Goal: Task Accomplishment & Management: Manage account settings

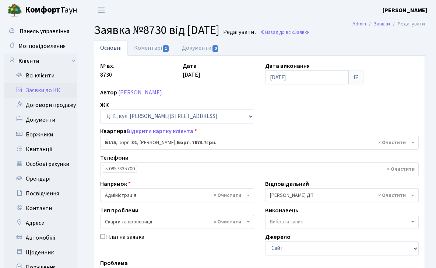
select select "30586"
select select "55"
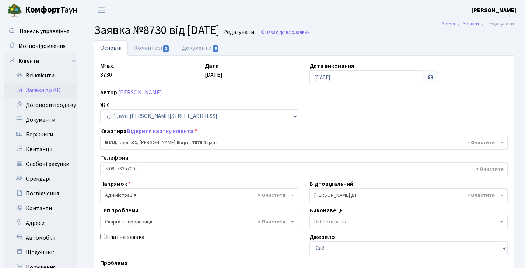
select select "30586"
select select "55"
click at [46, 9] on b "Комфорт" at bounding box center [42, 10] width 35 height 12
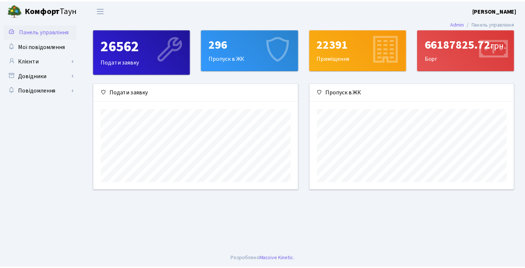
scroll to position [106, 206]
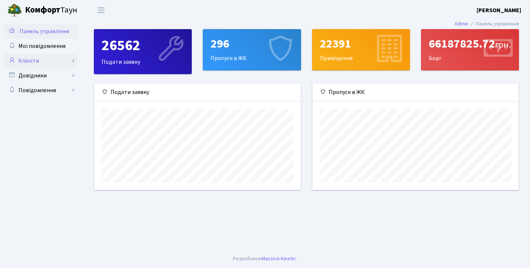
click at [66, 63] on link "Клієнти" at bounding box center [41, 60] width 74 height 15
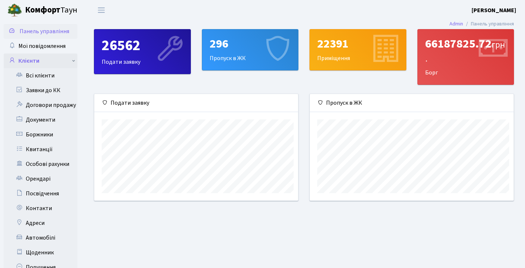
scroll to position [368190, 368093]
click at [59, 88] on link "Заявки до КК" at bounding box center [41, 90] width 74 height 15
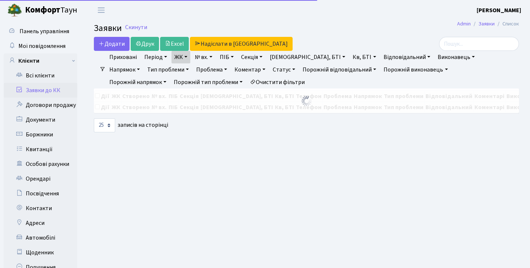
select select "25"
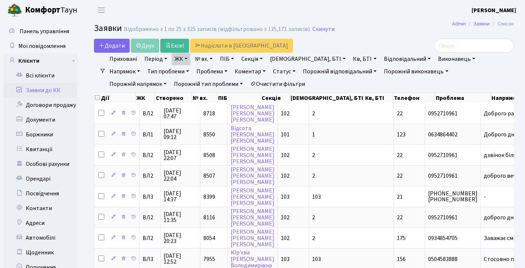
click at [183, 59] on link "ЖК" at bounding box center [181, 59] width 19 height 13
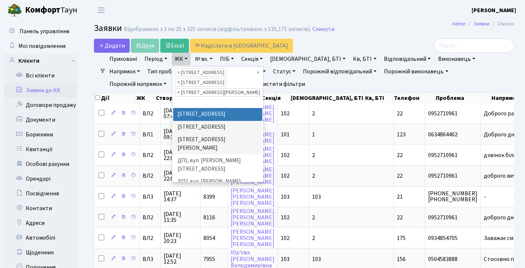
click at [281, 46] on div "Додати Друк Excel Надіслати в КАН" at bounding box center [232, 46] width 276 height 14
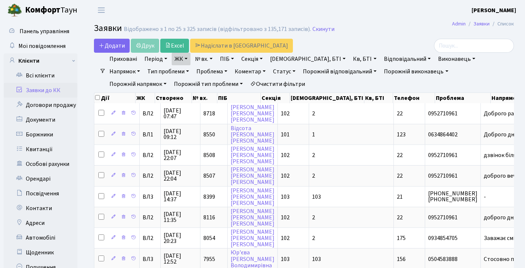
click at [270, 70] on link "Статус" at bounding box center [284, 71] width 28 height 13
click at [270, 113] on link "Не виконано" at bounding box center [299, 115] width 58 height 11
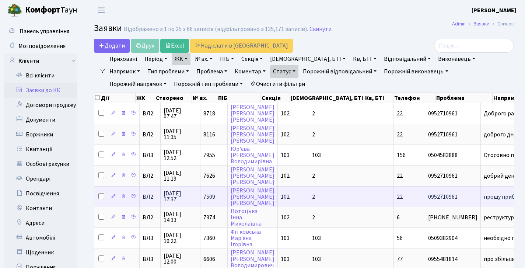
scroll to position [419, 0]
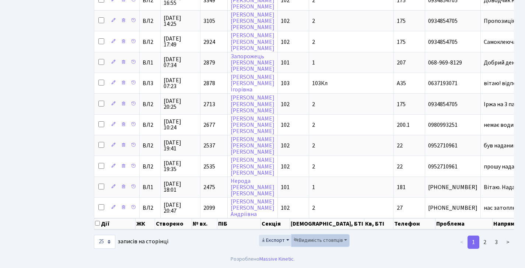
click at [342, 240] on span "Видимість стовпців" at bounding box center [318, 239] width 49 height 7
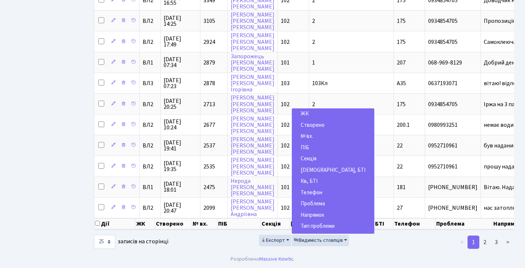
click at [316, 113] on link "ЖК" at bounding box center [333, 113] width 82 height 11
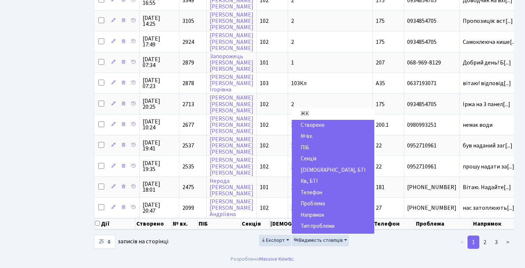
click at [315, 168] on span "Буд., БТІ" at bounding box center [333, 170] width 65 height 8
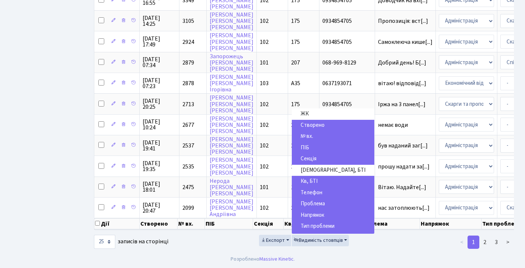
click at [315, 191] on span "Телефон" at bounding box center [312, 193] width 22 height 8
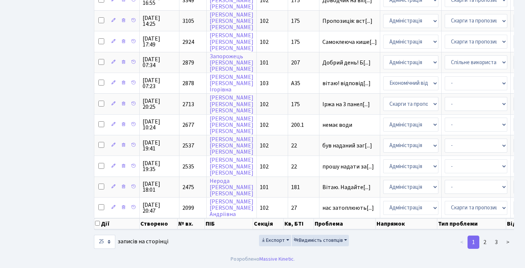
click at [252, 218] on th "ПІБ" at bounding box center [232, 218] width 50 height 0
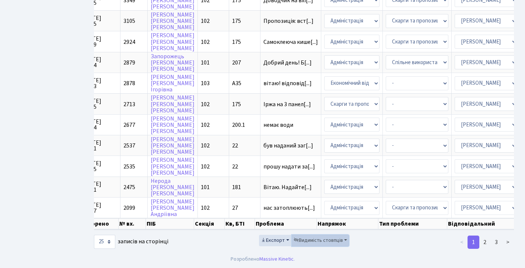
click at [323, 237] on span "Видимість стовпців" at bounding box center [318, 239] width 49 height 7
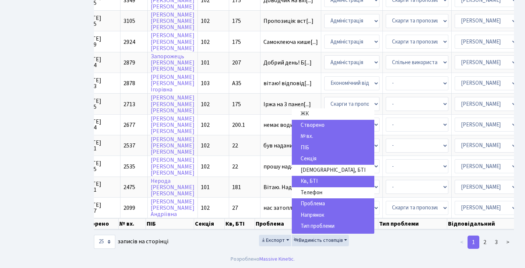
click at [322, 225] on span "Тип проблеми" at bounding box center [318, 226] width 34 height 8
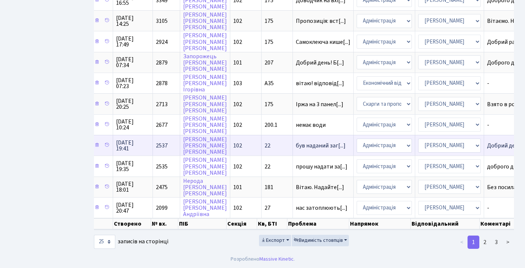
scroll to position [0, 0]
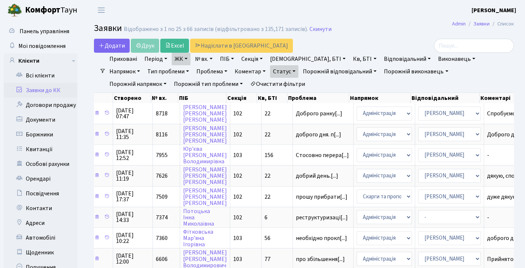
click at [215, 63] on link "№ вх." at bounding box center [204, 59] width 24 height 13
click at [447, 48] on input "search" at bounding box center [474, 46] width 80 height 14
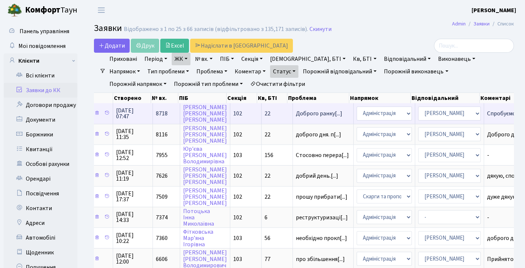
click at [492, 114] on td "Спробуємо попро[...]" at bounding box center [514, 113] width 60 height 20
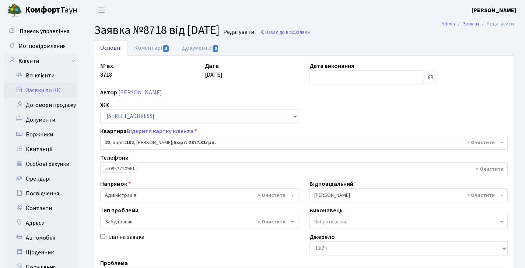
select select "38005"
select select "64"
click at [155, 41] on link "Коментарі 3" at bounding box center [152, 47] width 48 height 15
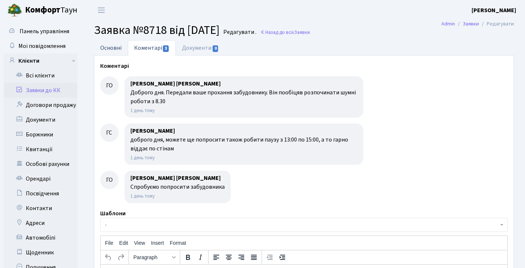
click at [118, 45] on link "Основні" at bounding box center [111, 47] width 34 height 15
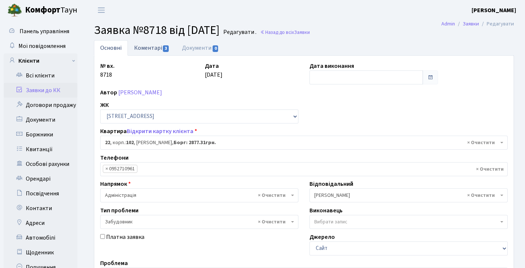
click at [144, 49] on link "Коментарі 3" at bounding box center [152, 47] width 48 height 15
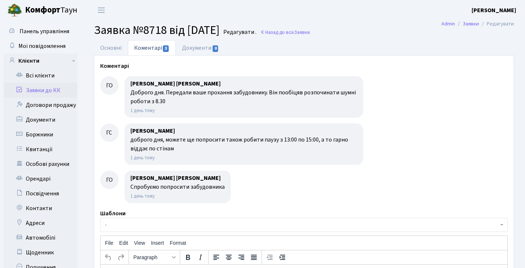
click at [128, 46] on link "Коментарі 3" at bounding box center [152, 47] width 48 height 15
click at [123, 46] on link "Основні" at bounding box center [111, 47] width 34 height 15
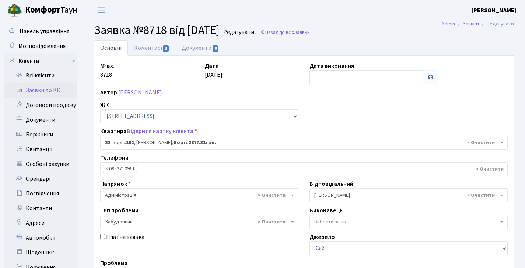
click at [48, 89] on link "Заявки до КК" at bounding box center [41, 90] width 74 height 15
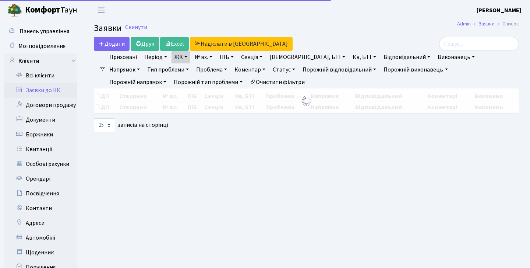
select select "25"
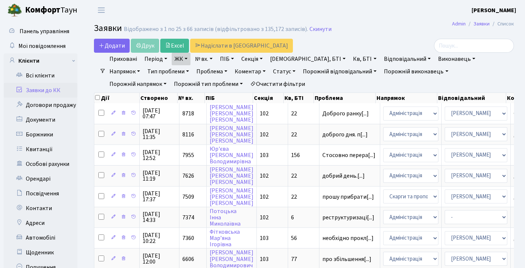
click at [270, 75] on link "Статус" at bounding box center [284, 71] width 28 height 13
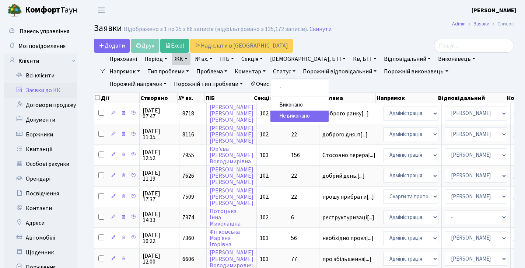
click at [336, 88] on ul "Приховані Період 08.10.2025 - 08.10.2025 ЖК ВЛ1, Ужгородський пров., 4/1 ВЛ2, п…" at bounding box center [307, 72] width 402 height 38
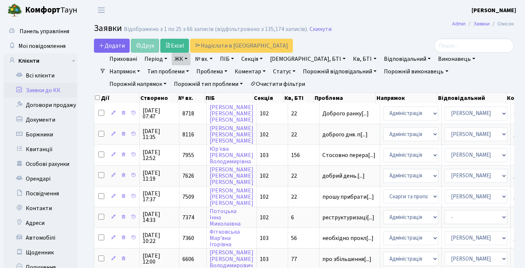
select select "25"
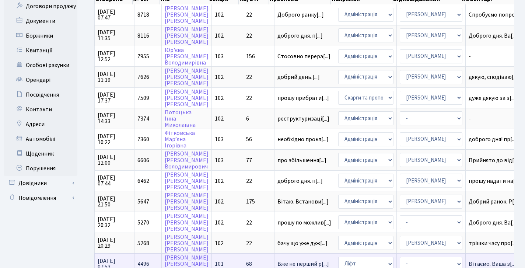
scroll to position [142, 0]
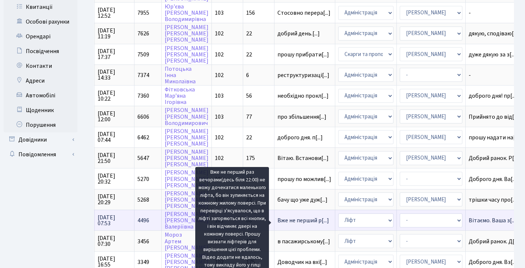
click at [289, 224] on span "Вже не перший р[...]" at bounding box center [303, 220] width 52 height 8
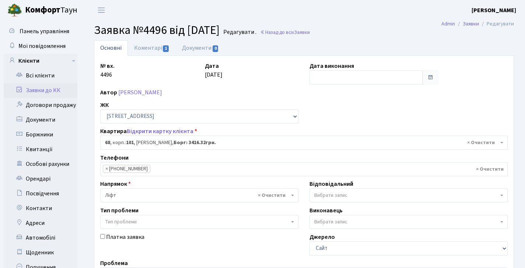
select select "37531"
click at [141, 53] on link "Коментарі 1" at bounding box center [152, 47] width 48 height 15
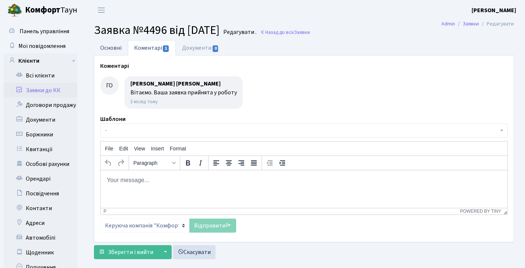
click at [110, 46] on link "Основні" at bounding box center [111, 47] width 34 height 15
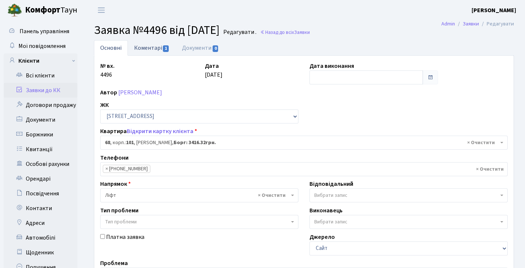
click at [143, 42] on link "Коментарі 1" at bounding box center [152, 47] width 48 height 15
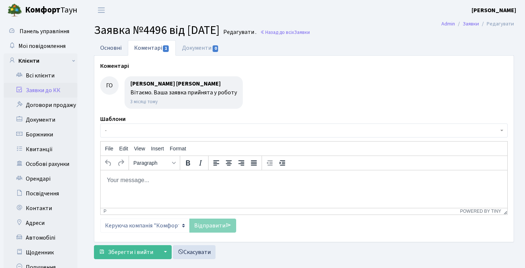
click at [116, 46] on link "Основні" at bounding box center [111, 47] width 34 height 15
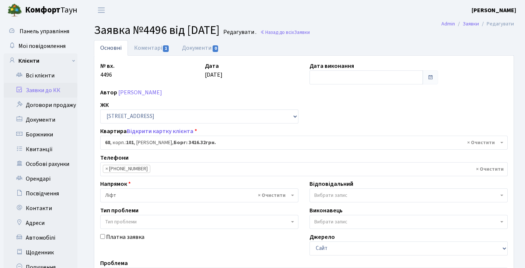
click at [429, 76] on span at bounding box center [430, 77] width 6 height 6
click at [428, 77] on span at bounding box center [430, 77] width 6 height 6
click at [345, 71] on input "text" at bounding box center [365, 77] width 113 height 14
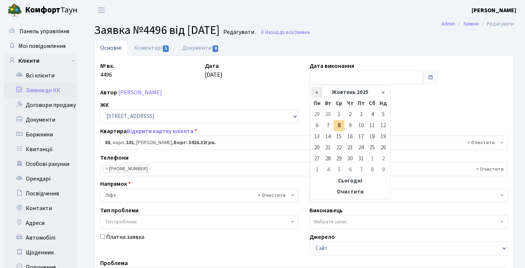
click at [319, 91] on th "«" at bounding box center [316, 92] width 11 height 11
click at [318, 91] on th "«" at bounding box center [316, 92] width 11 height 11
click at [358, 138] on td "13" at bounding box center [360, 136] width 11 height 11
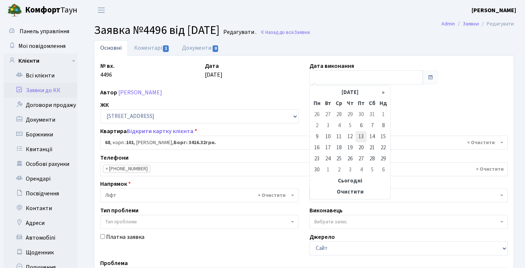
type input "13.06.2025"
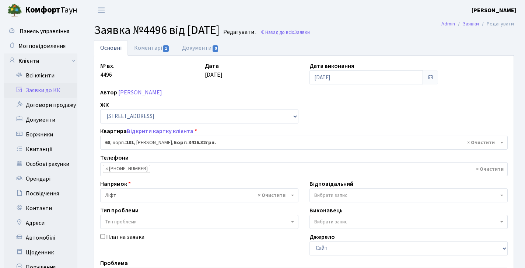
scroll to position [171, 0]
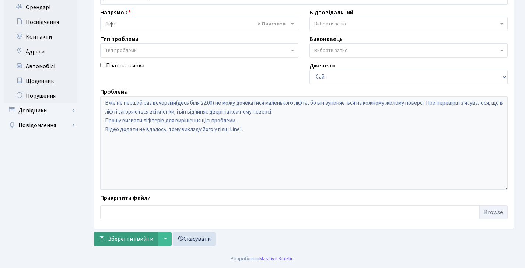
click at [129, 239] on span "Зберегти і вийти" at bounding box center [130, 239] width 45 height 8
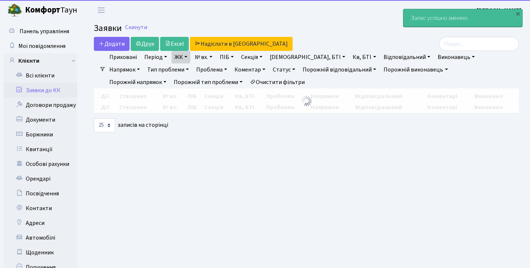
select select "25"
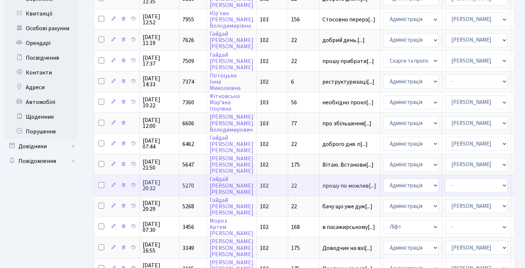
scroll to position [137, 0]
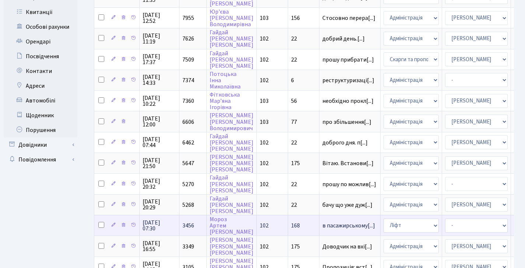
click at [319, 226] on td "в пасажирському[...]" at bounding box center [349, 225] width 61 height 21
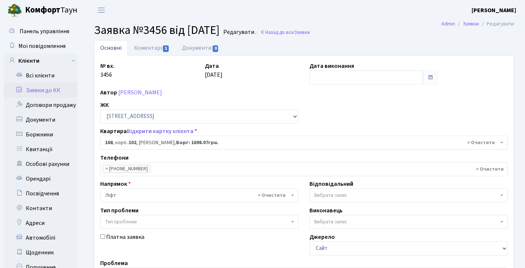
select select "38440"
click at [155, 50] on link "Коментарі 1" at bounding box center [152, 47] width 48 height 15
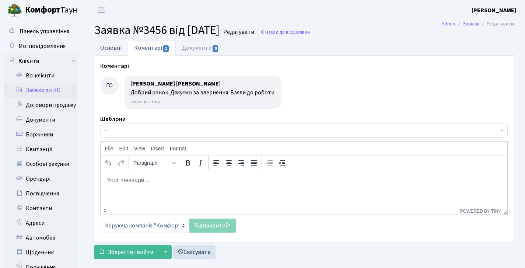
click at [113, 46] on link "Основні" at bounding box center [111, 47] width 34 height 15
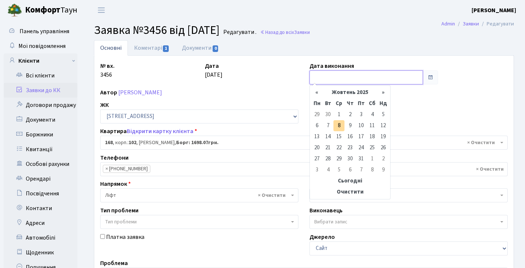
click at [334, 81] on input "text" at bounding box center [365, 77] width 113 height 14
click at [321, 92] on th "«" at bounding box center [316, 92] width 11 height 11
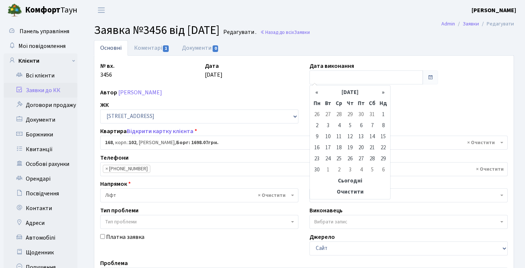
click at [321, 92] on th "«" at bounding box center [316, 92] width 11 height 11
click at [319, 135] on td "12" at bounding box center [316, 136] width 11 height 11
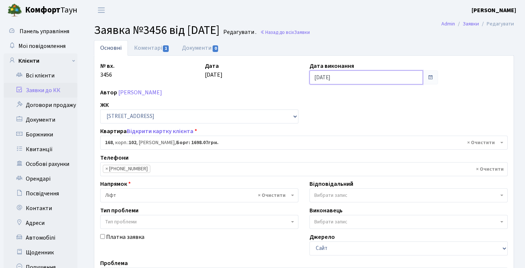
click at [319, 74] on input "[DATE]" at bounding box center [365, 77] width 113 height 14
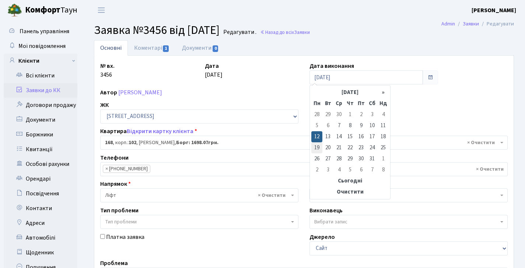
click at [317, 150] on td "19" at bounding box center [316, 147] width 11 height 11
type input "[DATE]"
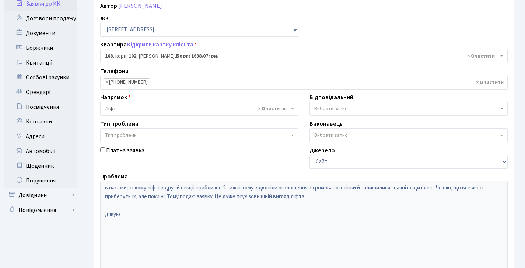
scroll to position [171, 0]
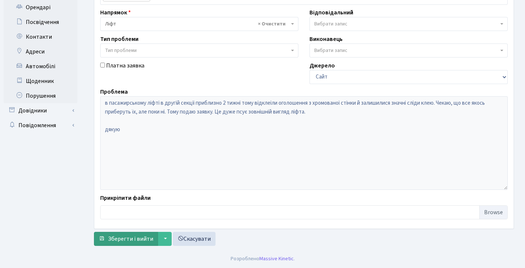
click at [141, 235] on span "Зберегти і вийти" at bounding box center [130, 239] width 45 height 8
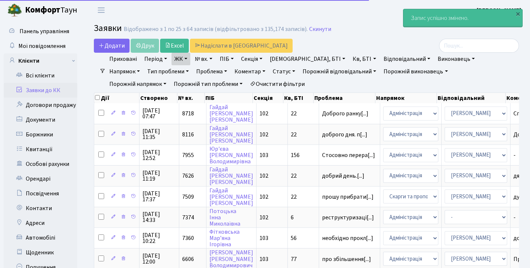
select select "25"
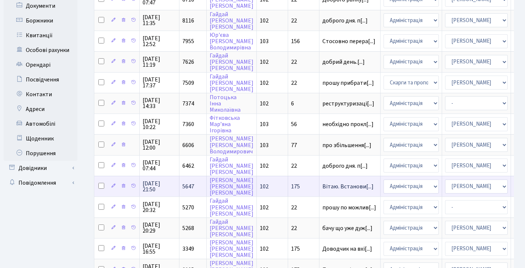
scroll to position [180, 0]
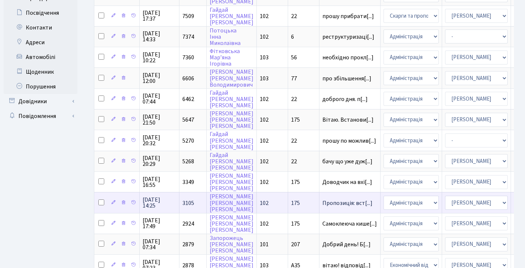
click at [194, 204] on td "3105" at bounding box center [192, 202] width 27 height 21
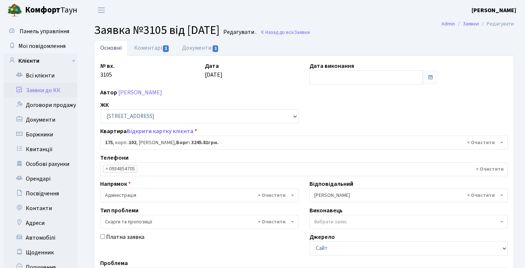
select select "38461"
select select "55"
click at [145, 46] on link "Коментарі 1" at bounding box center [152, 47] width 48 height 15
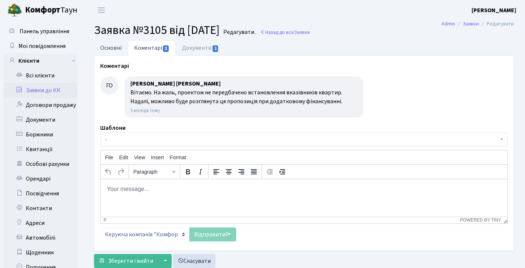
click at [117, 43] on link "Основні" at bounding box center [111, 47] width 34 height 15
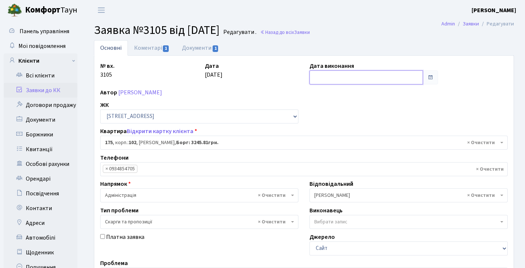
click at [349, 76] on input "text" at bounding box center [365, 77] width 113 height 14
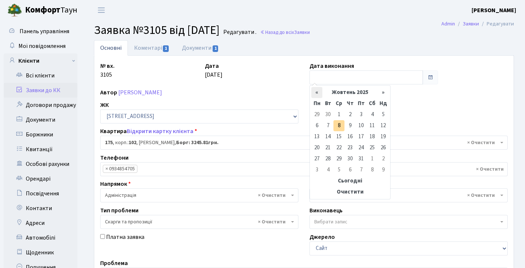
click at [317, 91] on th "«" at bounding box center [316, 92] width 11 height 11
click at [316, 91] on th "«" at bounding box center [316, 92] width 11 height 11
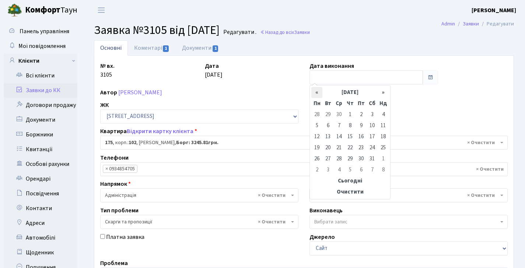
click at [316, 91] on th "«" at bounding box center [316, 92] width 11 height 11
click at [359, 160] on td "2" at bounding box center [360, 158] width 11 height 11
type input "02.05.2025"
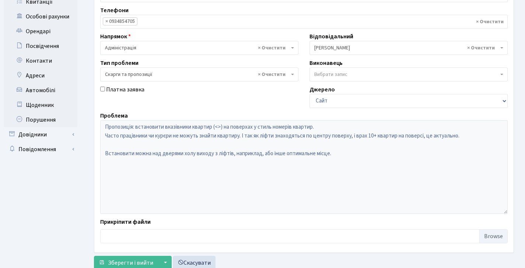
scroll to position [171, 0]
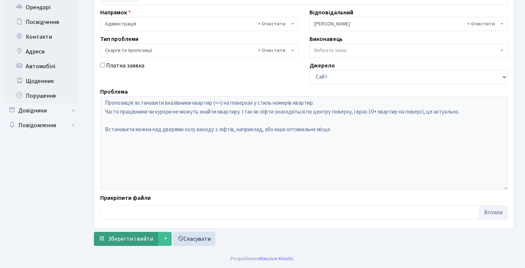
click at [129, 240] on span "Зберегти і вийти" at bounding box center [130, 239] width 45 height 8
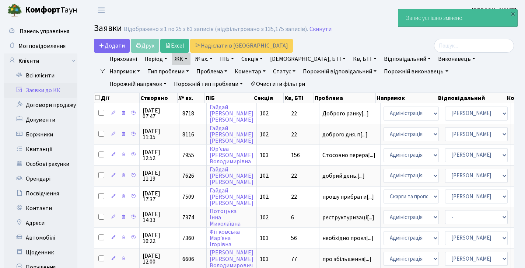
select select "25"
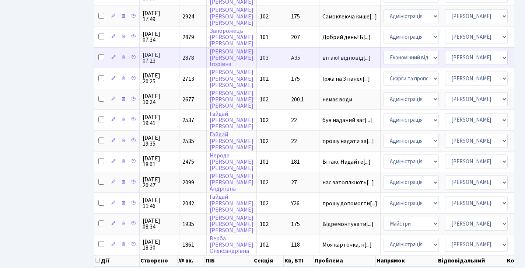
scroll to position [350, 0]
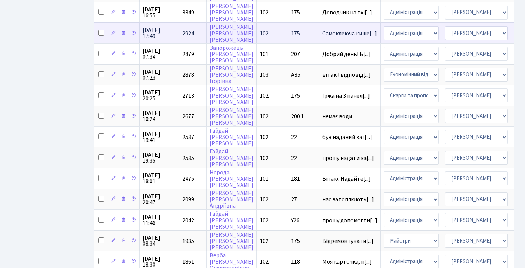
click at [195, 38] on td "2924" at bounding box center [192, 32] width 27 height 21
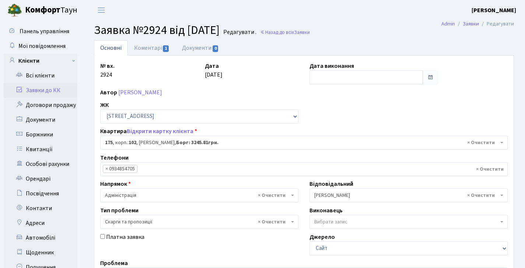
select select "38461"
select select "55"
click at [152, 47] on link "Коментарі 1" at bounding box center [152, 47] width 48 height 15
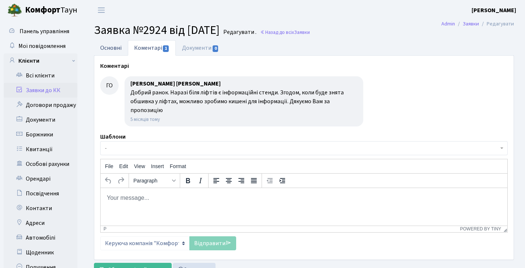
click at [117, 45] on link "Основні" at bounding box center [111, 47] width 34 height 15
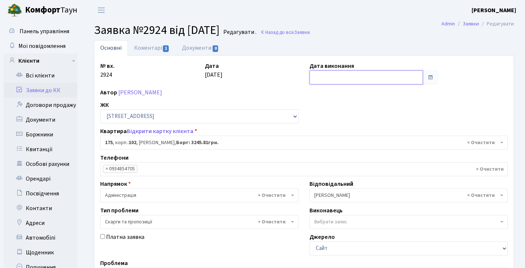
click at [344, 80] on input "text" at bounding box center [365, 77] width 113 height 14
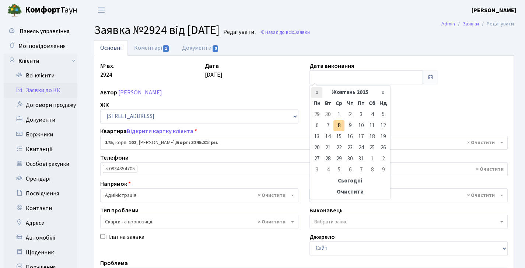
click at [312, 91] on th "«" at bounding box center [316, 92] width 11 height 11
click at [313, 91] on th "«" at bounding box center [316, 92] width 11 height 11
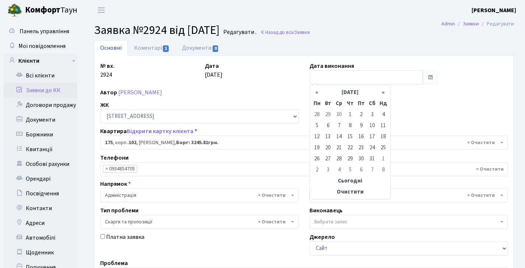
click at [313, 91] on th "«" at bounding box center [316, 92] width 11 height 11
click at [340, 145] on td "23" at bounding box center [338, 147] width 11 height 11
type input "[DATE]"
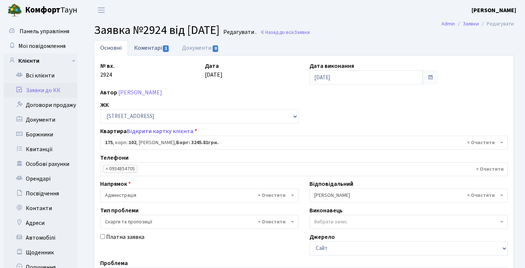
click at [151, 43] on link "Коментарі 1" at bounding box center [152, 47] width 48 height 15
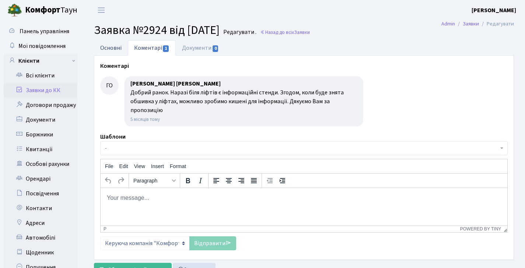
click at [113, 49] on link "Основні" at bounding box center [111, 47] width 34 height 15
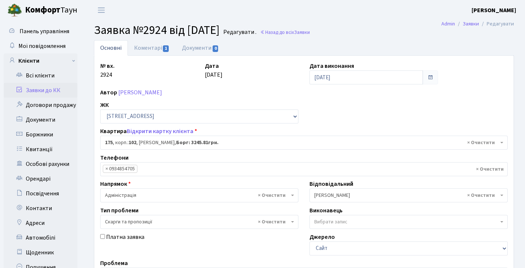
scroll to position [171, 0]
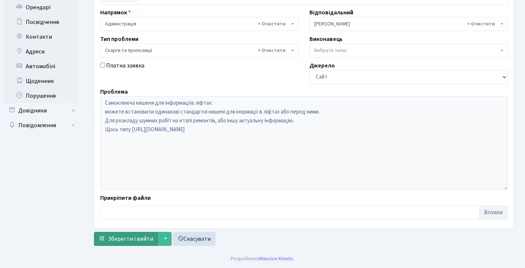
click at [134, 240] on span "Зберегти і вийти" at bounding box center [130, 239] width 45 height 8
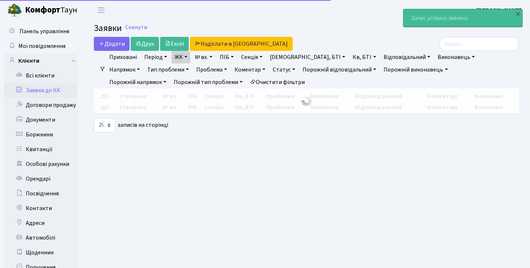
select select "25"
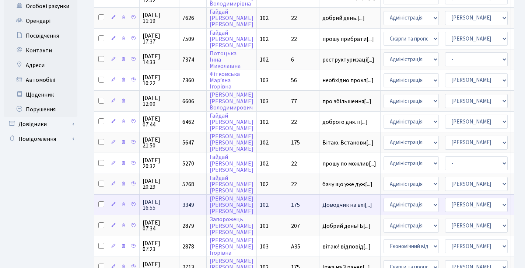
scroll to position [216, 0]
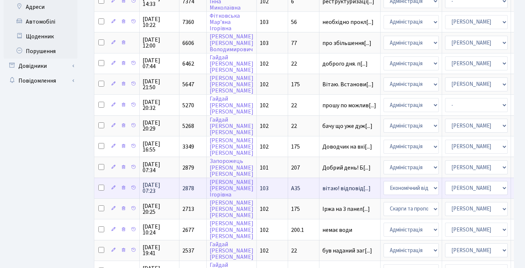
click at [200, 192] on td "2878" at bounding box center [192, 188] width 27 height 21
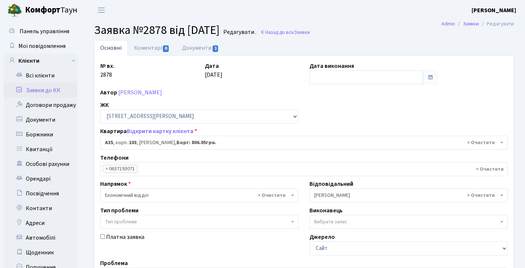
select select "44206"
click at [293, 33] on link "Назад до всіх Заявки" at bounding box center [285, 32] width 50 height 7
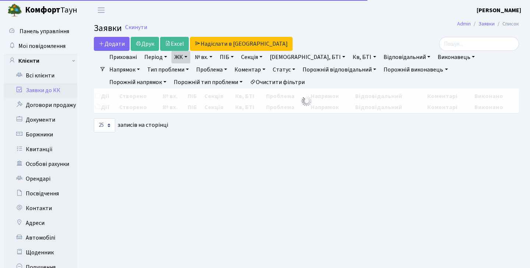
select select "25"
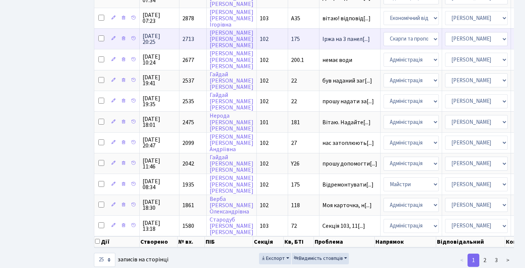
scroll to position [384, 0]
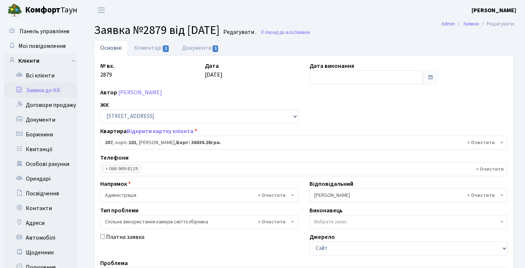
select select "39880"
select select "34"
click at [158, 41] on link "Коментарі 1" at bounding box center [152, 47] width 48 height 15
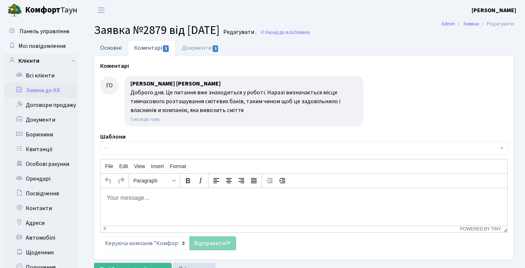
click at [112, 45] on link "Основні" at bounding box center [111, 47] width 34 height 15
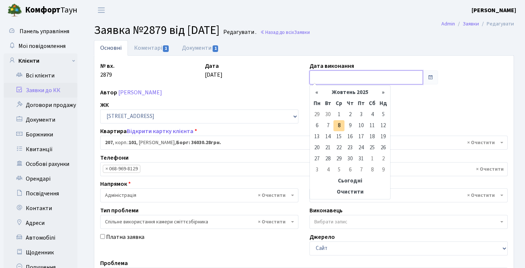
click at [343, 74] on input "text" at bounding box center [365, 77] width 113 height 14
click at [315, 94] on th "«" at bounding box center [316, 92] width 11 height 11
click at [314, 94] on th "«" at bounding box center [316, 92] width 11 height 11
click at [315, 93] on th "«" at bounding box center [316, 92] width 11 height 11
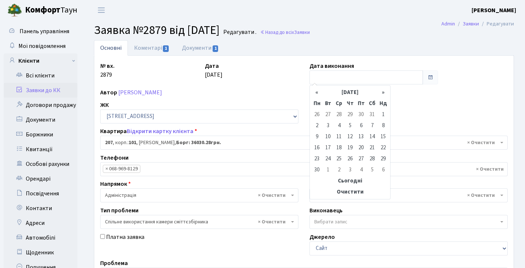
click at [315, 93] on th "«" at bounding box center [316, 92] width 11 height 11
click at [330, 147] on td "22" at bounding box center [327, 147] width 11 height 11
type input "22.04.2025"
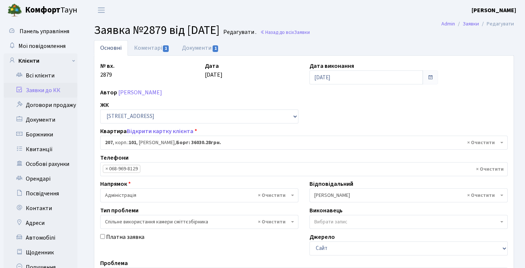
scroll to position [171, 0]
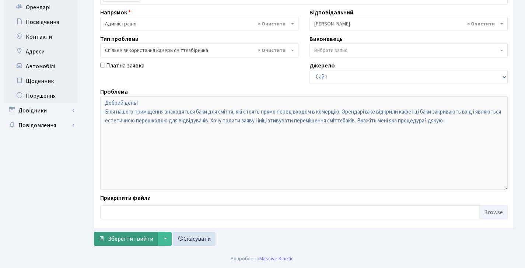
click at [144, 241] on span "Зберегти і вийти" at bounding box center [130, 239] width 45 height 8
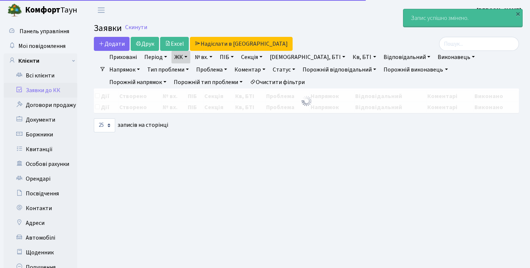
select select "25"
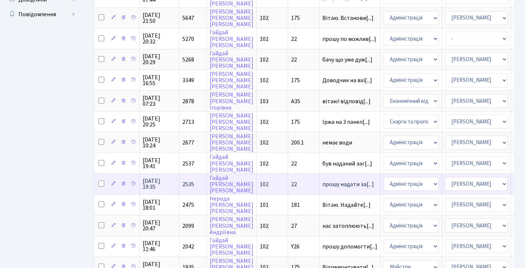
scroll to position [314, 0]
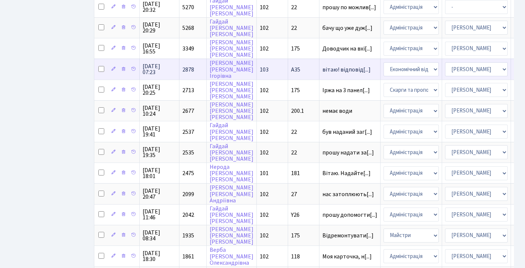
click at [194, 70] on td "2878" at bounding box center [192, 69] width 27 height 21
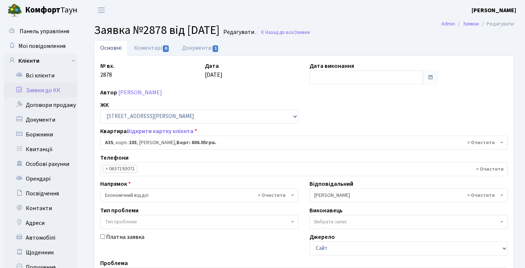
select select "44206"
click at [151, 44] on link "Коментарі 0" at bounding box center [152, 47] width 48 height 15
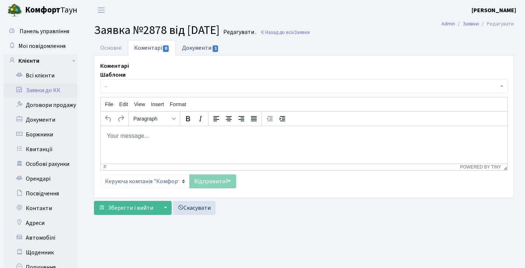
click at [200, 47] on link "Документи 1" at bounding box center [200, 47] width 49 height 15
select select "25"
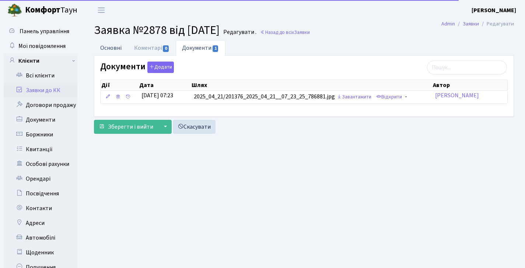
click at [120, 44] on link "Основні" at bounding box center [111, 47] width 34 height 15
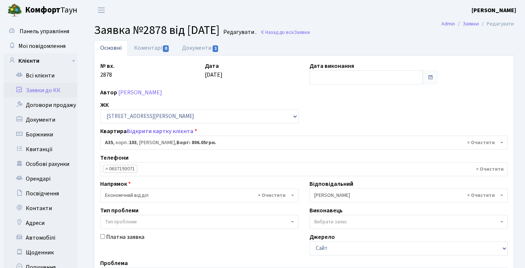
click at [427, 76] on span at bounding box center [430, 77] width 6 height 6
click at [426, 76] on span at bounding box center [429, 77] width 15 height 14
click at [329, 74] on input "text" at bounding box center [365, 77] width 113 height 14
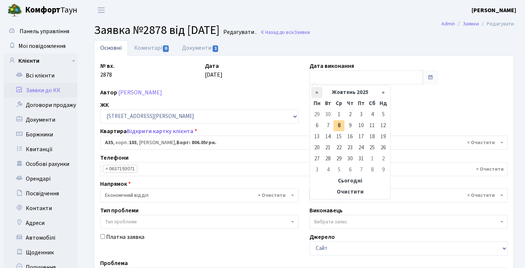
click at [317, 89] on th "«" at bounding box center [316, 92] width 11 height 11
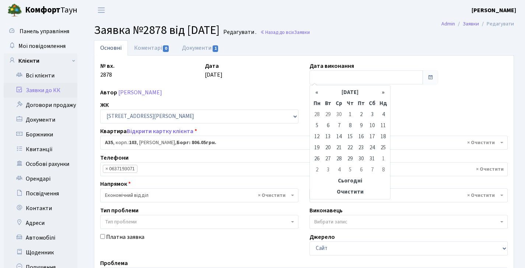
click at [317, 89] on th "«" at bounding box center [316, 92] width 11 height 11
click at [317, 89] on table "« Травень 2025 » Пн Вт Ср Чт Пт Сб Нд 28 29 30 1 2 3 4 5 6 7 8 9 10 11 12 13 14…" at bounding box center [349, 142] width 77 height 110
click at [358, 159] on td "2" at bounding box center [360, 158] width 11 height 11
type input "02.05.2025"
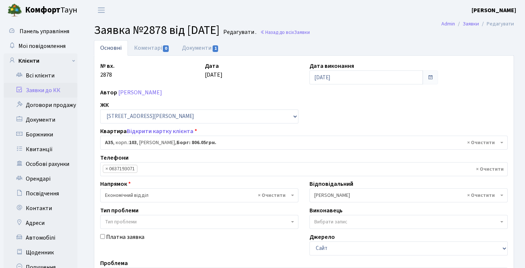
scroll to position [171, 0]
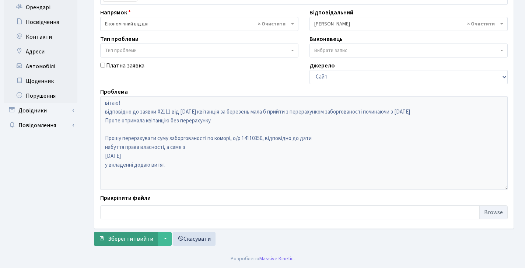
click at [147, 242] on span "Зберегти і вийти" at bounding box center [130, 239] width 45 height 8
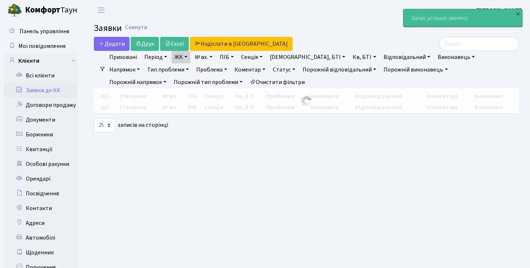
select select "25"
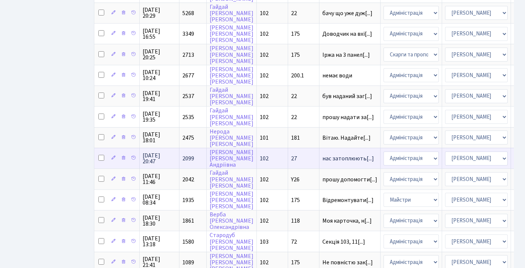
scroll to position [218, 0]
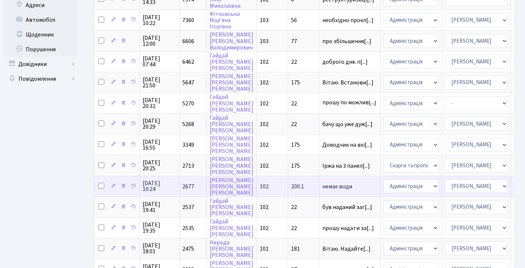
click at [195, 191] on td "2677" at bounding box center [192, 186] width 27 height 21
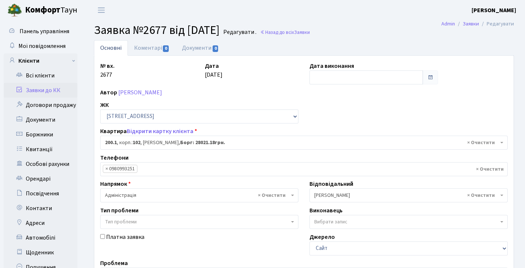
select select "42487"
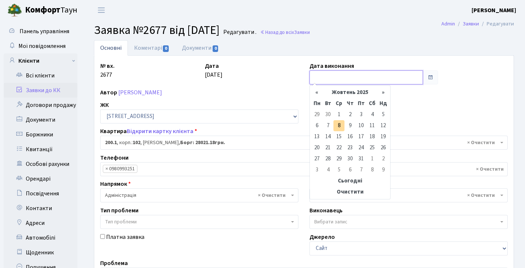
click at [337, 79] on input "text" at bounding box center [365, 77] width 113 height 14
click at [318, 93] on th "«" at bounding box center [316, 92] width 11 height 11
click at [318, 92] on th "«" at bounding box center [316, 92] width 11 height 11
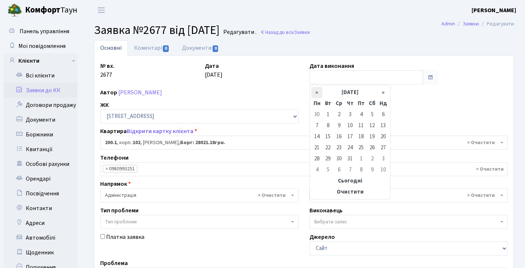
click at [317, 92] on th "«" at bounding box center [316, 92] width 11 height 11
click at [316, 91] on th "«" at bounding box center [316, 92] width 11 height 11
click at [320, 136] on td "14" at bounding box center [316, 136] width 11 height 11
type input "14.04.2025"
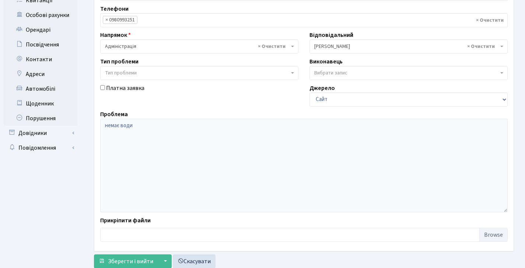
scroll to position [171, 0]
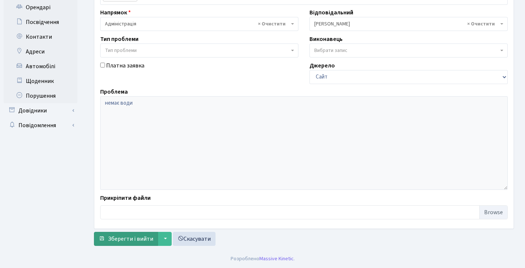
click at [143, 239] on span "Зберегти і вийти" at bounding box center [130, 239] width 45 height 8
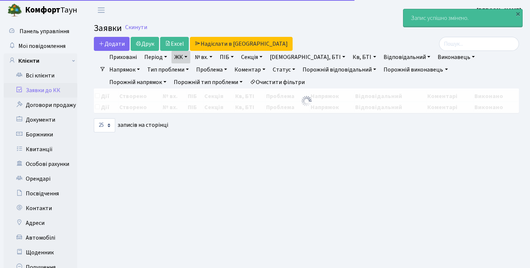
select select "25"
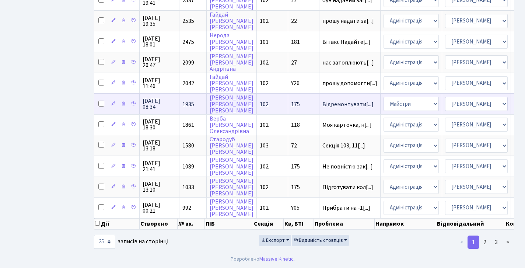
scroll to position [386, 0]
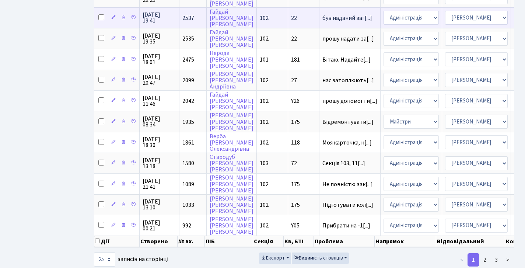
click at [183, 22] on span "2537" at bounding box center [188, 18] width 12 height 8
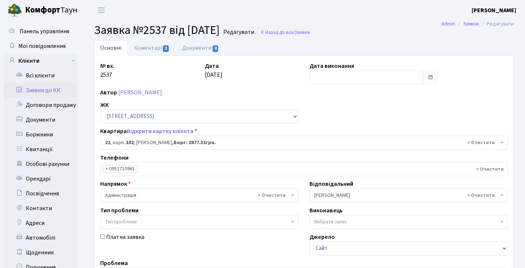
select select "38005"
drag, startPoint x: 358, startPoint y: 72, endPoint x: 354, endPoint y: 71, distance: 3.8
click at [357, 73] on input "text" at bounding box center [365, 77] width 113 height 14
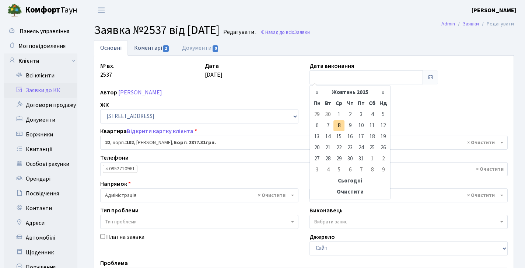
click at [147, 46] on link "Коментарі 2" at bounding box center [152, 47] width 48 height 15
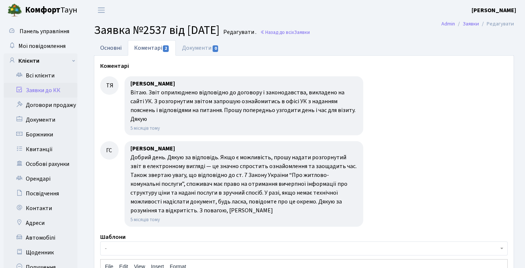
click at [113, 42] on link "Основні" at bounding box center [111, 47] width 34 height 15
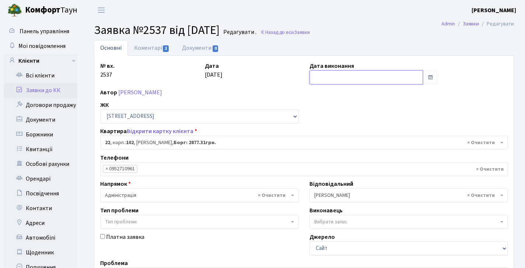
click at [345, 78] on input "text" at bounding box center [365, 77] width 113 height 14
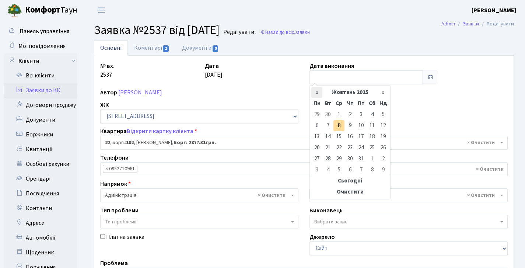
click at [319, 94] on th "«" at bounding box center [316, 92] width 11 height 11
click at [319, 91] on th "«" at bounding box center [316, 92] width 11 height 11
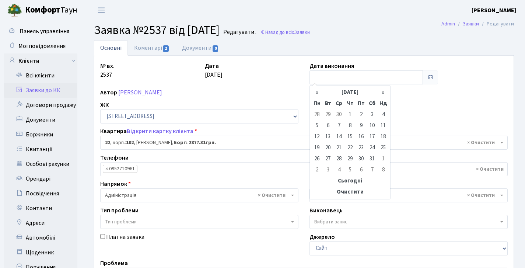
click at [319, 91] on th "«" at bounding box center [316, 92] width 11 height 11
click at [364, 136] on td "18" at bounding box center [360, 136] width 11 height 11
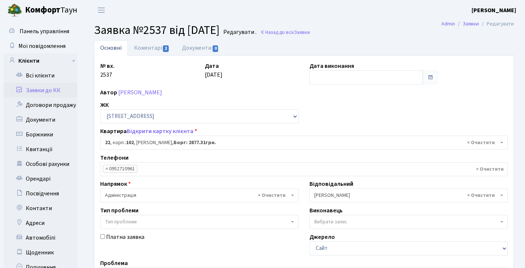
type input "18.04.2025"
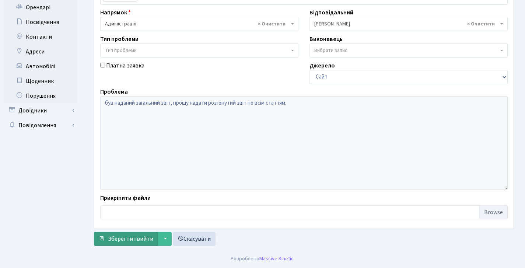
click at [127, 238] on span "Зберегти і вийти" at bounding box center [130, 239] width 45 height 8
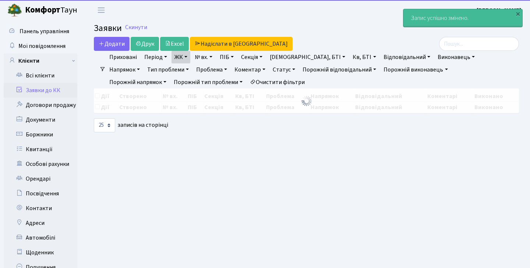
select select "25"
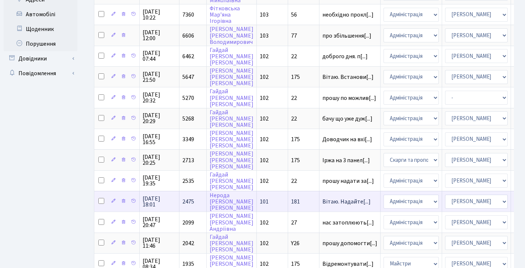
scroll to position [225, 0]
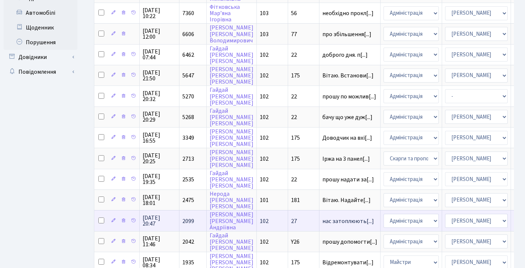
click at [197, 225] on td "2099" at bounding box center [192, 220] width 27 height 21
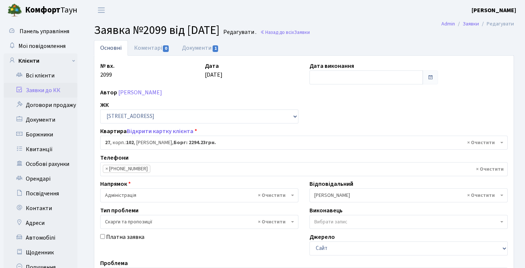
select select "38020"
select select "55"
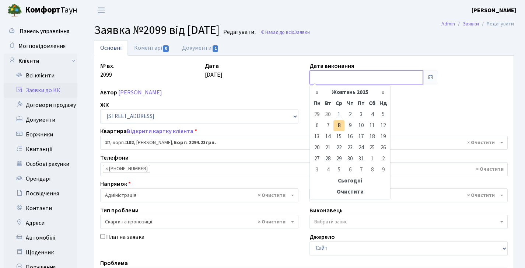
click at [324, 74] on input "text" at bounding box center [365, 77] width 113 height 14
click at [318, 89] on th "«" at bounding box center [316, 92] width 11 height 11
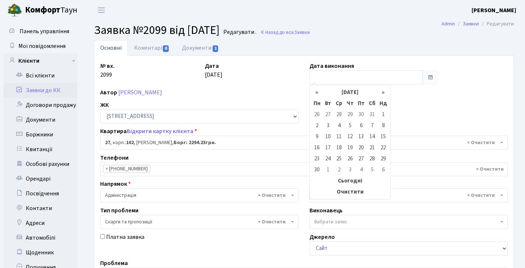
click at [318, 89] on th "«" at bounding box center [316, 92] width 11 height 11
click at [317, 89] on th "«" at bounding box center [316, 92] width 11 height 11
click at [362, 148] on td "21" at bounding box center [360, 147] width 11 height 11
type input "[DATE]"
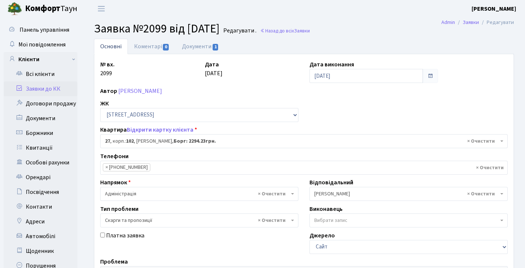
scroll to position [171, 0]
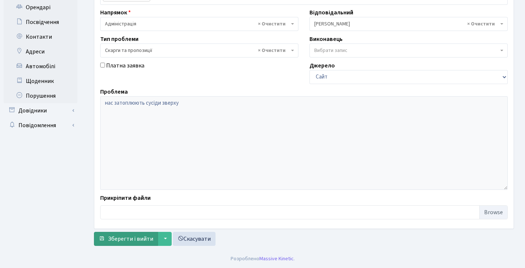
click at [132, 237] on span "Зберегти і вийти" at bounding box center [130, 239] width 45 height 8
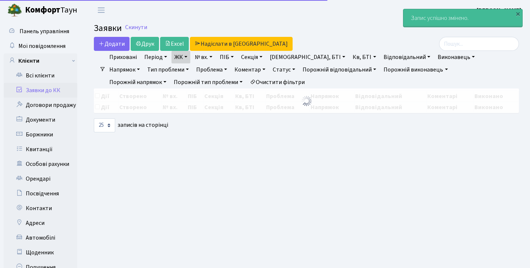
select select "25"
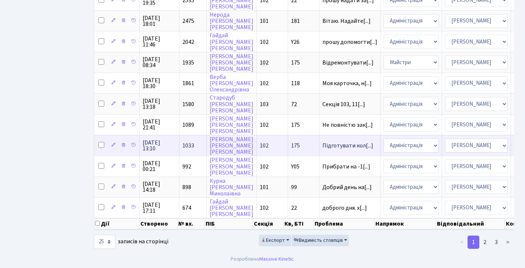
scroll to position [417, 0]
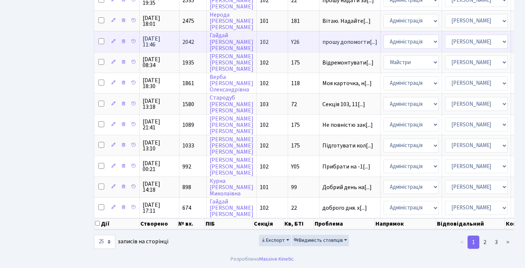
click at [191, 31] on td "2042" at bounding box center [192, 41] width 27 height 21
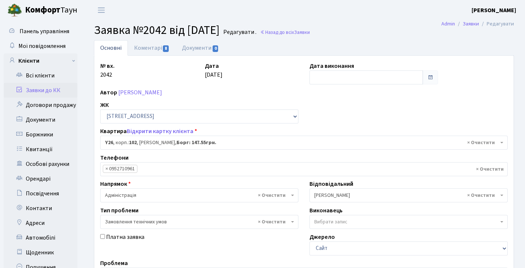
select select "39919"
select select "15"
click at [157, 47] on link "Коментарі 8" at bounding box center [152, 47] width 48 height 15
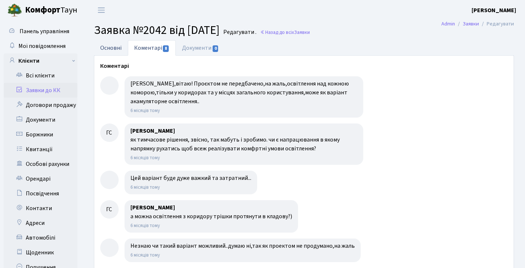
click at [115, 48] on link "Основні" at bounding box center [111, 47] width 34 height 15
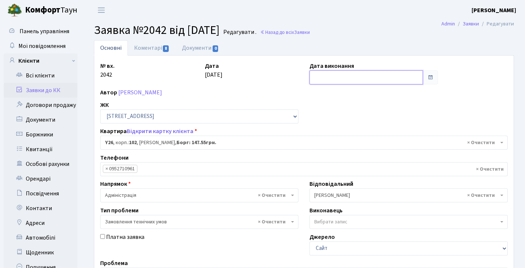
click at [342, 78] on input "text" at bounding box center [365, 77] width 113 height 14
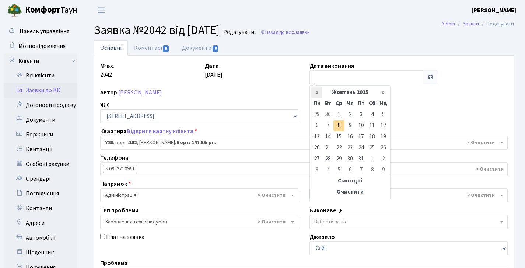
click at [320, 91] on th "«" at bounding box center [316, 92] width 11 height 11
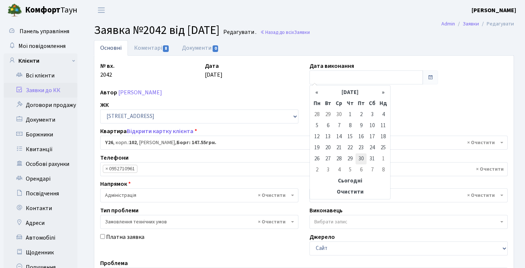
click at [362, 159] on td "30" at bounding box center [360, 158] width 11 height 11
type input "[DATE]"
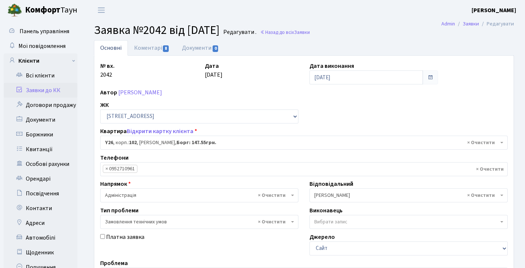
scroll to position [171, 0]
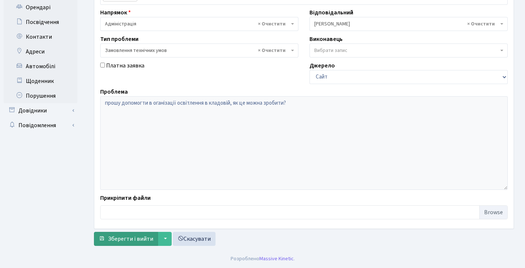
click at [140, 244] on button "Зберегти і вийти" at bounding box center [126, 239] width 64 height 14
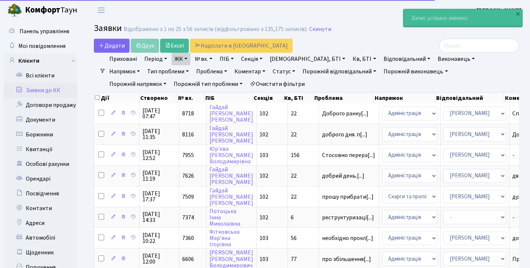
select select "25"
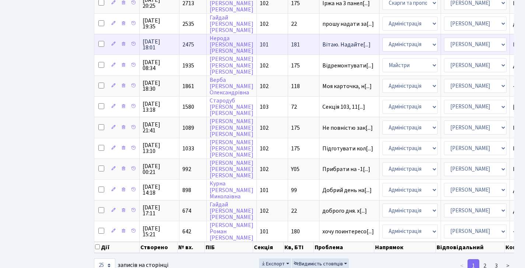
scroll to position [379, 0]
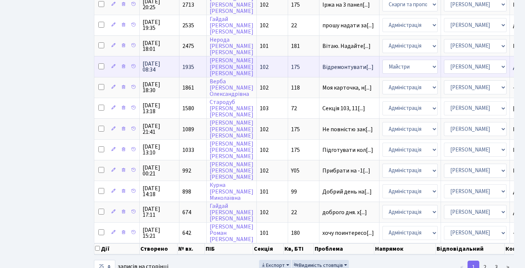
click at [192, 71] on span "1935" at bounding box center [188, 67] width 12 height 8
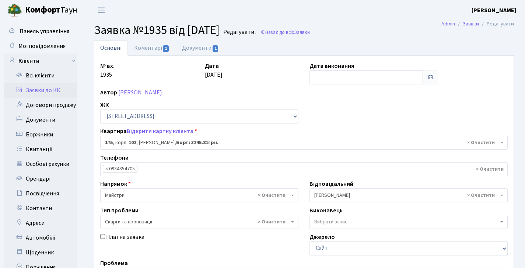
select select "38461"
select select "55"
click at [139, 45] on link "Коментарі 1" at bounding box center [152, 47] width 48 height 15
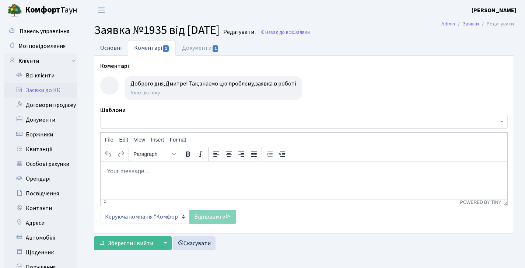
click at [114, 51] on link "Основні" at bounding box center [111, 47] width 34 height 15
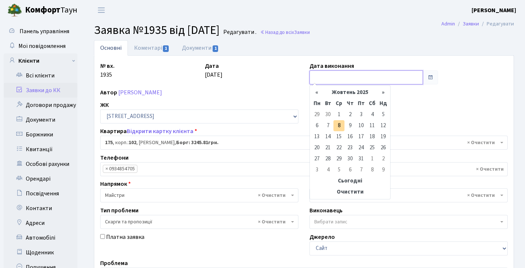
click at [344, 71] on input "text" at bounding box center [365, 77] width 113 height 14
click at [315, 92] on th "«" at bounding box center [316, 92] width 11 height 11
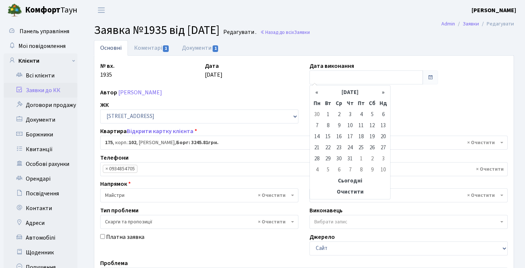
click at [315, 92] on th "«" at bounding box center [316, 92] width 11 height 11
click at [315, 91] on th "«" at bounding box center [316, 92] width 11 height 11
click at [360, 147] on td "21" at bounding box center [360, 147] width 11 height 11
type input "[DATE]"
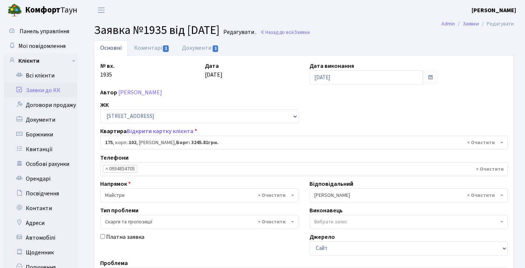
scroll to position [171, 0]
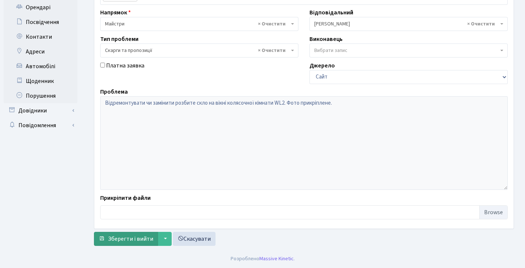
click at [154, 237] on button "Зберегти і вийти" at bounding box center [126, 239] width 64 height 14
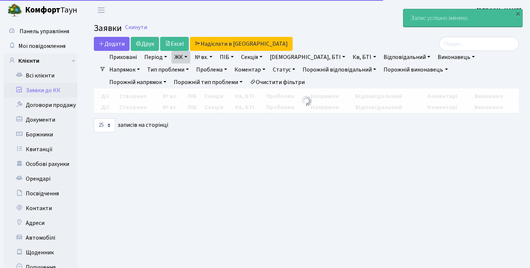
select select "25"
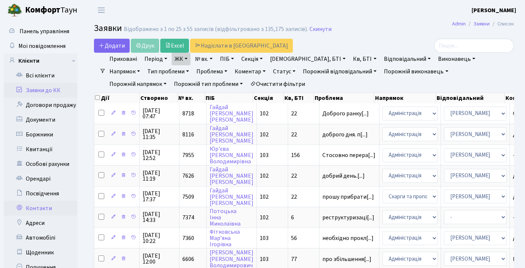
scroll to position [27, 0]
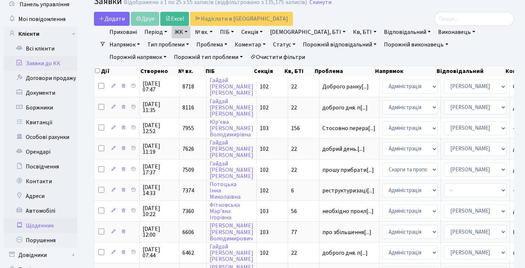
click at [35, 227] on link "Щоденник" at bounding box center [41, 225] width 74 height 15
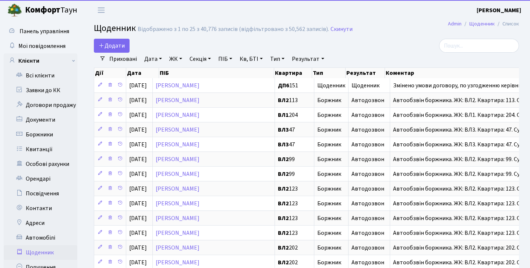
select select "25"
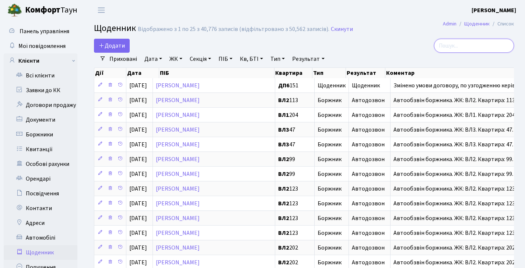
click at [466, 43] on input "search" at bounding box center [474, 46] width 80 height 14
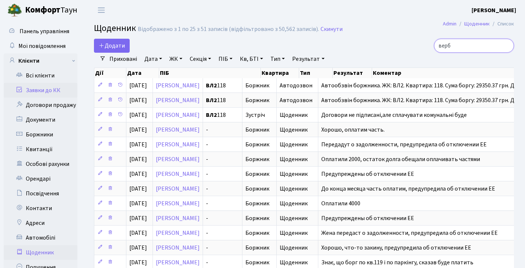
type input "верб"
click at [46, 94] on link "Заявки до КК" at bounding box center [41, 90] width 74 height 15
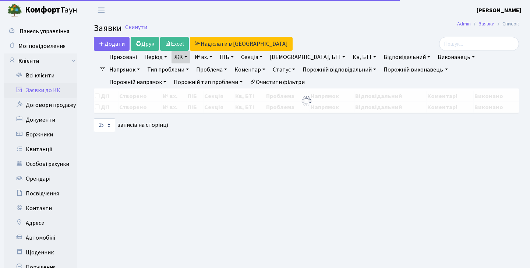
select select "25"
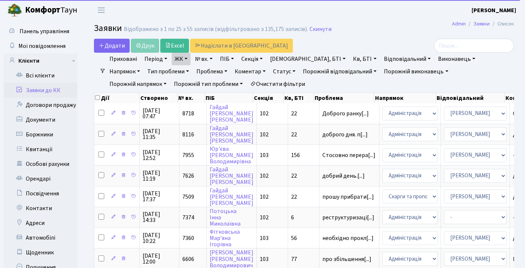
click at [270, 70] on link "Статус" at bounding box center [284, 71] width 28 height 13
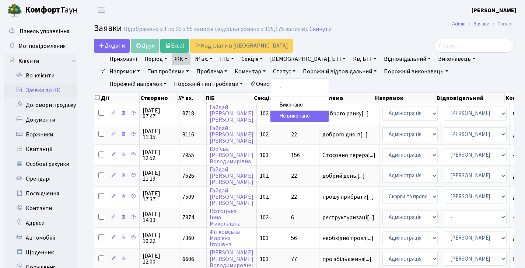
click at [296, 42] on div "Додати Друк Excel Надіслати в [GEOGRAPHIC_DATA]" at bounding box center [232, 46] width 276 height 14
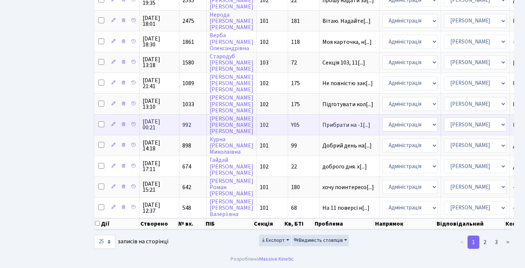
scroll to position [415, 0]
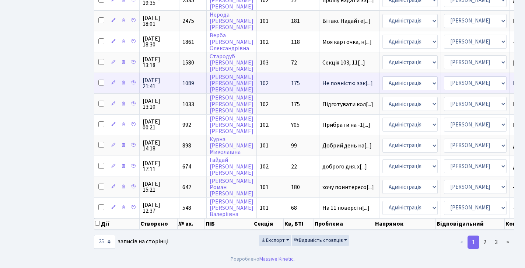
click at [193, 73] on td "1089" at bounding box center [192, 83] width 27 height 21
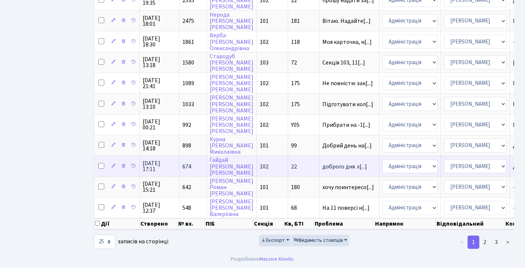
click at [192, 157] on td "674" at bounding box center [192, 165] width 27 height 21
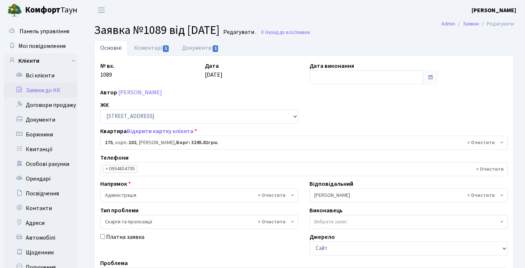
select select "38461"
select select "55"
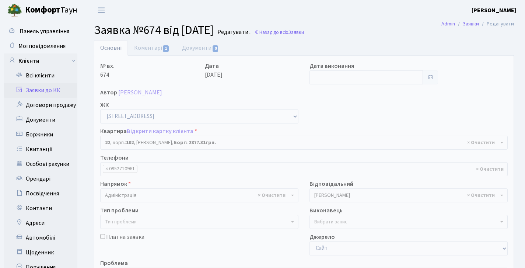
select select "38005"
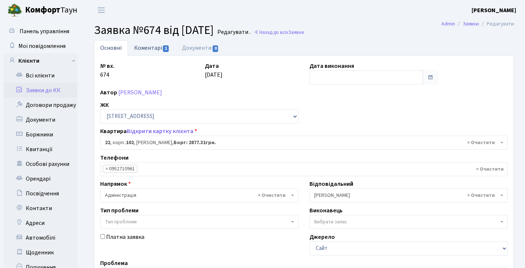
click at [159, 49] on link "Коментарі 1" at bounding box center [152, 47] width 48 height 15
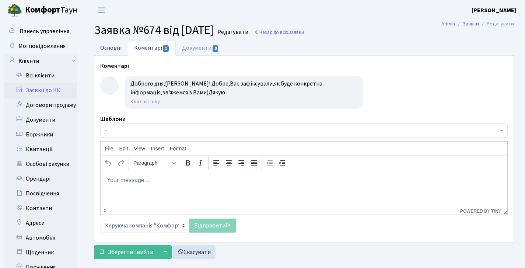
click at [108, 52] on link "Основні" at bounding box center [111, 47] width 34 height 15
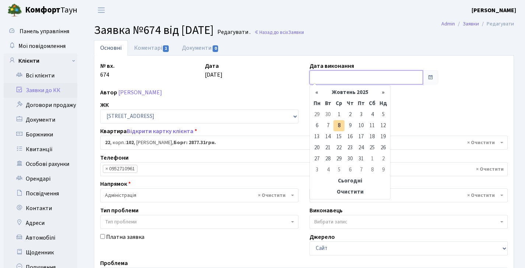
click at [318, 75] on input "text" at bounding box center [365, 77] width 113 height 14
click at [253, 130] on div "Квартира Відкрити картку клієнта ) Квартира <b>22</b>, корп.: <b>102</b>, Гайда…" at bounding box center [304, 138] width 418 height 23
click at [324, 76] on input "text" at bounding box center [365, 77] width 113 height 14
click at [322, 91] on th "Жовтень 2025" at bounding box center [349, 92] width 55 height 11
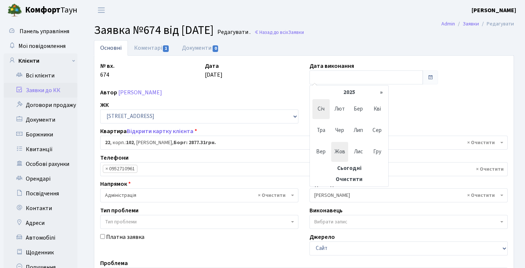
click at [324, 108] on span "Січ" at bounding box center [320, 109] width 17 height 20
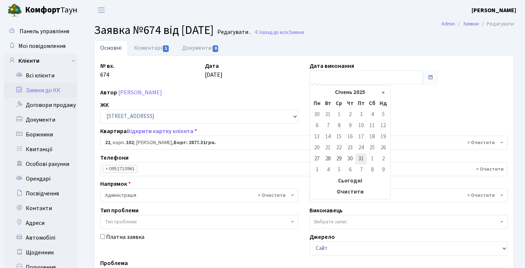
click at [362, 160] on td "31" at bounding box center [360, 158] width 11 height 11
type input "31.01.2025"
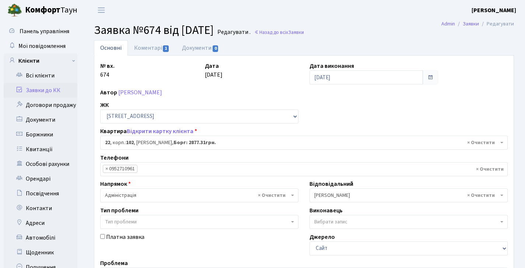
scroll to position [171, 0]
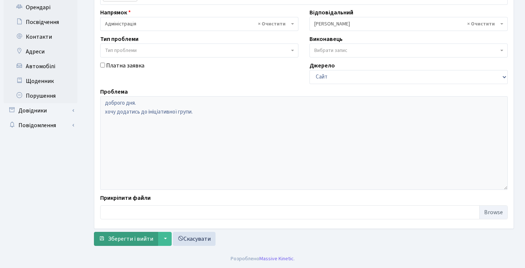
click at [150, 233] on button "Зберегти і вийти" at bounding box center [126, 239] width 64 height 14
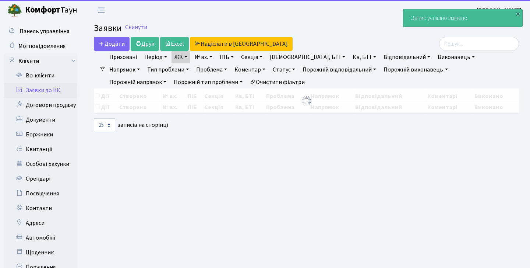
select select "25"
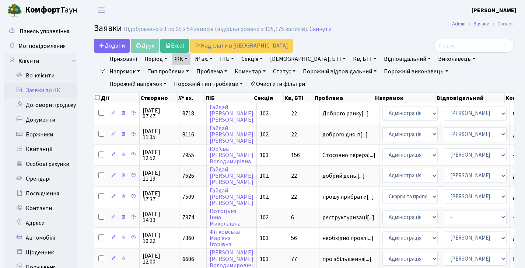
scroll to position [419, 0]
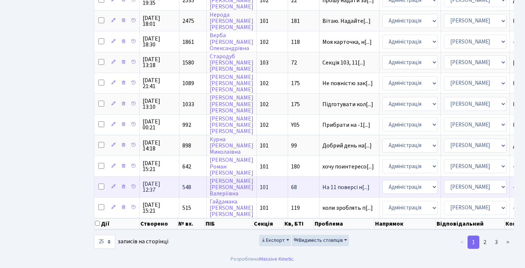
click at [187, 183] on span "548" at bounding box center [186, 187] width 9 height 8
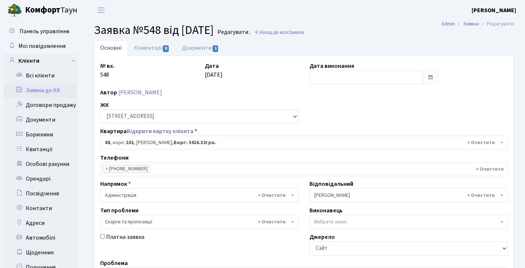
select select "37531"
select select "55"
click at [152, 46] on link "Коментарі 0" at bounding box center [152, 47] width 48 height 15
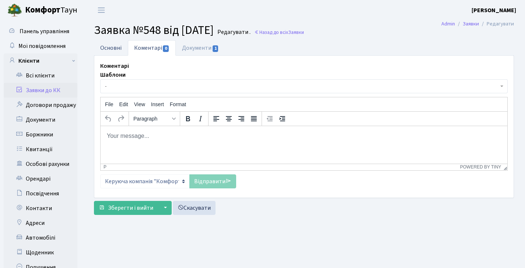
click at [113, 48] on link "Основні" at bounding box center [111, 47] width 34 height 15
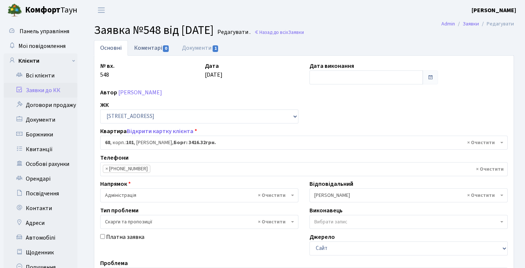
click at [146, 51] on link "Коментарі 0" at bounding box center [152, 47] width 48 height 15
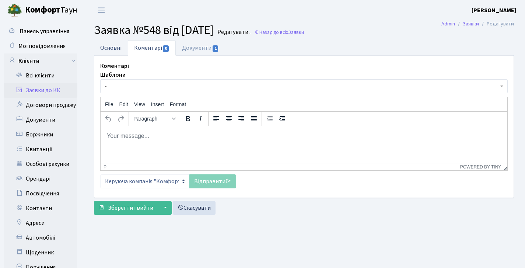
click at [116, 47] on link "Основні" at bounding box center [111, 47] width 34 height 15
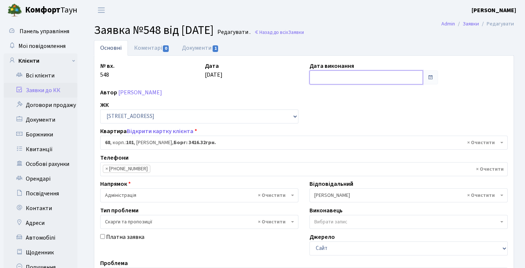
click at [318, 77] on input "text" at bounding box center [365, 77] width 113 height 14
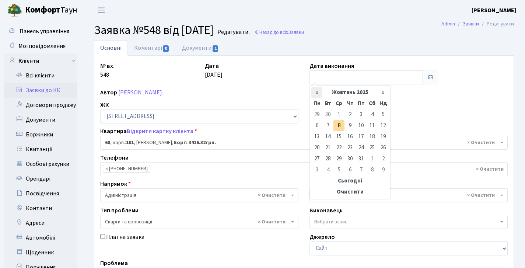
click at [315, 90] on th "«" at bounding box center [316, 92] width 11 height 11
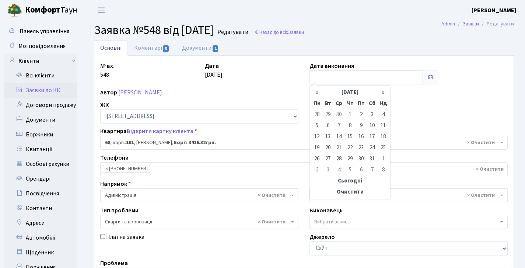
click at [315, 90] on th "«" at bounding box center [316, 92] width 11 height 11
click at [359, 157] on td "31" at bounding box center [360, 158] width 11 height 11
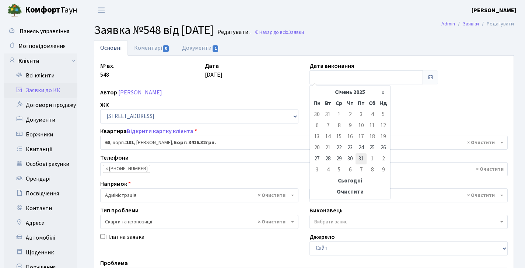
type input "[DATE]"
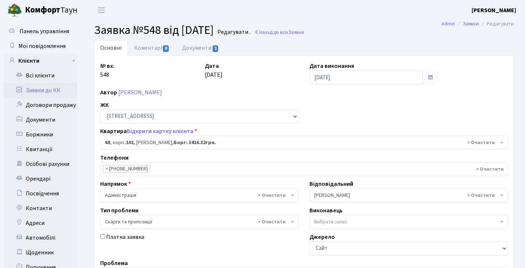
scroll to position [171, 0]
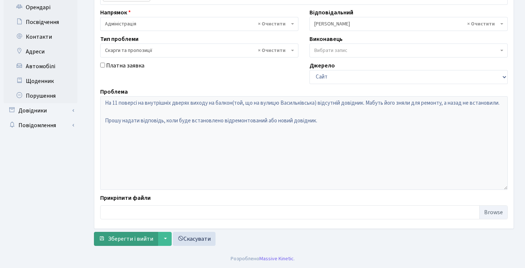
click at [143, 235] on span "Зберегти і вийти" at bounding box center [130, 239] width 45 height 8
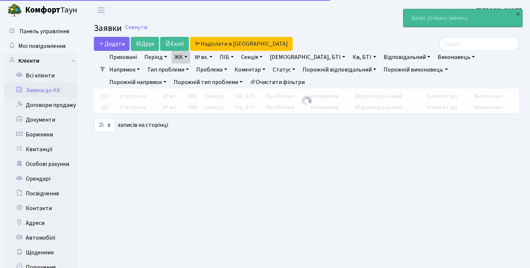
select select "25"
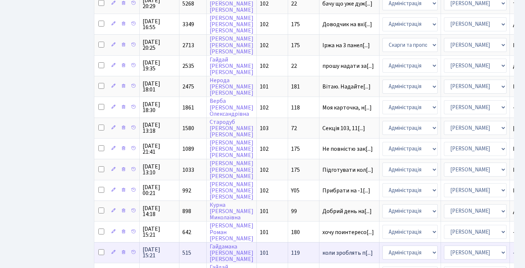
scroll to position [419, 0]
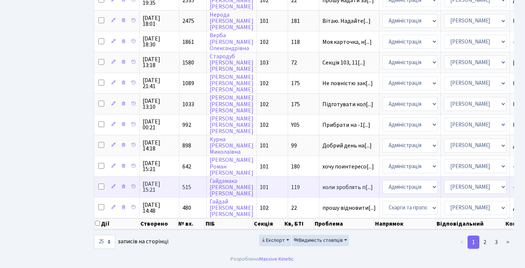
click at [190, 176] on td "515" at bounding box center [192, 186] width 27 height 21
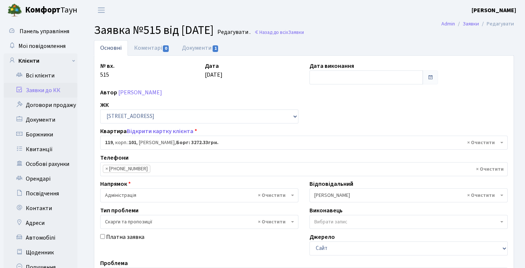
select select "37684"
select select "55"
click at [346, 75] on input "text" at bounding box center [365, 77] width 113 height 14
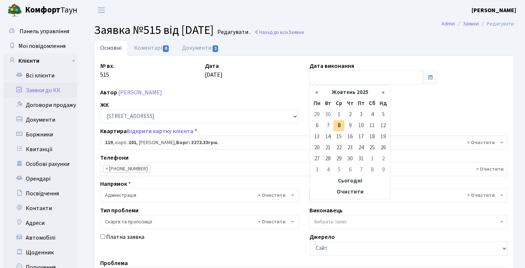
click at [348, 90] on th "Жовтень 2025" at bounding box center [349, 92] width 55 height 11
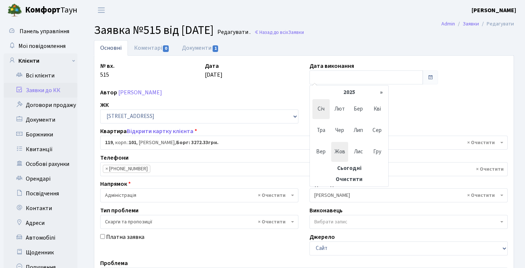
click at [324, 106] on span "Січ" at bounding box center [320, 109] width 17 height 20
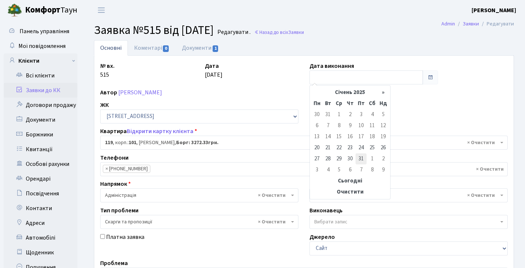
click at [363, 162] on td "31" at bounding box center [360, 158] width 11 height 11
type input "[DATE]"
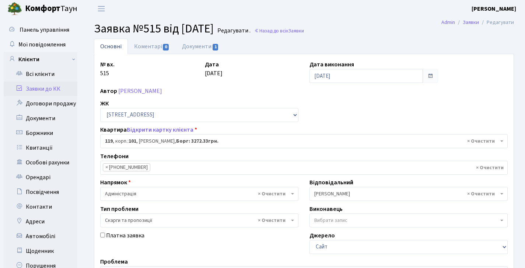
scroll to position [171, 0]
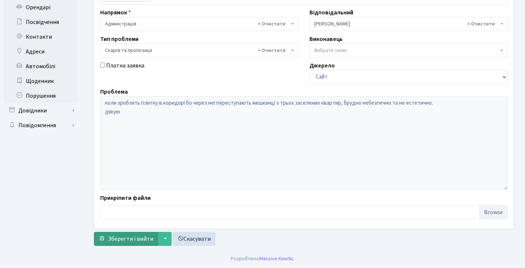
click at [148, 238] on span "Зберегти і вийти" at bounding box center [130, 239] width 45 height 8
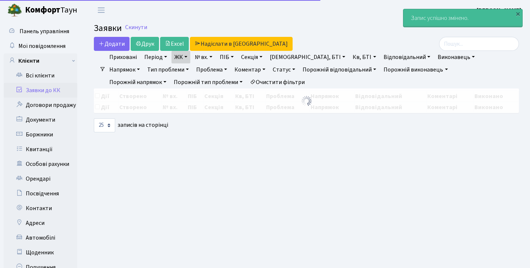
select select "25"
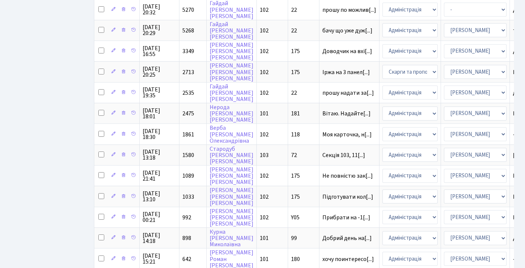
scroll to position [419, 0]
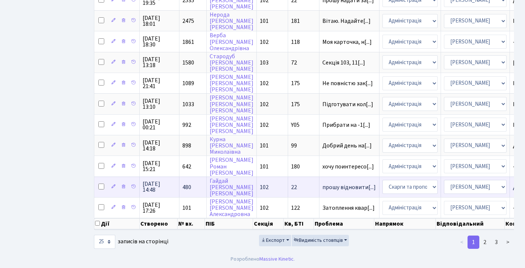
click at [182, 183] on span "480" at bounding box center [186, 187] width 9 height 8
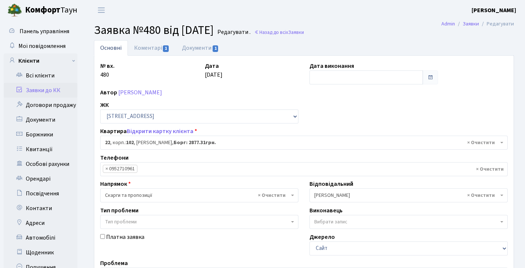
select select "38005"
click at [160, 52] on link "Коментарі 1" at bounding box center [152, 47] width 48 height 15
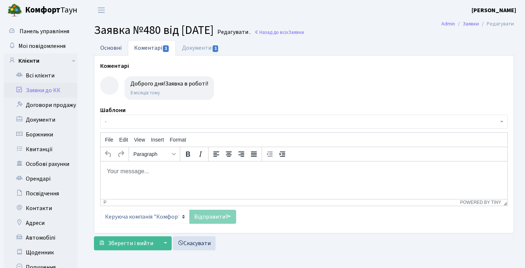
click at [119, 50] on link "Основні" at bounding box center [111, 47] width 34 height 15
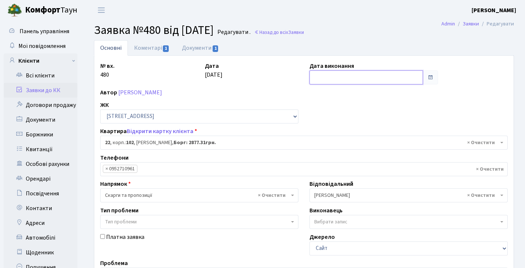
click at [333, 76] on input "text" at bounding box center [365, 77] width 113 height 14
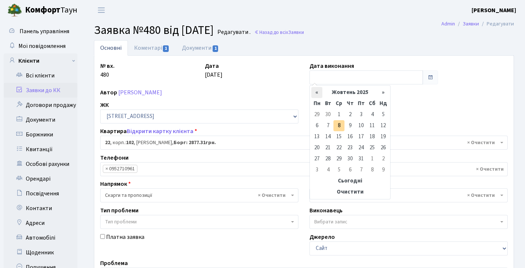
click at [317, 91] on th "«" at bounding box center [316, 92] width 11 height 11
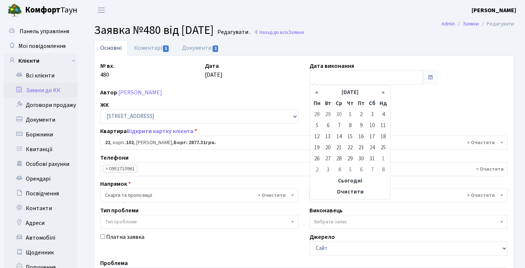
click at [317, 91] on th "«" at bounding box center [316, 92] width 11 height 11
click at [317, 91] on table "« Лютий 2025 » Пн Вт Ср Чт Пт Сб Нд 27 28 29 30 31 1 2 3 4 5 6 7 8 9 10 11 12 1…" at bounding box center [349, 142] width 77 height 110
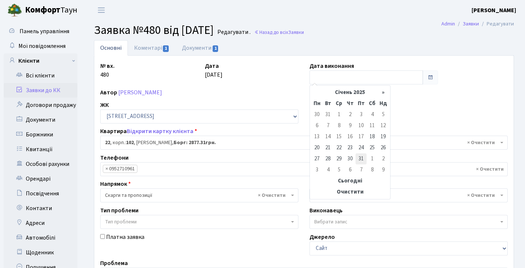
click at [363, 158] on td "31" at bounding box center [360, 158] width 11 height 11
type input "31.01.2025"
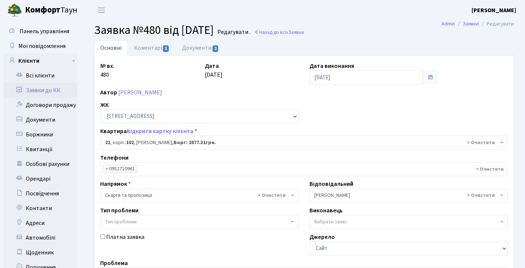
scroll to position [171, 0]
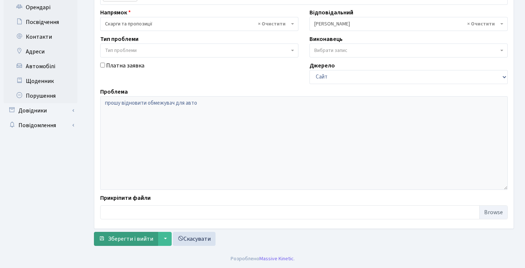
click at [128, 242] on span "Зберегти і вийти" at bounding box center [130, 239] width 45 height 8
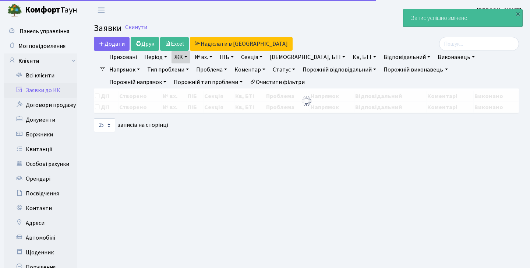
select select "25"
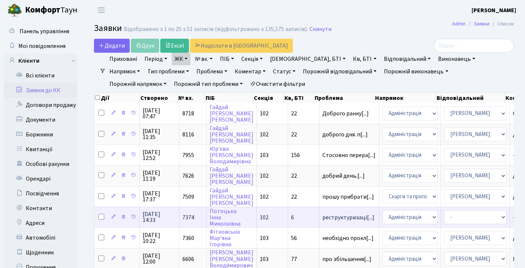
scroll to position [419, 0]
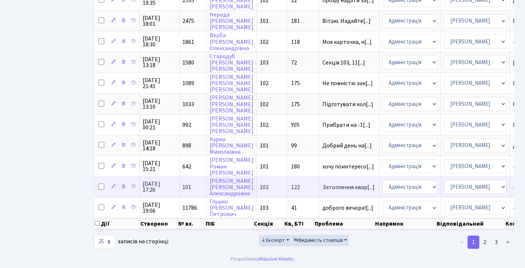
click at [192, 182] on td "101" at bounding box center [192, 186] width 27 height 21
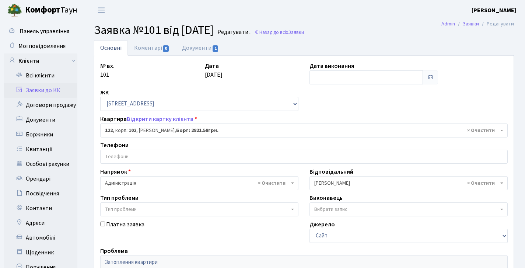
select select "38302"
click at [341, 73] on input "text" at bounding box center [365, 77] width 113 height 14
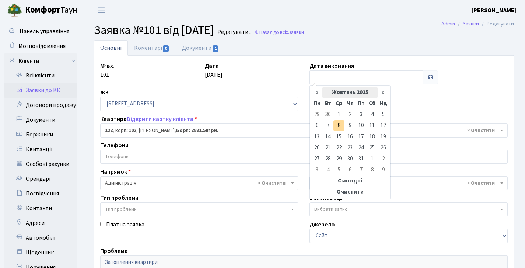
click at [344, 91] on th "Жовтень 2025" at bounding box center [349, 92] width 55 height 11
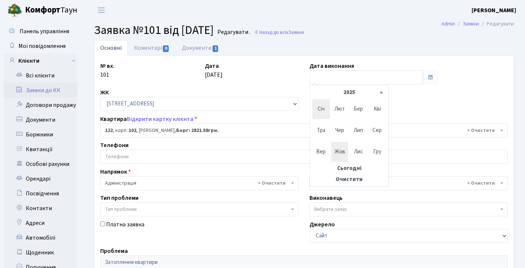
click at [320, 112] on span "Січ" at bounding box center [320, 109] width 17 height 20
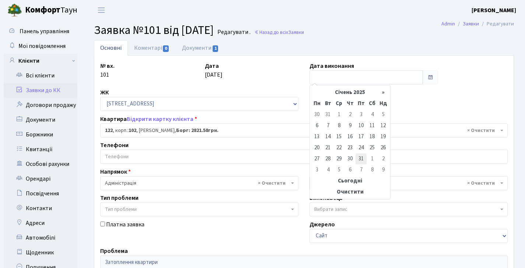
click at [363, 159] on td "31" at bounding box center [360, 158] width 11 height 11
type input "31.01.2025"
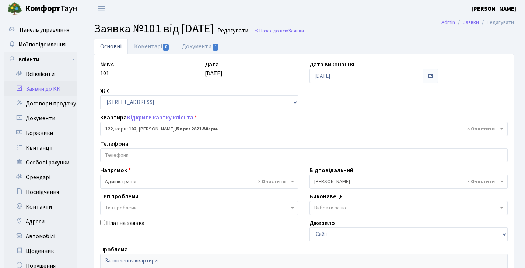
scroll to position [159, 0]
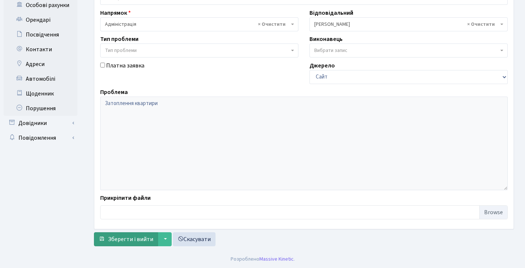
click at [131, 239] on span "Зберегти і вийти" at bounding box center [130, 239] width 45 height 8
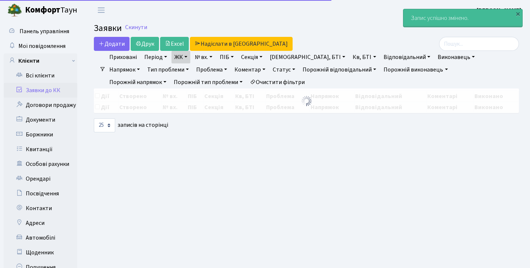
select select "25"
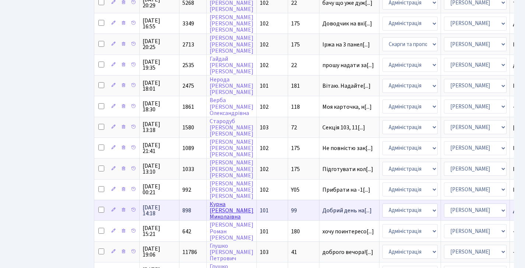
scroll to position [361, 0]
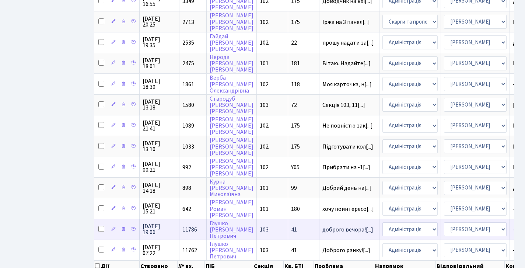
click at [191, 229] on td "11786" at bounding box center [192, 229] width 27 height 21
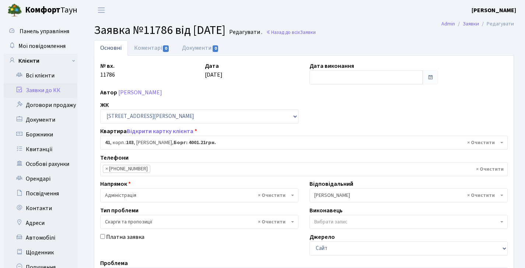
select select "42694"
select select "55"
click at [329, 77] on input "text" at bounding box center [365, 77] width 113 height 14
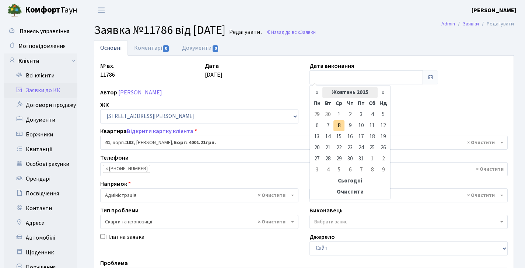
click at [339, 95] on th "Жовтень 2025" at bounding box center [349, 92] width 55 height 11
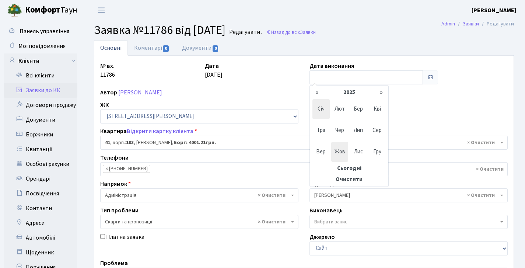
click at [320, 109] on span "Січ" at bounding box center [320, 109] width 17 height 20
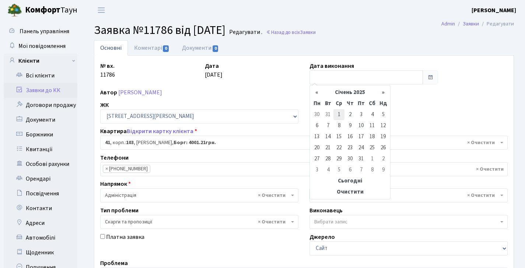
click at [338, 114] on td "1" at bounding box center [338, 114] width 11 height 11
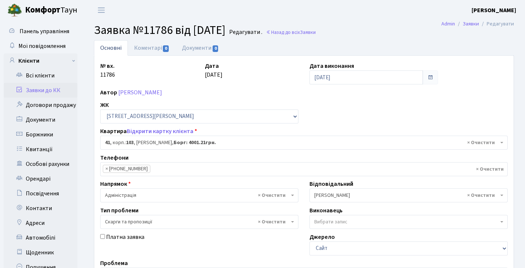
click at [320, 84] on div "№ вх. 11786 Дата 19.12.2024 Дата виконання 01.01.2025 Автор Глушко Ігор Петрови…" at bounding box center [304, 228] width 418 height 332
click at [320, 76] on input "01.01.2025" at bounding box center [365, 77] width 113 height 14
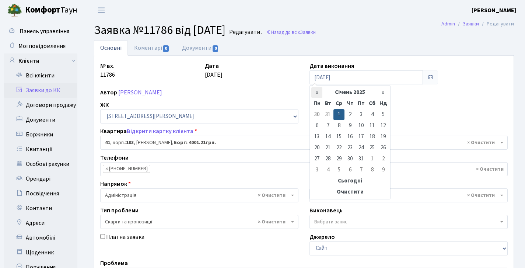
click at [315, 95] on th "«" at bounding box center [316, 92] width 11 height 11
click at [326, 170] on td "31" at bounding box center [327, 169] width 11 height 11
type input "31.12.2024"
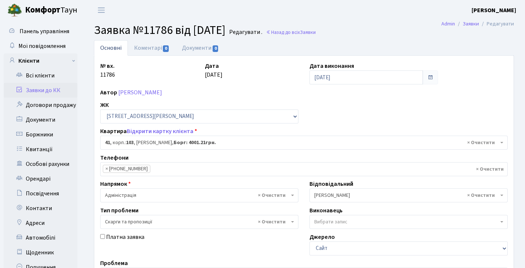
scroll to position [171, 0]
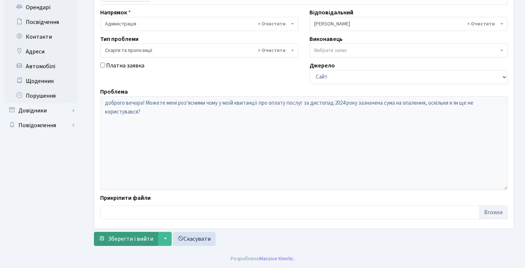
click at [120, 235] on span "Зберегти і вийти" at bounding box center [130, 239] width 45 height 8
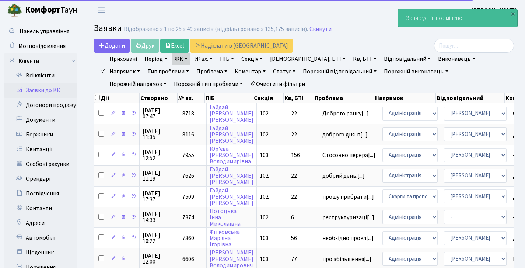
select select "25"
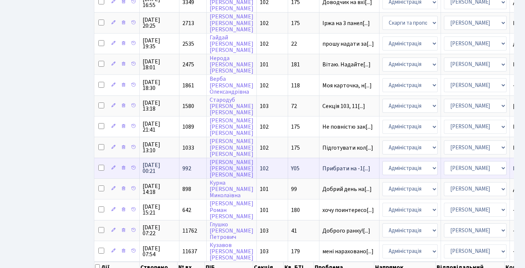
scroll to position [419, 0]
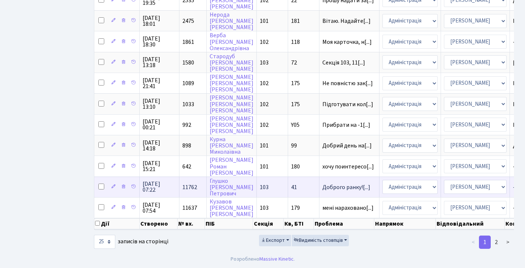
click at [190, 176] on td "11762" at bounding box center [192, 186] width 27 height 21
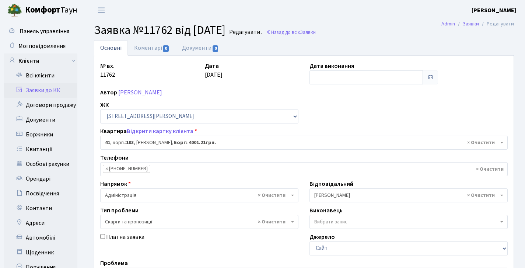
select select "42694"
select select "55"
click at [345, 80] on input "text" at bounding box center [365, 77] width 113 height 14
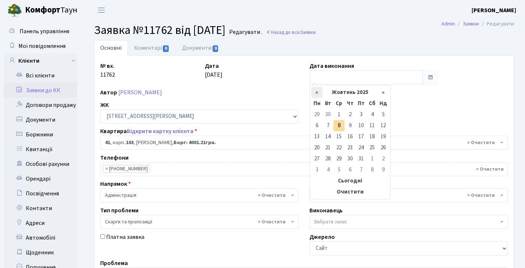
click at [315, 91] on th "«" at bounding box center [316, 92] width 11 height 11
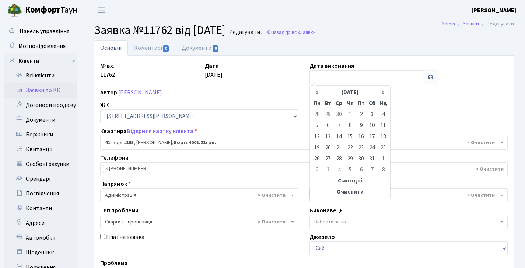
click at [315, 91] on th "«" at bounding box center [316, 92] width 11 height 11
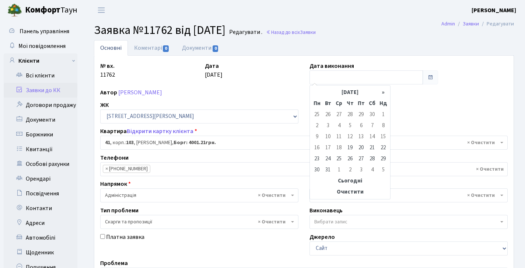
click at [315, 91] on table "« Грудень 2024 » Пн Вт Ср Чт Пт Сб Нд 25 26 27 28 29 30 1 2 3 4 5 6 7 8 9 10 11…" at bounding box center [349, 142] width 77 height 110
click at [330, 169] on td "31" at bounding box center [327, 169] width 11 height 11
type input "[DATE]"
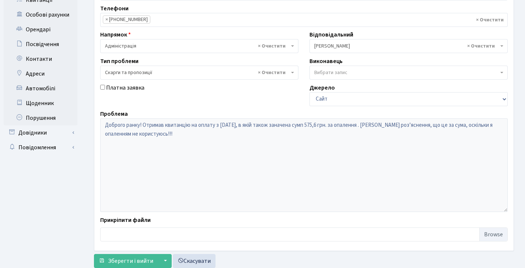
scroll to position [171, 0]
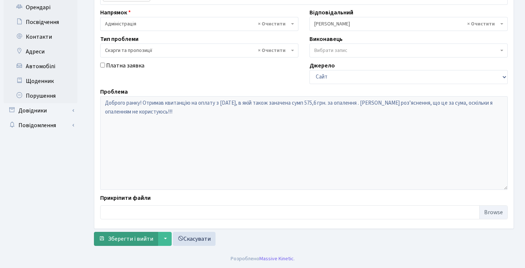
click at [139, 238] on span "Зберегти і вийти" at bounding box center [130, 239] width 45 height 8
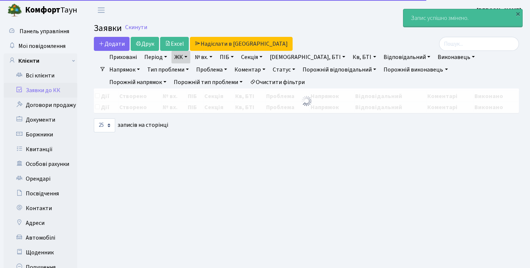
select select "25"
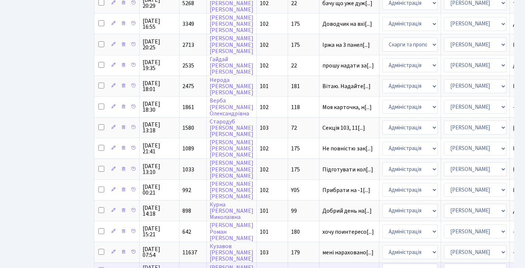
scroll to position [415, 0]
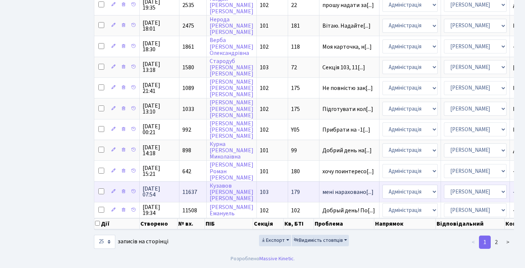
click at [167, 186] on span "[DATE] 07:54" at bounding box center [160, 192] width 34 height 12
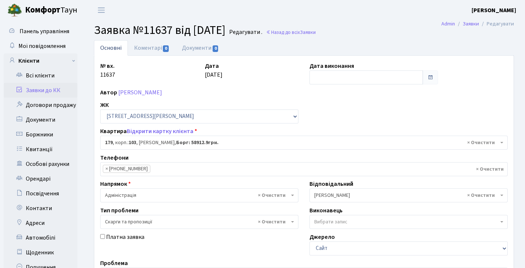
select select "43108"
select select "55"
click at [319, 78] on input "text" at bounding box center [365, 77] width 113 height 14
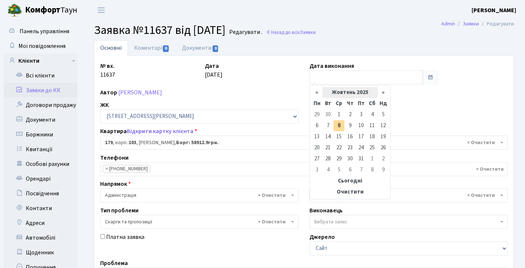
click at [337, 89] on th "Жовтень 2025" at bounding box center [349, 92] width 55 height 11
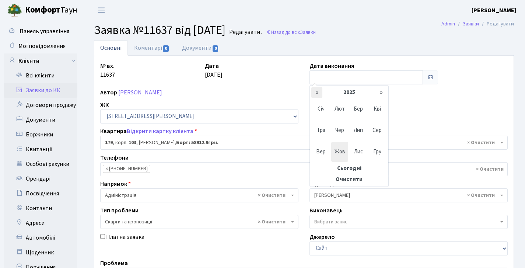
click at [318, 93] on th "«" at bounding box center [316, 92] width 11 height 11
click at [370, 148] on span "Гру" at bounding box center [376, 152] width 17 height 20
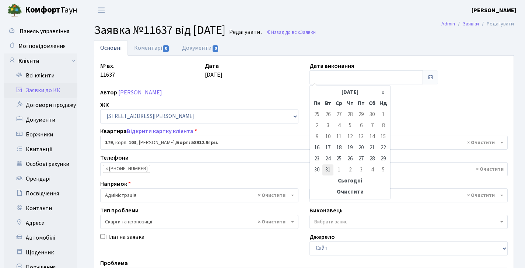
click at [329, 167] on td "31" at bounding box center [327, 169] width 11 height 11
type input "[DATE]"
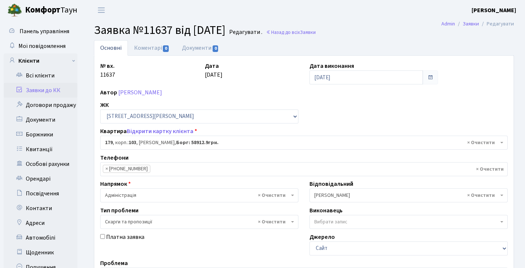
scroll to position [171, 0]
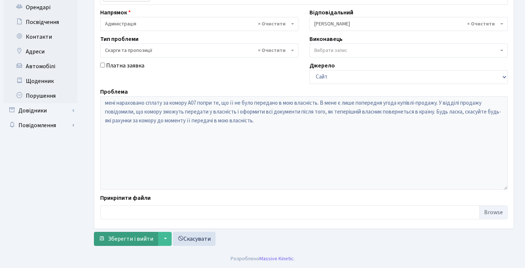
click at [130, 243] on button "Зберегти і вийти" at bounding box center [126, 239] width 64 height 14
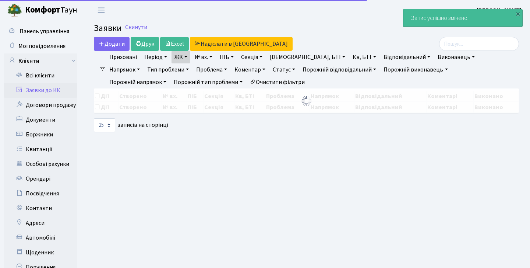
select select "25"
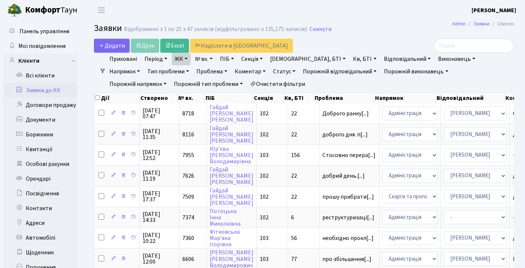
scroll to position [415, 0]
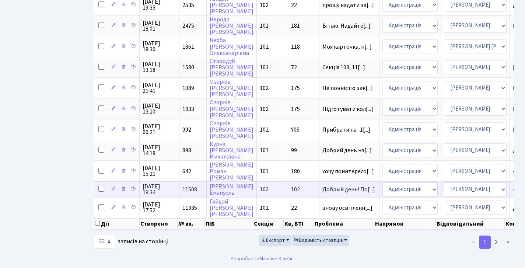
click at [194, 185] on span "11508" at bounding box center [189, 189] width 15 height 8
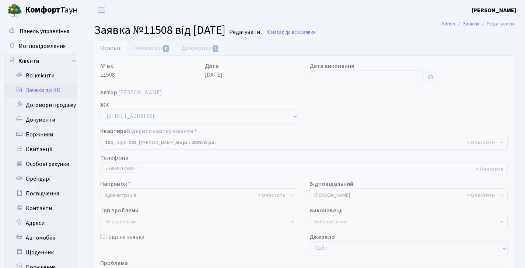
select select "38242"
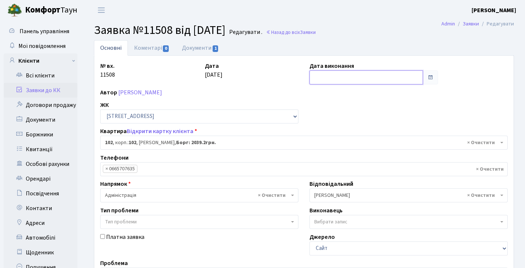
click at [320, 79] on input "text" at bounding box center [365, 77] width 113 height 14
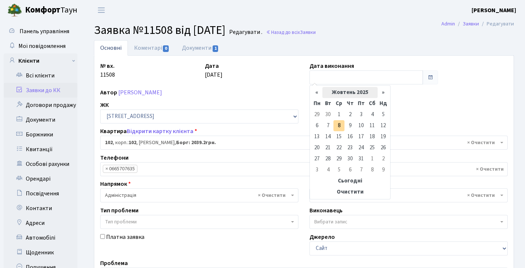
click at [350, 94] on th "Жовтень 2025" at bounding box center [349, 92] width 55 height 11
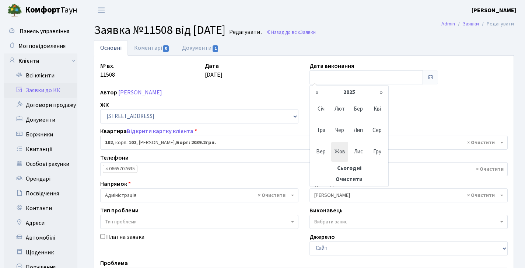
click at [320, 94] on th "«" at bounding box center [316, 92] width 11 height 11
click at [381, 155] on span "Гру" at bounding box center [376, 152] width 17 height 20
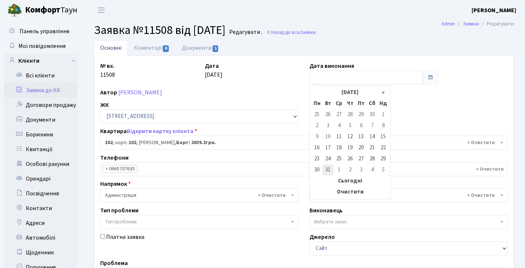
click at [330, 168] on td "31" at bounding box center [327, 169] width 11 height 11
type input "31.12.2024"
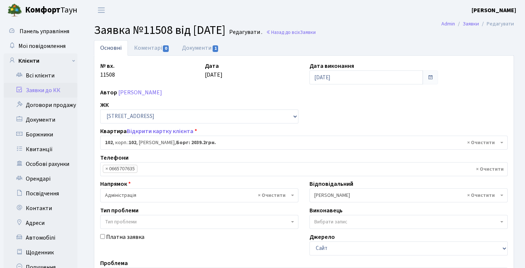
scroll to position [171, 0]
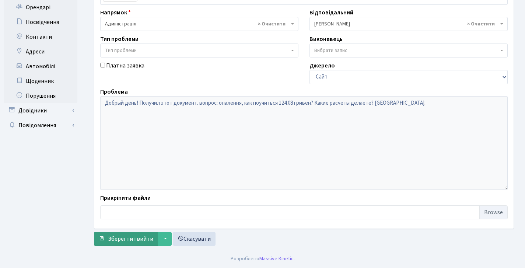
click at [139, 241] on span "Зберегти і вийти" at bounding box center [130, 239] width 45 height 8
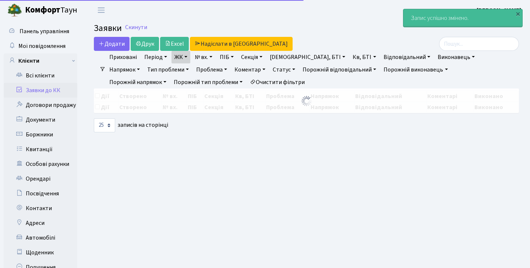
select select "25"
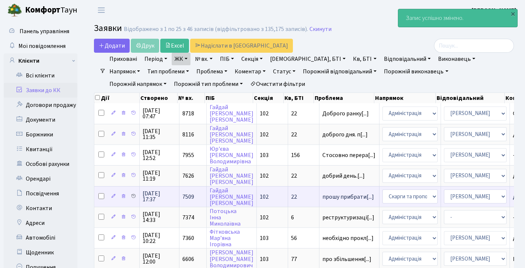
scroll to position [419, 0]
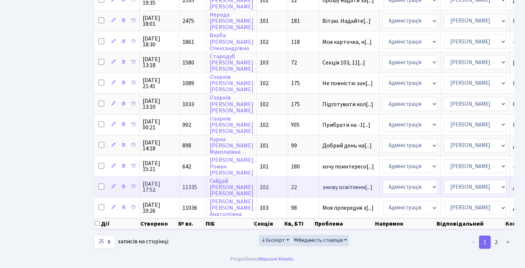
click at [185, 183] on span "11335" at bounding box center [189, 187] width 15 height 8
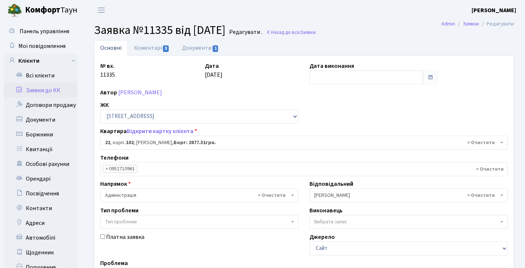
select select "38005"
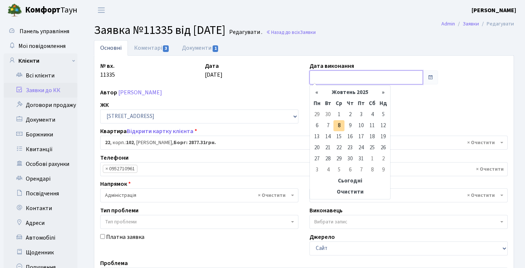
click at [326, 73] on input "text" at bounding box center [365, 77] width 113 height 14
click at [315, 91] on th "«" at bounding box center [316, 92] width 11 height 11
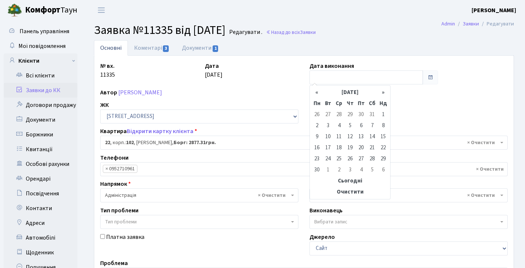
click at [316, 91] on th "«" at bounding box center [316, 92] width 11 height 11
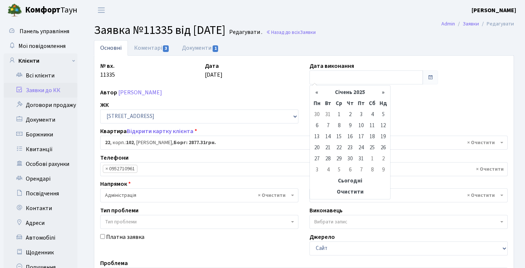
click at [316, 91] on th "«" at bounding box center [316, 92] width 11 height 11
click at [326, 171] on td "31" at bounding box center [327, 169] width 11 height 11
type input "31.12.2024"
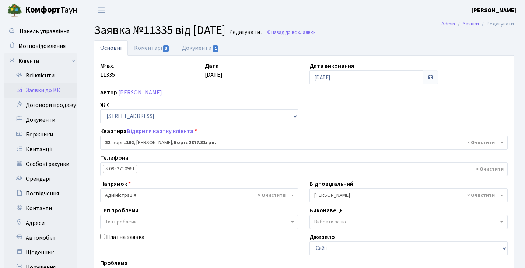
scroll to position [171, 0]
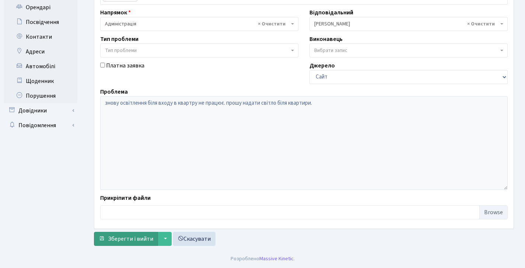
click at [144, 235] on span "Зберегти і вийти" at bounding box center [130, 239] width 45 height 8
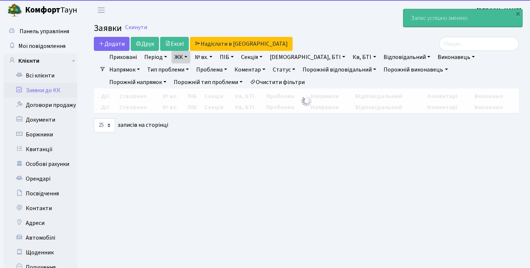
select select "25"
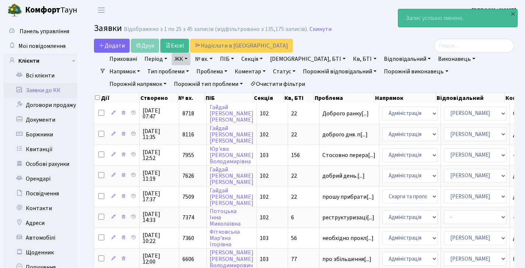
scroll to position [419, 0]
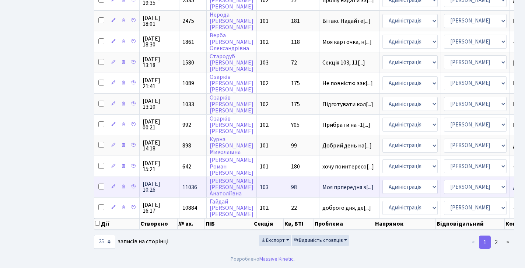
click at [183, 183] on span "11036" at bounding box center [189, 187] width 15 height 8
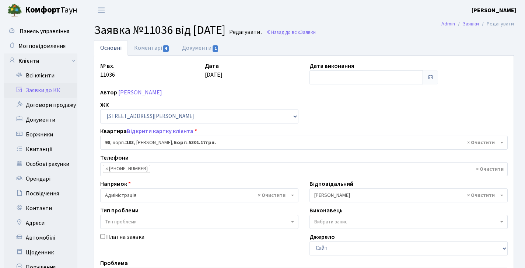
select select "42865"
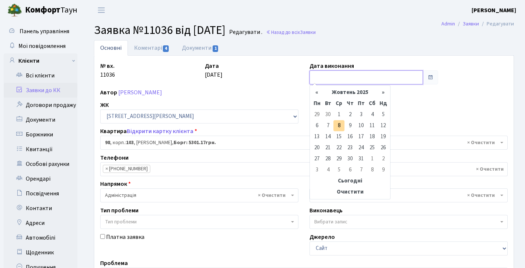
click at [339, 78] on input "text" at bounding box center [365, 77] width 113 height 14
click at [358, 89] on th "Жовтень 2025" at bounding box center [349, 92] width 55 height 11
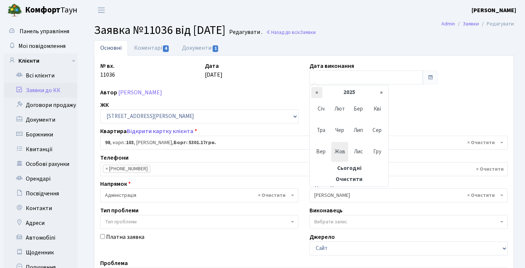
click at [312, 93] on th "«" at bounding box center [316, 92] width 11 height 11
click at [379, 153] on span "Гру" at bounding box center [376, 152] width 17 height 20
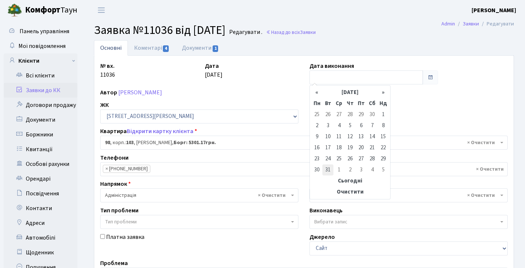
click at [330, 170] on td "31" at bounding box center [327, 169] width 11 height 11
type input "[DATE]"
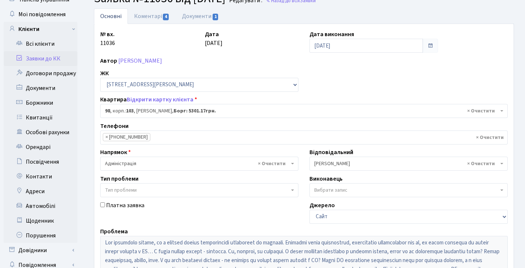
scroll to position [171, 0]
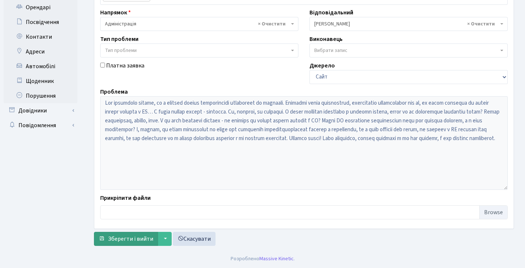
click at [147, 238] on span "Зберегти і вийти" at bounding box center [130, 239] width 45 height 8
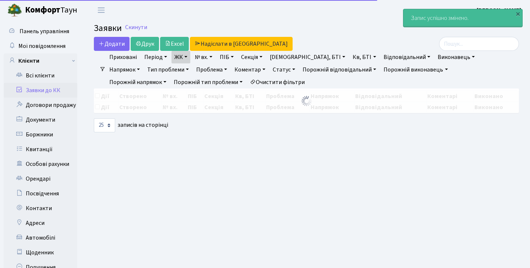
select select "25"
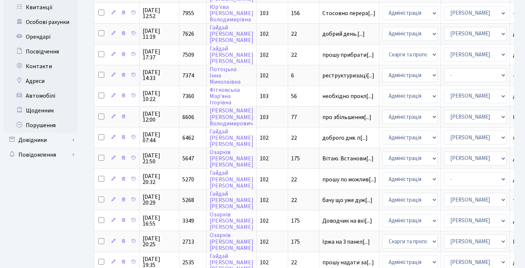
scroll to position [419, 0]
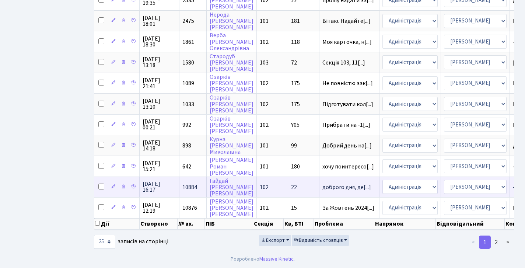
click at [179, 181] on td "10884" at bounding box center [192, 186] width 27 height 21
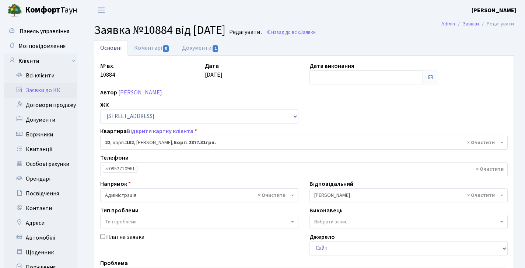
select select "38005"
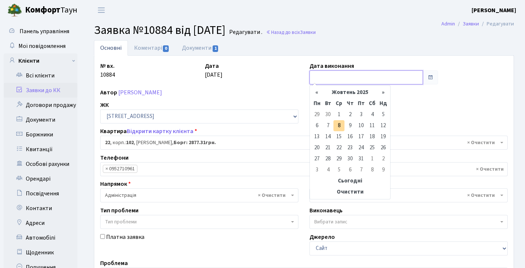
click at [339, 81] on input "text" at bounding box center [365, 77] width 113 height 14
click at [337, 91] on th "Жовтень 2025" at bounding box center [349, 92] width 55 height 11
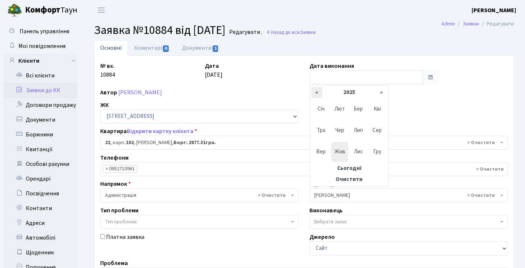
click at [317, 94] on th "«" at bounding box center [316, 92] width 11 height 11
click at [369, 150] on span "Гру" at bounding box center [376, 152] width 17 height 20
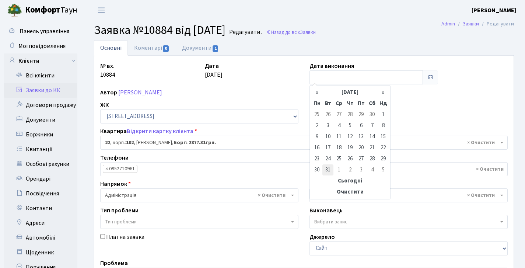
click at [326, 167] on td "31" at bounding box center [327, 169] width 11 height 11
type input "[DATE]"
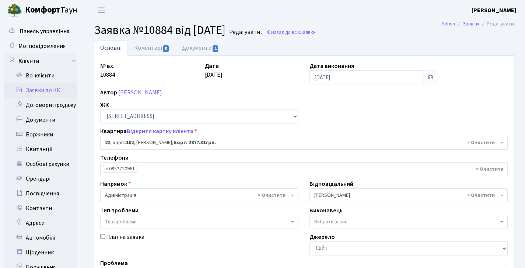
scroll to position [171, 0]
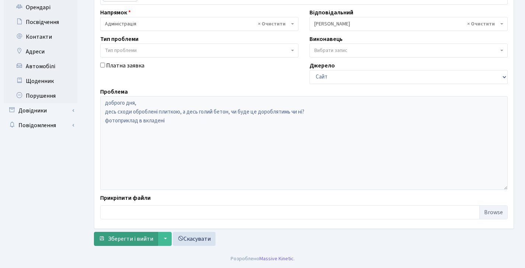
click at [137, 243] on button "Зберегти і вийти" at bounding box center [126, 239] width 64 height 14
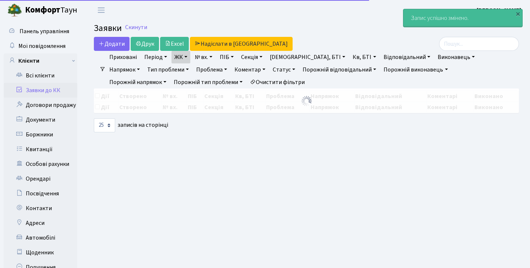
select select "25"
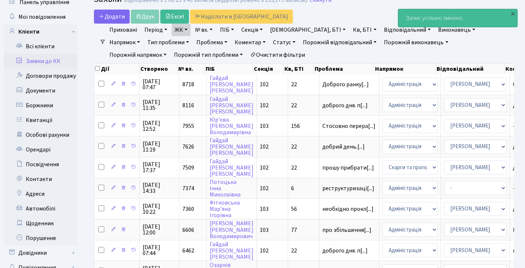
scroll to position [419, 0]
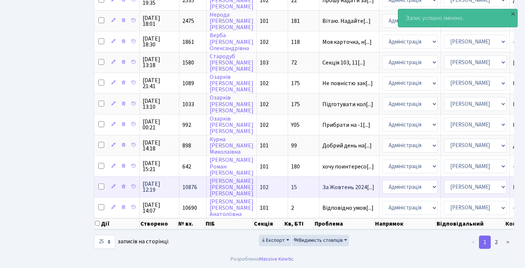
click at [179, 177] on td "10876" at bounding box center [192, 186] width 27 height 21
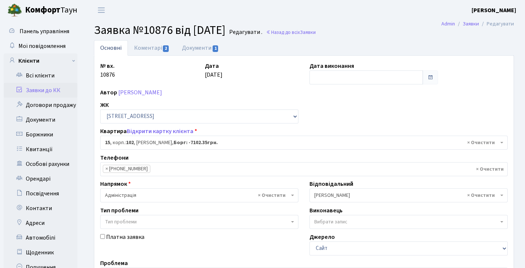
select select "37984"
click at [332, 70] on input "text" at bounding box center [365, 77] width 113 height 14
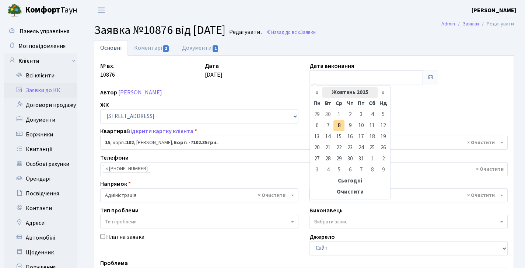
click at [344, 91] on th "Жовтень 2025" at bounding box center [349, 92] width 55 height 11
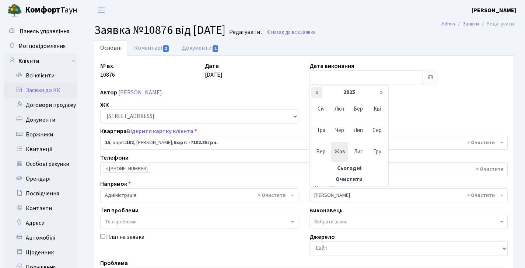
click at [320, 91] on th "«" at bounding box center [316, 92] width 11 height 11
click at [379, 155] on span "Гру" at bounding box center [376, 152] width 17 height 20
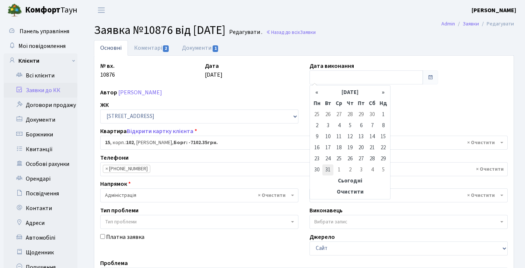
click at [327, 168] on td "31" at bounding box center [327, 169] width 11 height 11
type input "31.12.2024"
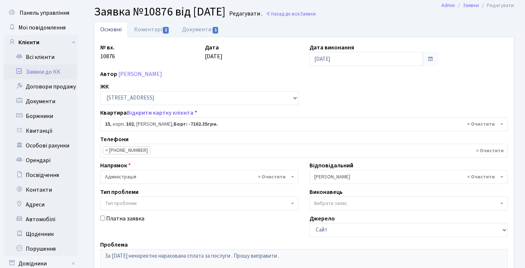
scroll to position [171, 0]
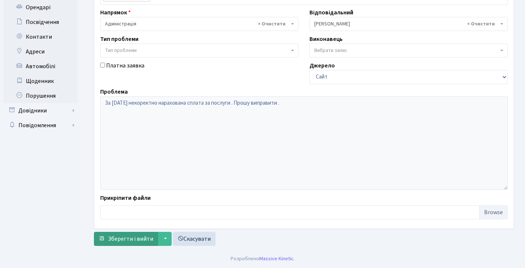
click at [127, 235] on span "Зберегти і вийти" at bounding box center [130, 239] width 45 height 8
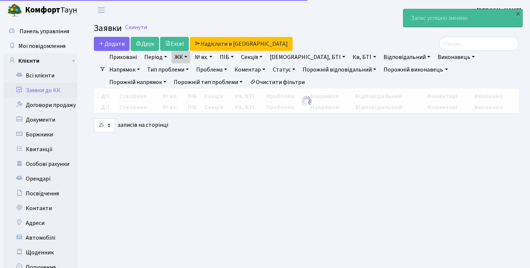
select select "25"
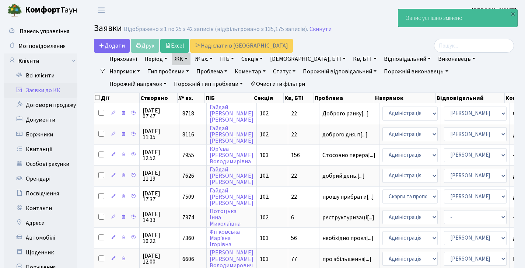
scroll to position [419, 0]
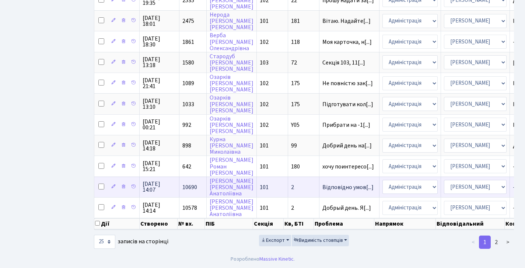
click at [182, 182] on td "10690" at bounding box center [192, 186] width 27 height 21
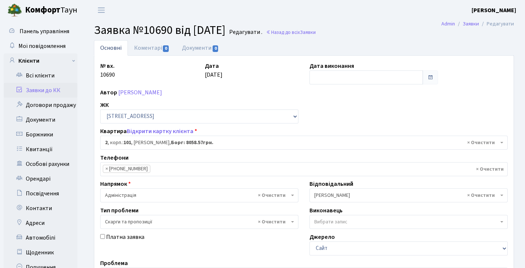
select select "37336"
select select "55"
click at [333, 81] on input "text" at bounding box center [365, 77] width 113 height 14
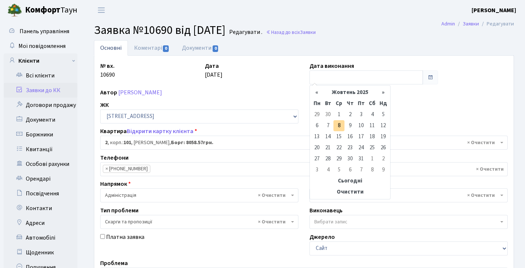
click at [339, 94] on th "Жовтень 2025" at bounding box center [349, 92] width 55 height 11
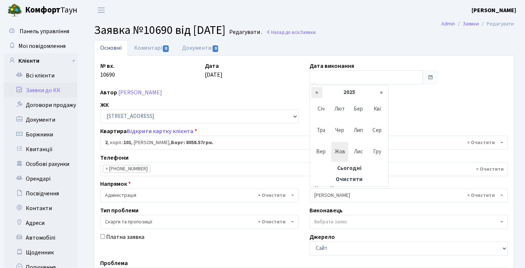
click at [318, 94] on th "«" at bounding box center [316, 92] width 11 height 11
click at [369, 152] on span "Гру" at bounding box center [376, 152] width 17 height 20
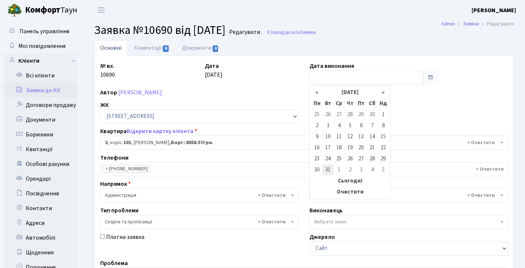
click at [329, 167] on td "31" at bounding box center [327, 169] width 11 height 11
type input "31.12.2024"
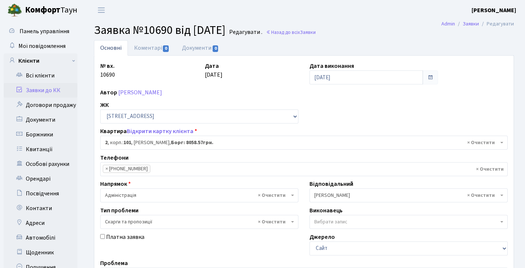
scroll to position [171, 0]
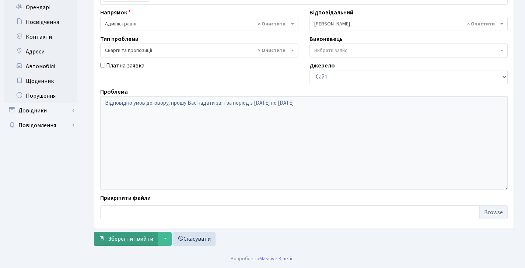
click at [136, 239] on span "Зберегти і вийти" at bounding box center [130, 239] width 45 height 8
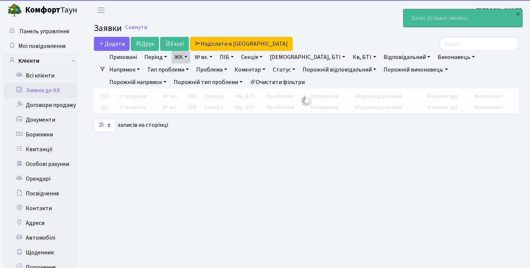
select select "25"
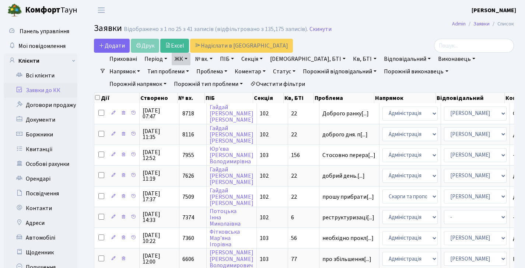
scroll to position [419, 0]
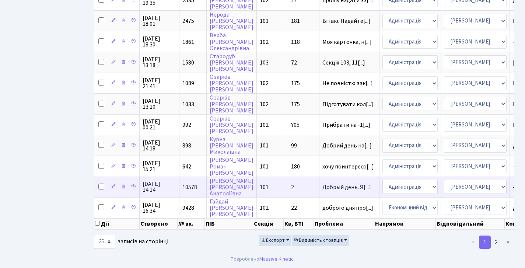
click at [189, 183] on span "10578" at bounding box center [189, 187] width 15 height 8
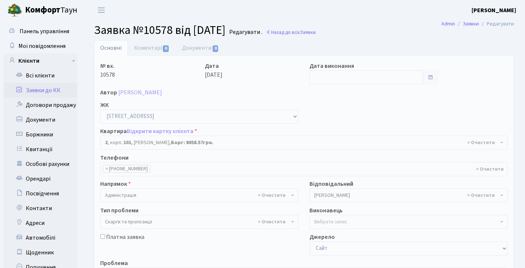
select select "37336"
select select "55"
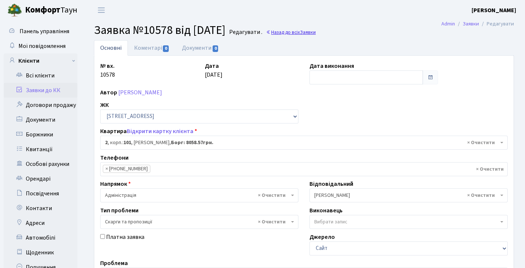
click at [316, 32] on span "Заявки" at bounding box center [308, 32] width 16 height 7
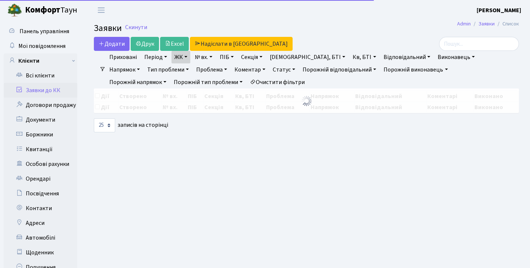
select select "25"
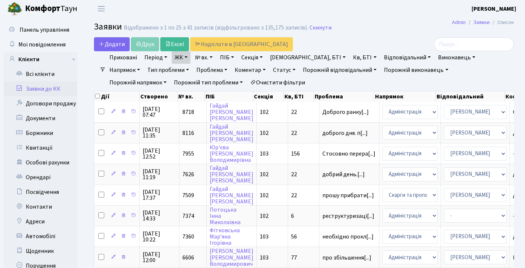
scroll to position [419, 0]
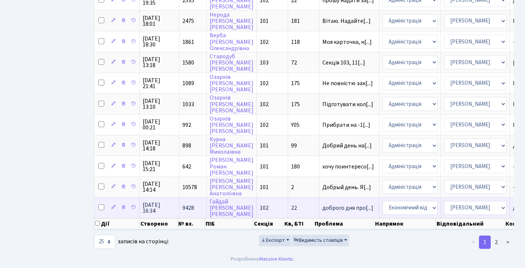
click at [189, 204] on span "9428" at bounding box center [188, 208] width 12 height 8
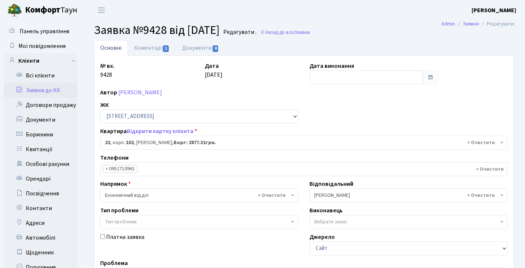
select select "38005"
click at [350, 72] on input "text" at bounding box center [365, 77] width 113 height 14
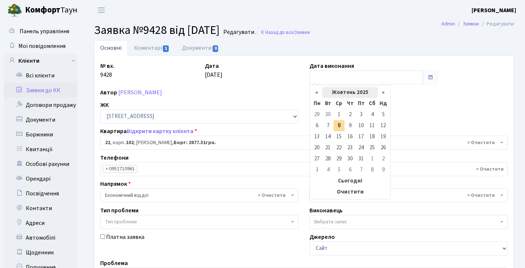
click at [337, 92] on th "Жовтень 2025" at bounding box center [349, 92] width 55 height 11
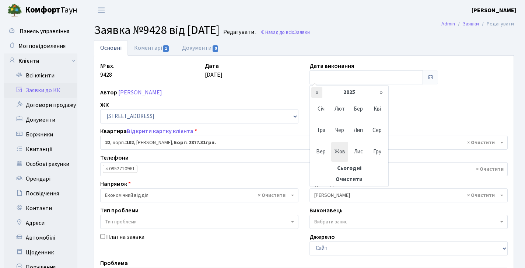
click at [320, 92] on th "«" at bounding box center [316, 92] width 11 height 11
click at [378, 154] on span "Гру" at bounding box center [376, 152] width 17 height 20
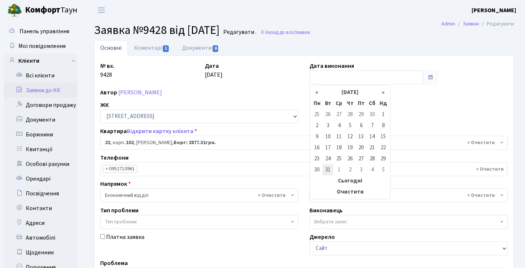
click at [326, 173] on td "31" at bounding box center [327, 169] width 11 height 11
type input "[DATE]"
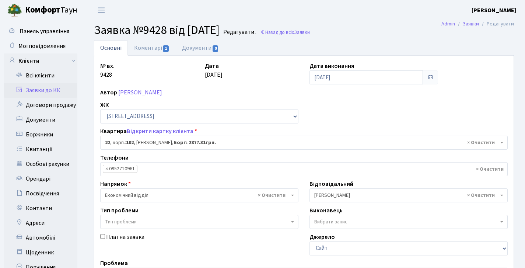
scroll to position [171, 0]
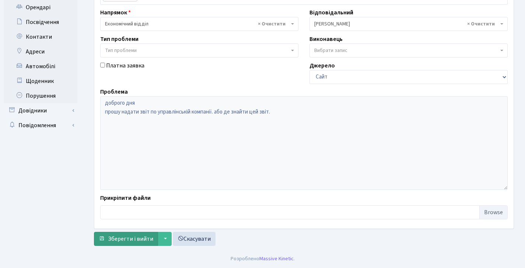
click at [149, 236] on span "Зберегти і вийти" at bounding box center [130, 239] width 45 height 8
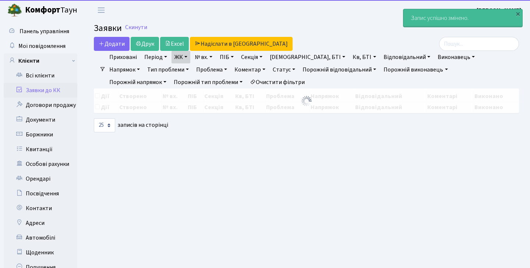
select select "25"
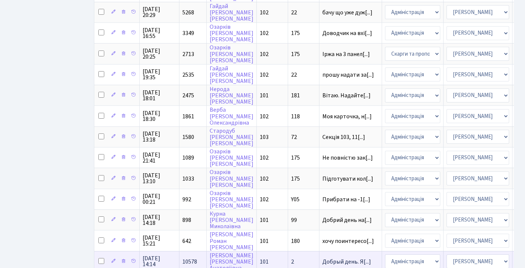
scroll to position [419, 0]
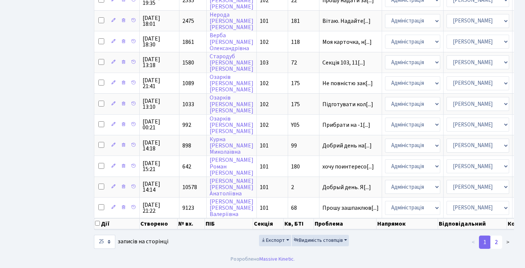
click at [499, 241] on link "2" at bounding box center [496, 241] width 12 height 13
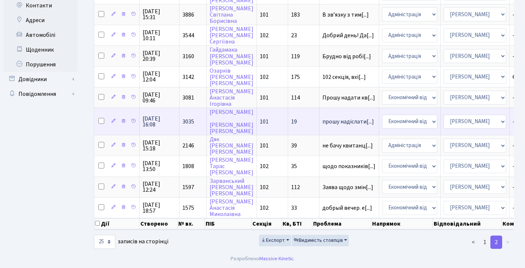
scroll to position [0, 0]
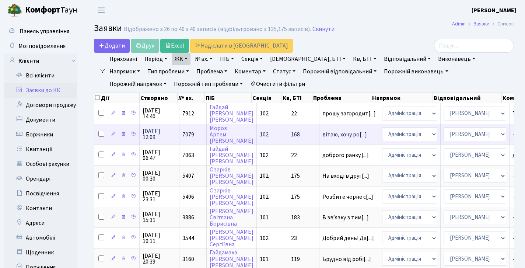
click at [190, 136] on span "7079" at bounding box center [188, 134] width 12 height 8
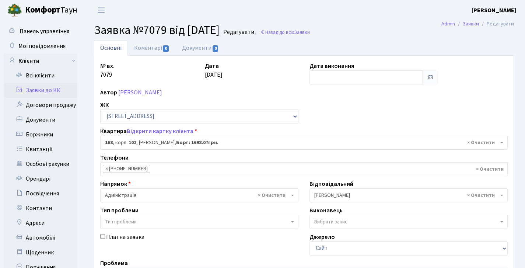
select select "38440"
click at [335, 71] on input "text" at bounding box center [365, 77] width 113 height 14
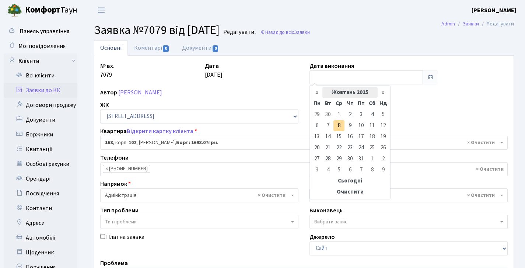
click at [330, 91] on th "Жовтень 2025" at bounding box center [349, 92] width 55 height 11
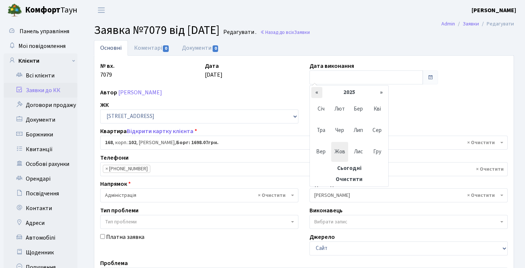
click at [319, 95] on th "«" at bounding box center [316, 92] width 11 height 11
click at [372, 149] on span "Гру" at bounding box center [376, 152] width 17 height 20
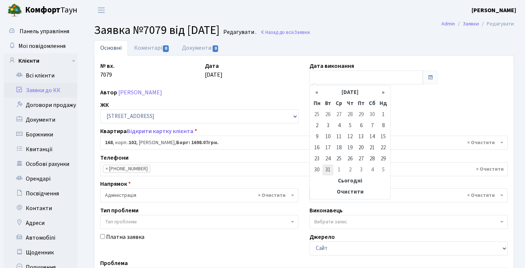
click at [326, 169] on td "31" at bounding box center [327, 169] width 11 height 11
type input "31.12.2024"
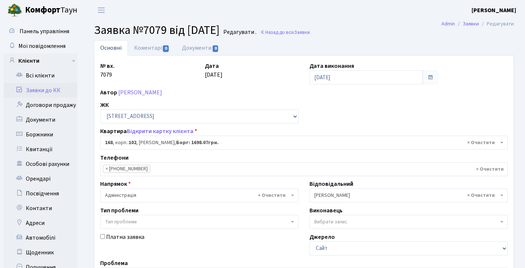
scroll to position [171, 0]
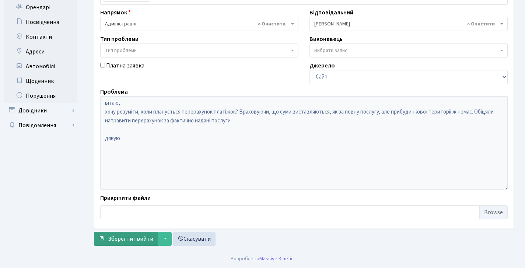
click at [149, 237] on span "Зберегти і вийти" at bounding box center [130, 239] width 45 height 8
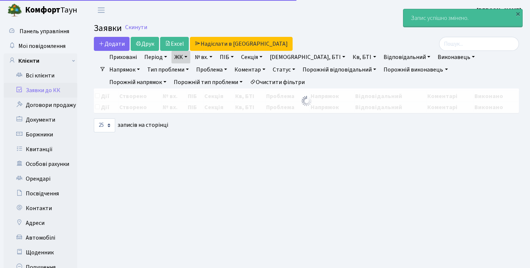
select select "25"
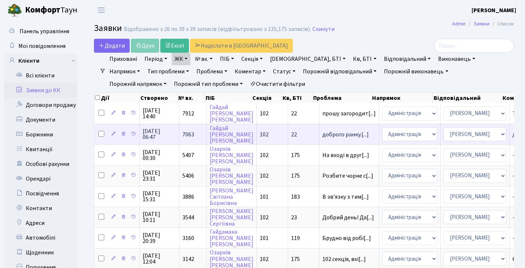
click at [189, 138] on span "7063" at bounding box center [188, 134] width 12 height 8
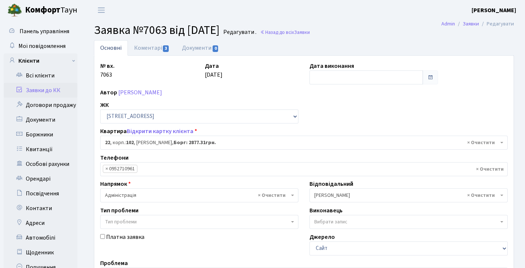
select select "38005"
click at [158, 54] on link "Коментарі 3" at bounding box center [152, 47] width 48 height 15
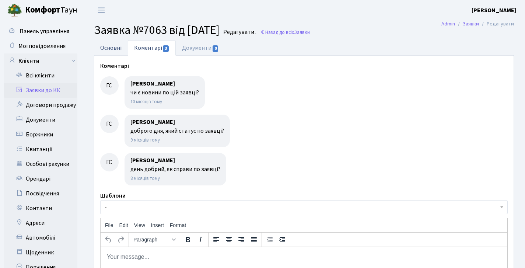
click at [109, 40] on link "Основні" at bounding box center [111, 47] width 34 height 15
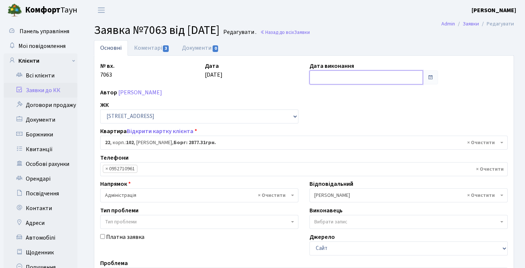
click at [347, 75] on input "text" at bounding box center [365, 77] width 113 height 14
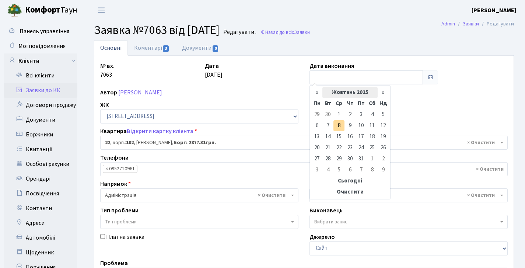
click at [334, 92] on th "Жовтень 2025" at bounding box center [349, 92] width 55 height 11
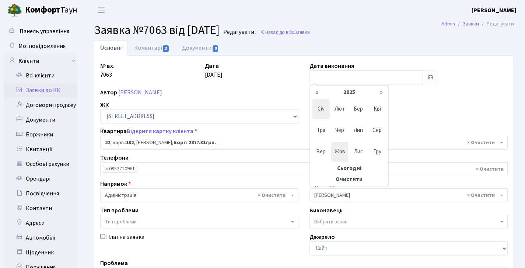
click at [319, 106] on span "Січ" at bounding box center [320, 109] width 17 height 20
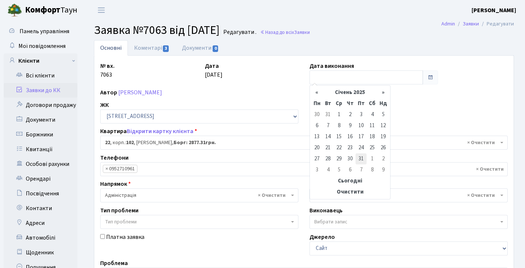
click at [359, 156] on td "31" at bounding box center [360, 158] width 11 height 11
type input "31.01.2025"
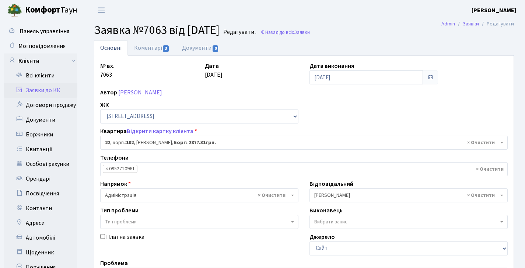
scroll to position [171, 0]
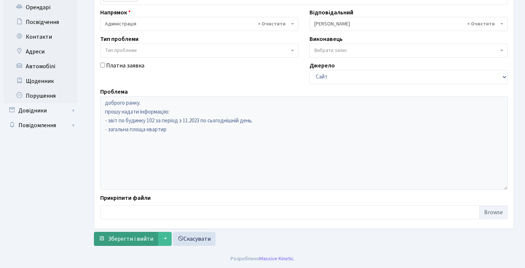
click at [142, 235] on span "Зберегти і вийти" at bounding box center [130, 239] width 45 height 8
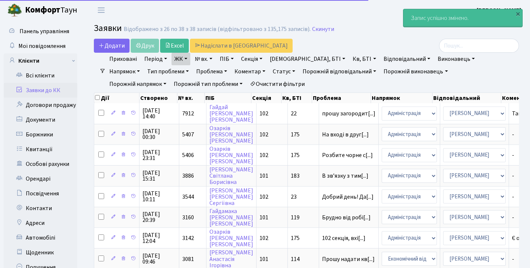
select select "25"
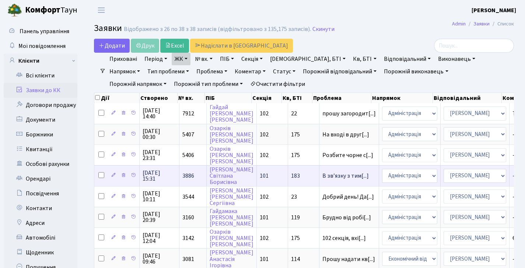
click at [190, 180] on span "3886" at bounding box center [188, 176] width 12 height 8
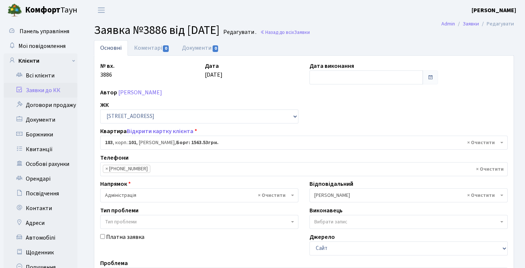
select select "37876"
click at [340, 75] on input "text" at bounding box center [365, 77] width 113 height 14
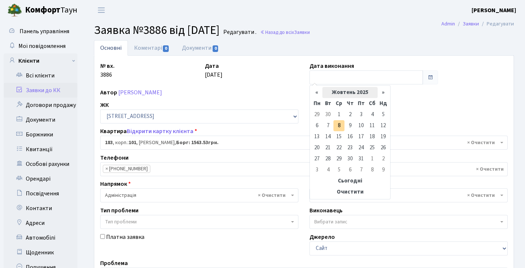
click at [337, 89] on th "Жовтень 2025" at bounding box center [349, 92] width 55 height 11
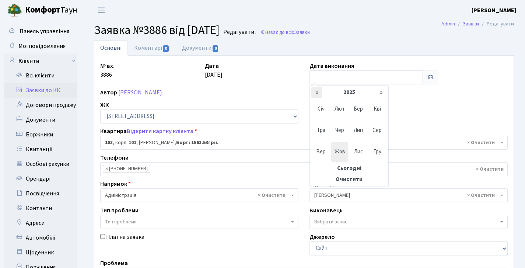
click at [320, 93] on th "«" at bounding box center [316, 92] width 11 height 11
click at [340, 134] on span "Чер" at bounding box center [339, 130] width 17 height 20
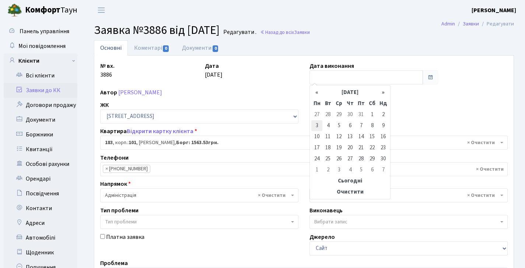
click at [313, 128] on td "3" at bounding box center [316, 125] width 11 height 11
type input "[DATE]"
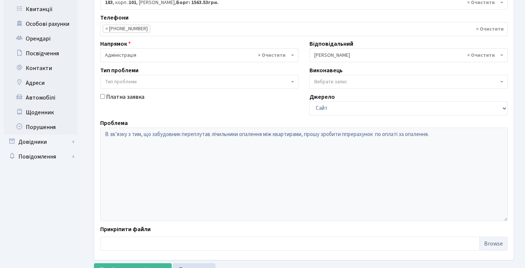
scroll to position [160, 0]
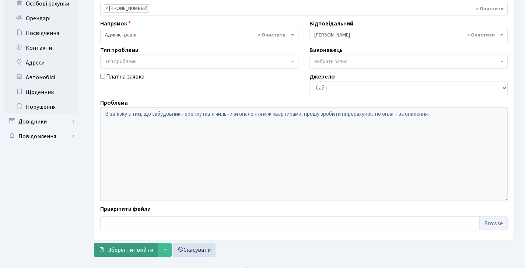
click at [134, 245] on button "Зберегти і вийти" at bounding box center [126, 250] width 64 height 14
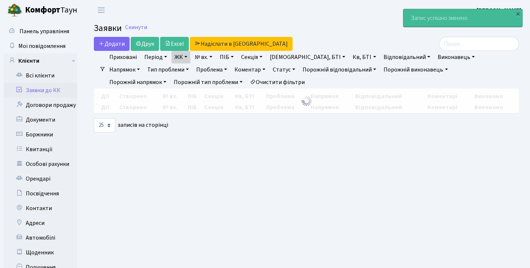
select select "25"
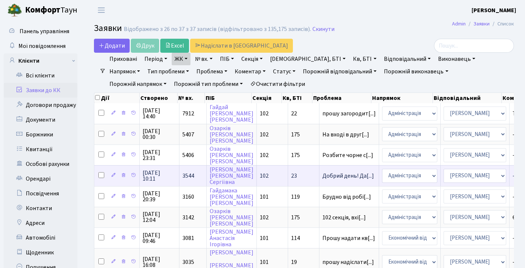
click at [194, 182] on td "3544" at bounding box center [192, 175] width 27 height 21
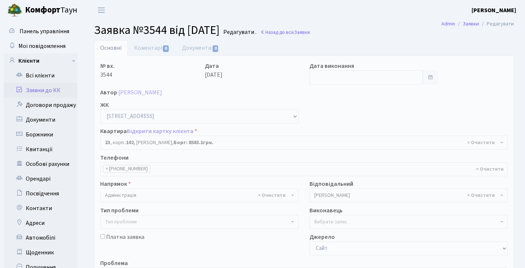
select select "38008"
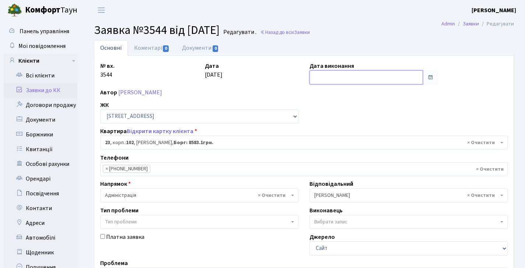
click at [346, 77] on input "text" at bounding box center [365, 77] width 113 height 14
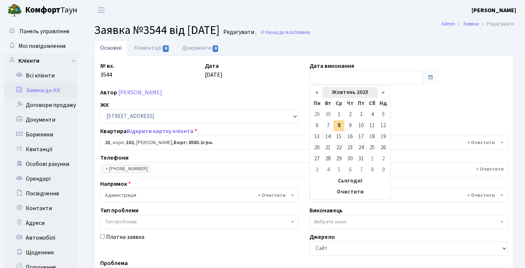
click at [339, 92] on th "Жовтень 2025" at bounding box center [349, 92] width 55 height 11
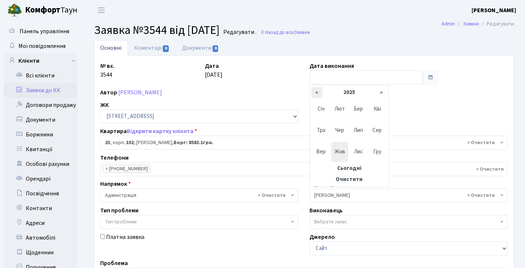
click at [319, 91] on th "«" at bounding box center [316, 92] width 11 height 11
click at [355, 130] on span "Лип" at bounding box center [358, 130] width 17 height 20
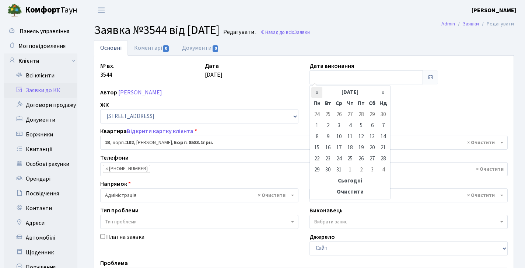
click at [318, 90] on th "«" at bounding box center [316, 92] width 11 height 11
click at [316, 122] on td "3" at bounding box center [316, 125] width 11 height 11
type input "03.06.2024"
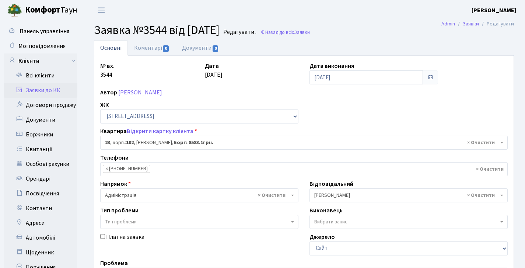
scroll to position [171, 0]
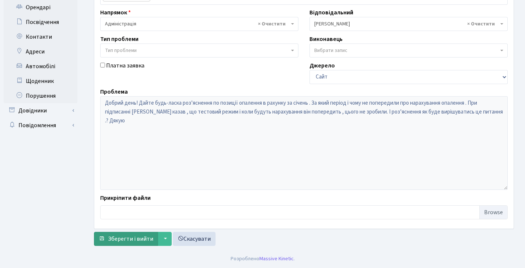
click at [139, 233] on button "Зберегти і вийти" at bounding box center [126, 239] width 64 height 14
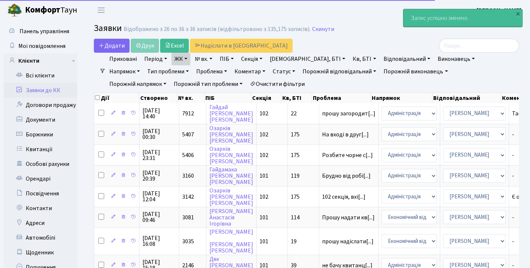
select select "25"
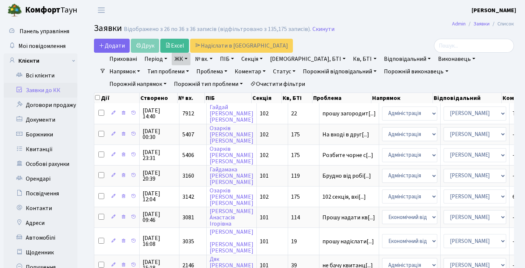
scroll to position [136, 0]
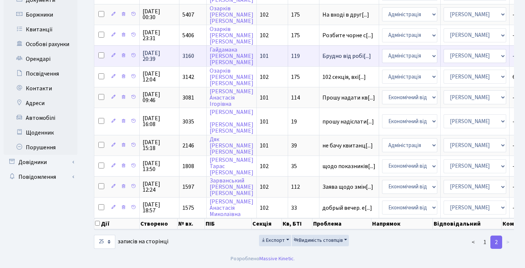
click at [175, 45] on td "[DATE] 20:39" at bounding box center [160, 55] width 40 height 21
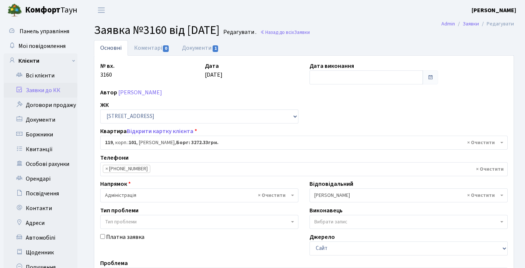
select select "37684"
click at [189, 49] on link "Документи 1" at bounding box center [200, 47] width 49 height 15
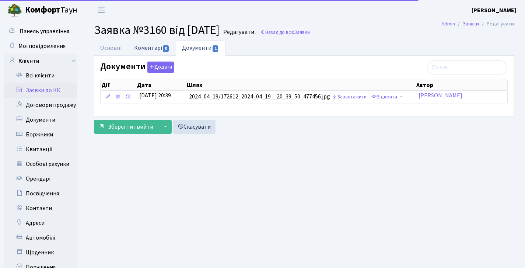
click at [150, 46] on link "Коментарі 0" at bounding box center [152, 47] width 48 height 15
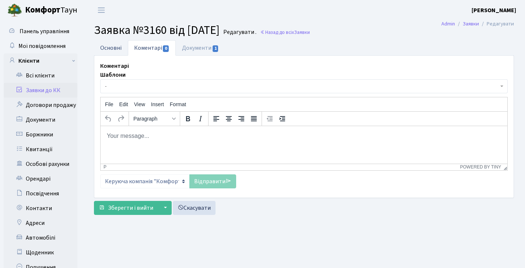
click at [119, 45] on link "Основні" at bounding box center [111, 47] width 34 height 15
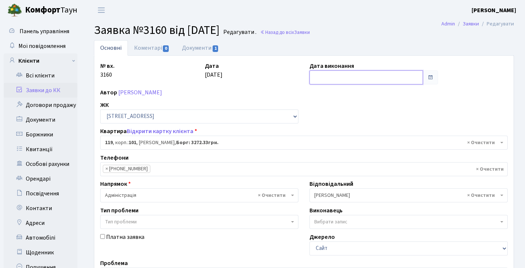
click at [328, 74] on input "text" at bounding box center [365, 77] width 113 height 14
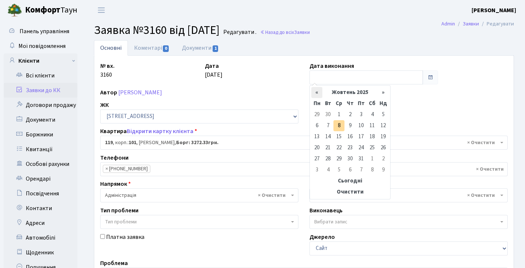
click at [316, 90] on th "«" at bounding box center [316, 92] width 11 height 11
click at [337, 93] on th "Вересень 2025" at bounding box center [349, 92] width 55 height 11
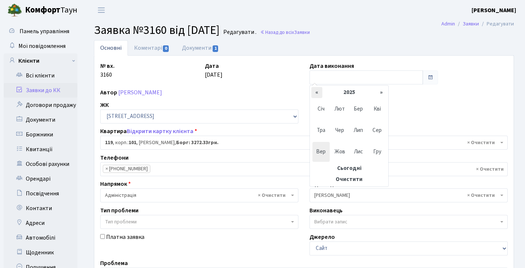
click at [316, 92] on th "«" at bounding box center [316, 92] width 11 height 11
click at [326, 130] on span "Тра" at bounding box center [320, 130] width 17 height 20
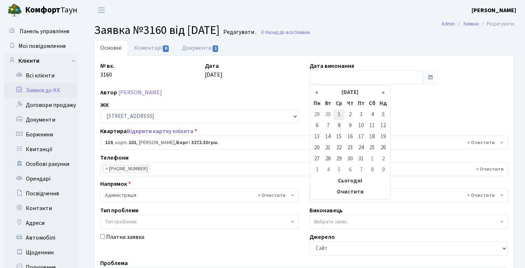
click at [339, 117] on td "1" at bounding box center [338, 114] width 11 height 11
type input "01.05.2024"
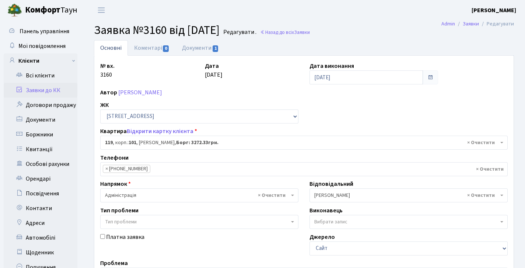
scroll to position [171, 0]
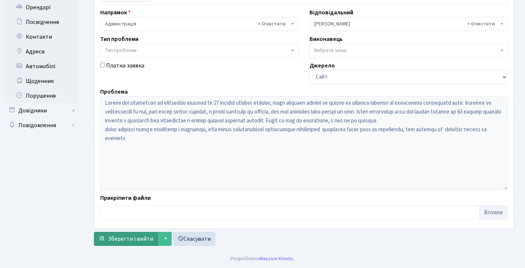
click at [143, 242] on span "Зберегти і вийти" at bounding box center [130, 239] width 45 height 8
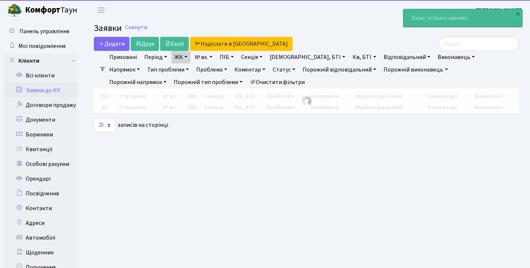
select select "25"
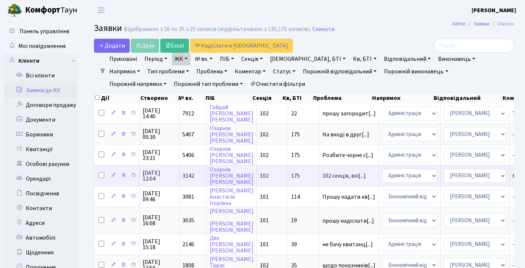
click at [184, 178] on span "3142" at bounding box center [188, 176] width 12 height 8
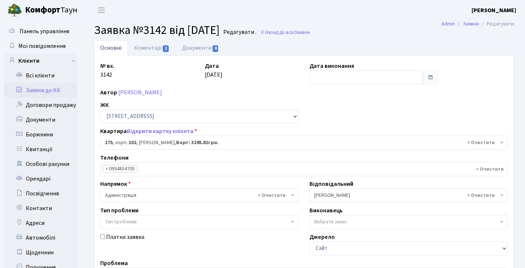
select select "38461"
click at [154, 52] on link "Коментарі 2" at bounding box center [152, 47] width 48 height 15
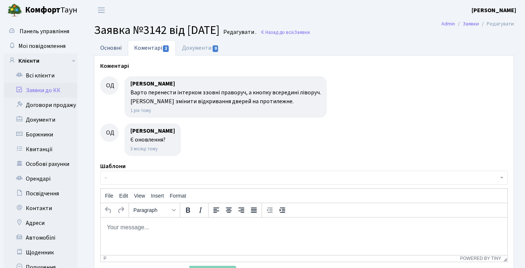
click at [111, 42] on link "Основні" at bounding box center [111, 47] width 34 height 15
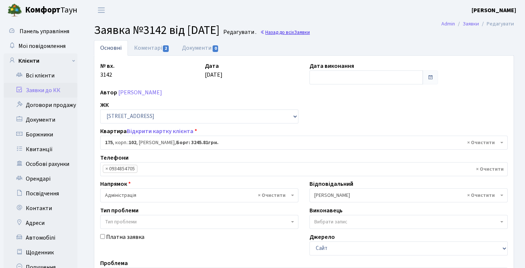
click at [310, 34] on link "Назад до всіх Заявки" at bounding box center [285, 32] width 50 height 7
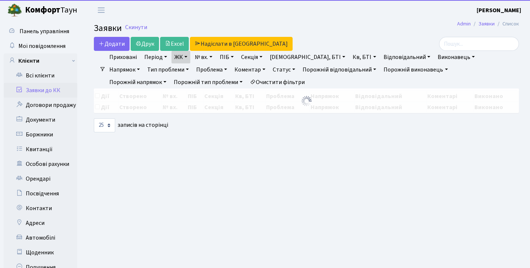
select select "25"
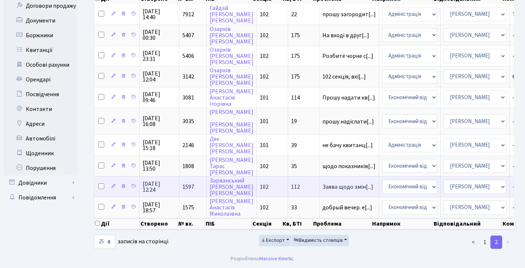
scroll to position [94, 0]
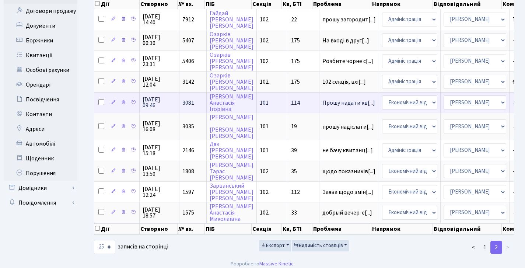
click at [185, 107] on span "3081" at bounding box center [188, 103] width 12 height 8
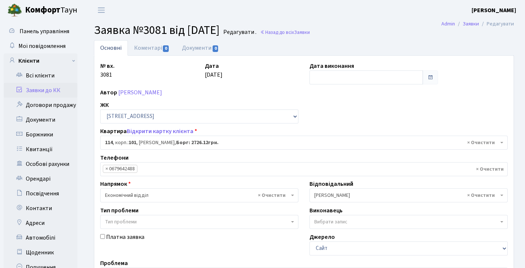
select select "37669"
click at [326, 75] on input "text" at bounding box center [365, 77] width 113 height 14
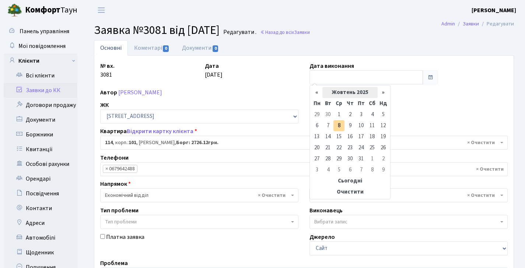
click at [334, 91] on th "Жовтень 2025" at bounding box center [349, 92] width 55 height 11
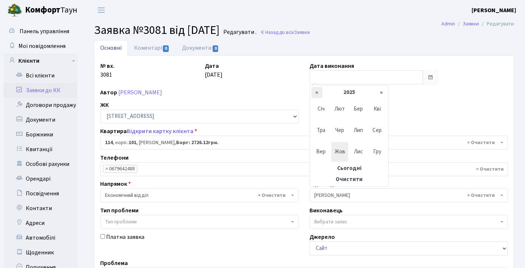
click at [321, 93] on th "«" at bounding box center [316, 92] width 11 height 11
click at [322, 129] on span "Тра" at bounding box center [320, 130] width 17 height 20
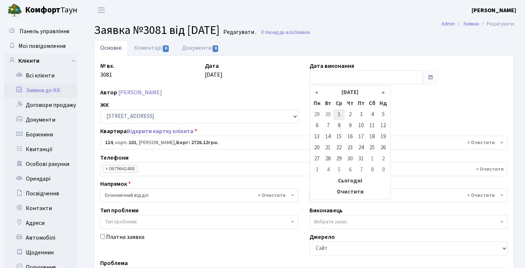
click at [341, 116] on td "1" at bounding box center [338, 114] width 11 height 11
type input "01.05.2024"
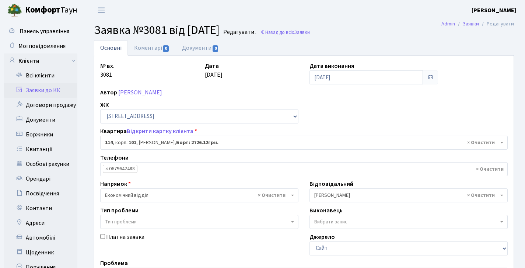
scroll to position [171, 0]
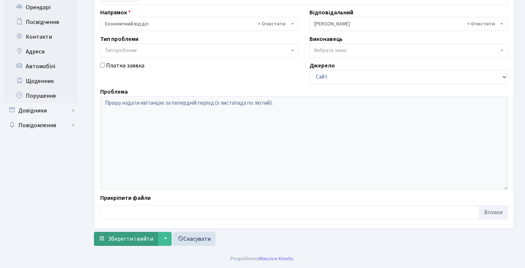
click at [143, 234] on button "Зберегти і вийти" at bounding box center [126, 239] width 64 height 14
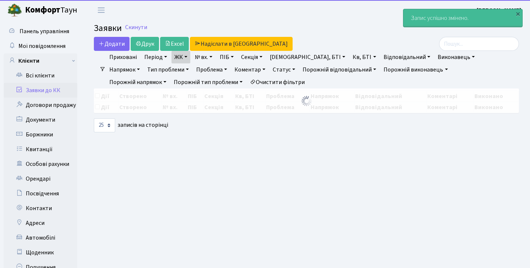
select select "25"
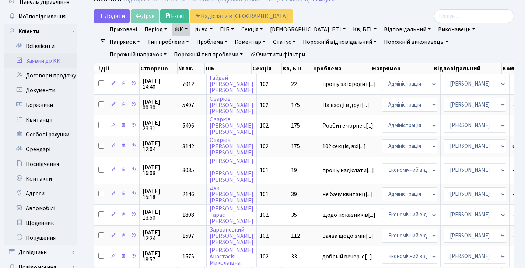
scroll to position [94, 0]
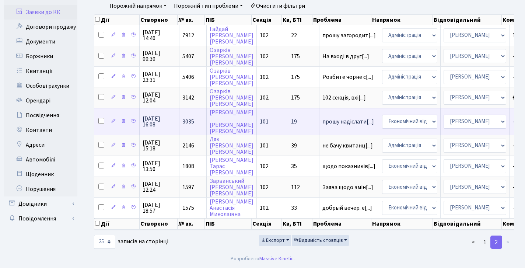
click at [187, 108] on td "3035" at bounding box center [192, 121] width 27 height 27
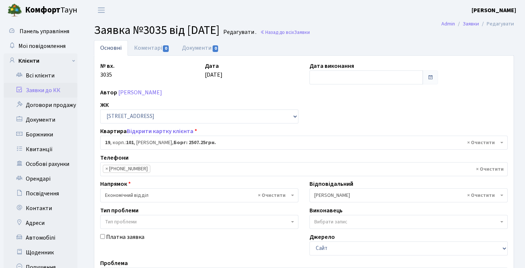
select select "37387"
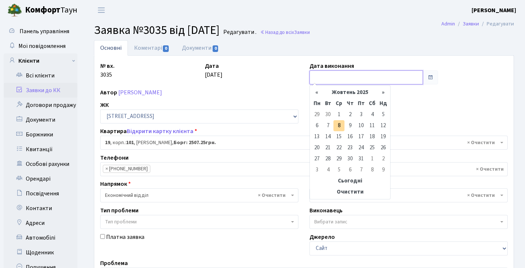
click at [329, 71] on input "text" at bounding box center [365, 77] width 113 height 14
click at [338, 89] on th "Жовтень 2025" at bounding box center [349, 92] width 55 height 11
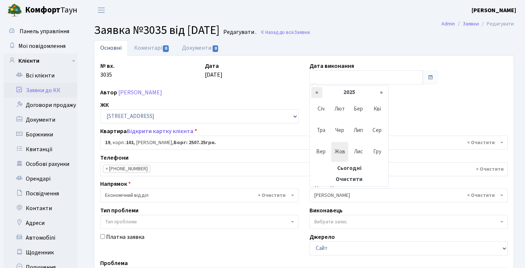
click at [319, 92] on th "«" at bounding box center [316, 92] width 11 height 11
click at [325, 128] on span "Тра" at bounding box center [320, 130] width 17 height 20
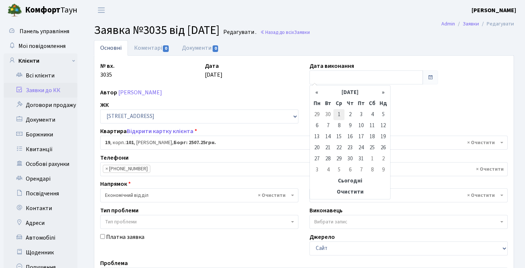
click at [338, 113] on td "1" at bounding box center [338, 114] width 11 height 11
type input "01.05.2024"
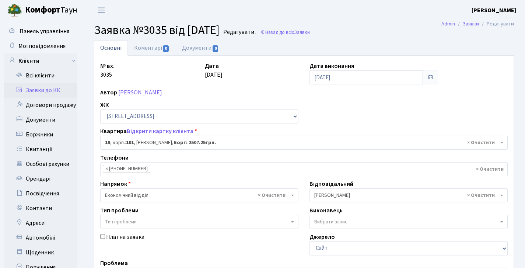
scroll to position [171, 0]
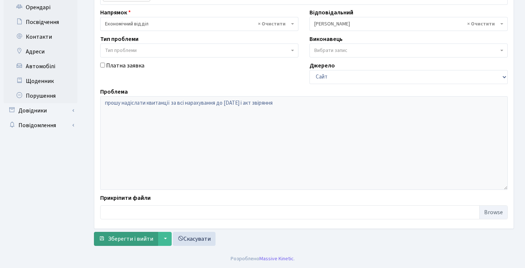
click at [143, 235] on span "Зберегти і вийти" at bounding box center [130, 239] width 45 height 8
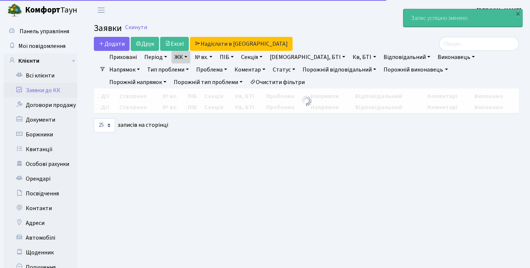
select select "25"
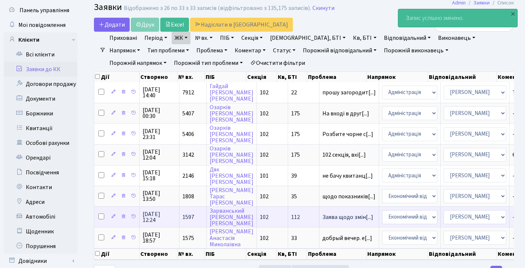
scroll to position [67, 0]
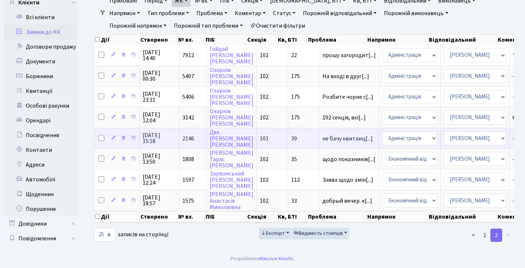
click at [189, 134] on span "2146" at bounding box center [188, 138] width 12 height 8
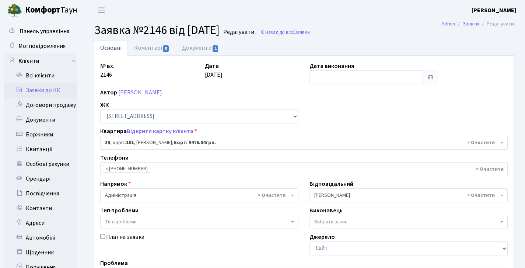
select select "37444"
click at [353, 77] on input "text" at bounding box center [365, 77] width 113 height 14
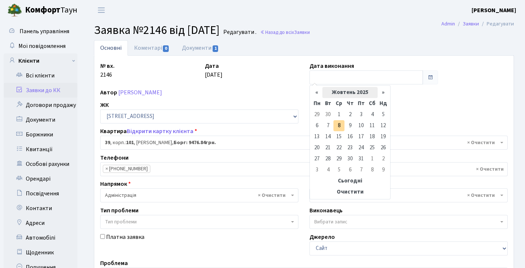
click at [346, 92] on th "Жовтень 2025" at bounding box center [349, 92] width 55 height 11
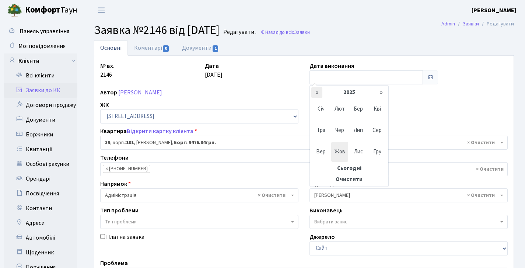
click at [321, 94] on th "«" at bounding box center [316, 92] width 11 height 11
click at [358, 113] on span "Бер" at bounding box center [358, 109] width 17 height 20
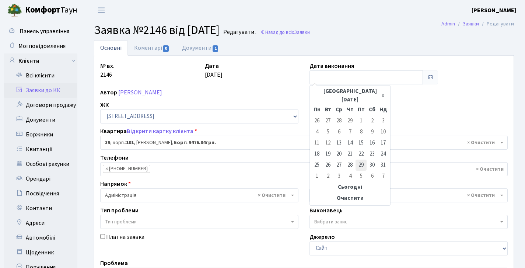
click at [361, 159] on td "29" at bounding box center [360, 164] width 11 height 11
type input "29.03.2024"
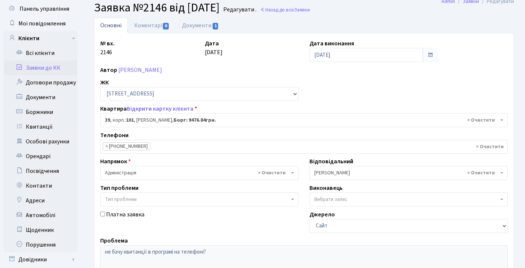
scroll to position [171, 0]
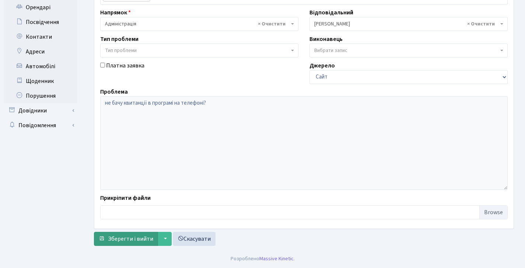
click at [138, 236] on span "Зберегти і вийти" at bounding box center [130, 239] width 45 height 8
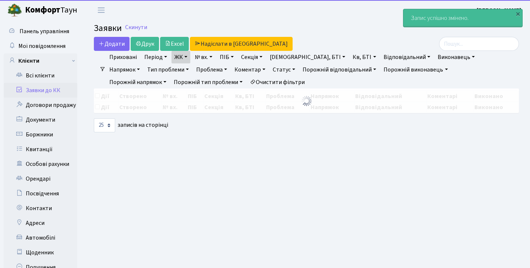
select select "25"
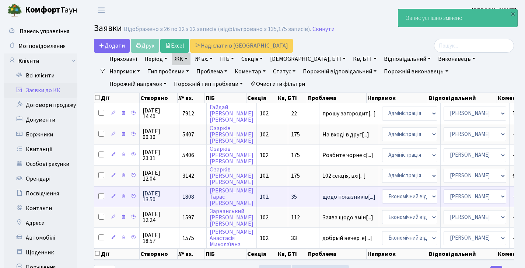
scroll to position [1, 0]
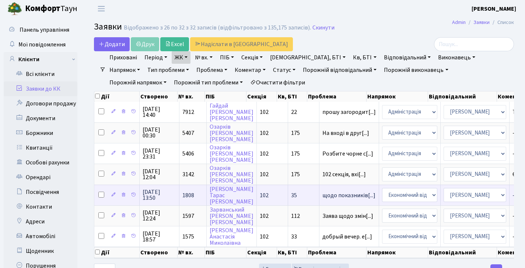
click at [186, 199] on span "1808" at bounding box center [188, 195] width 12 height 8
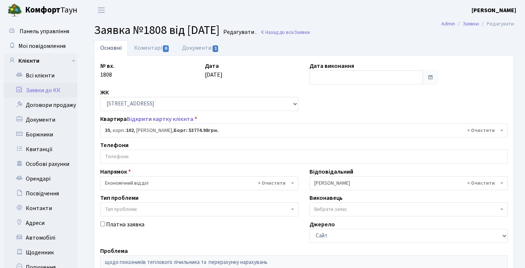
select select "38044"
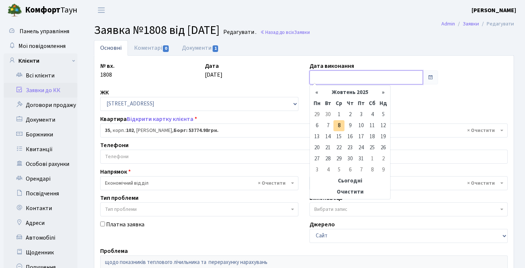
click at [336, 75] on input "text" at bounding box center [365, 77] width 113 height 14
click at [344, 91] on th "Жовтень 2025" at bounding box center [349, 92] width 55 height 11
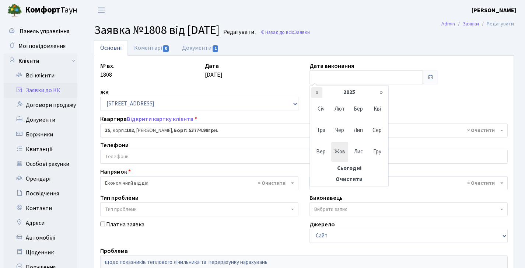
click at [320, 94] on th "«" at bounding box center [316, 92] width 11 height 11
click at [334, 107] on span "Лют" at bounding box center [339, 109] width 17 height 20
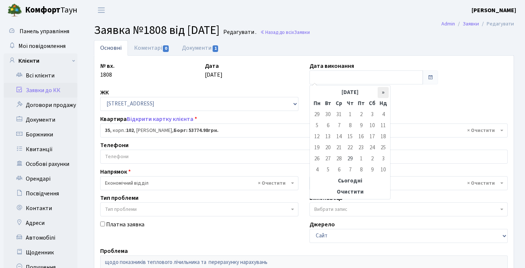
click at [382, 93] on th "»" at bounding box center [383, 92] width 11 height 11
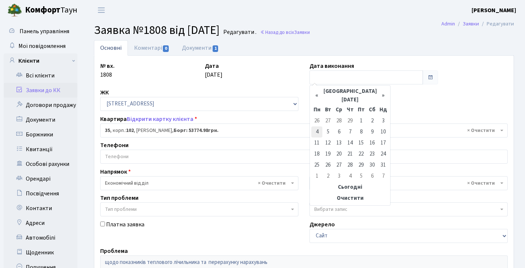
click at [316, 127] on td "4" at bounding box center [316, 131] width 11 height 11
type input "04.03.2024"
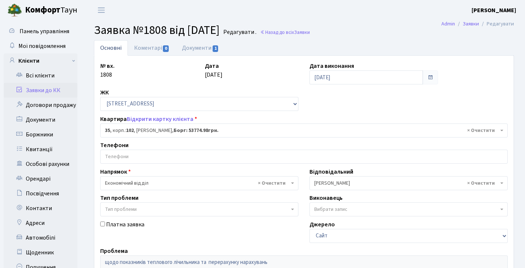
scroll to position [159, 0]
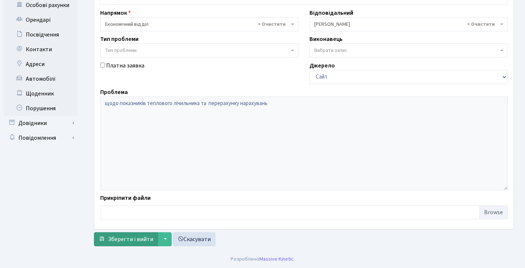
click at [148, 234] on button "Зберегти і вийти" at bounding box center [126, 239] width 64 height 14
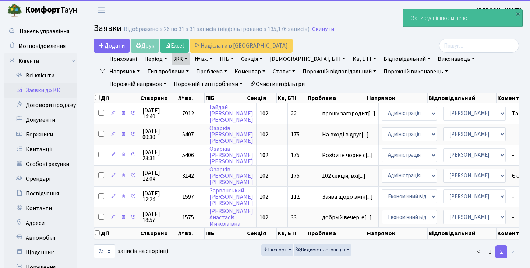
select select "25"
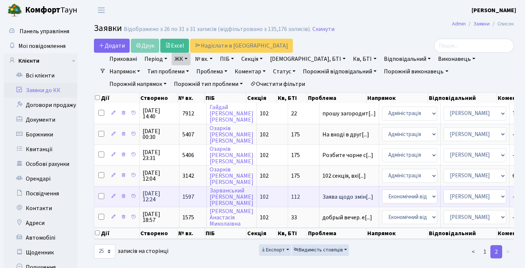
click at [194, 205] on td "1597" at bounding box center [192, 196] width 27 height 21
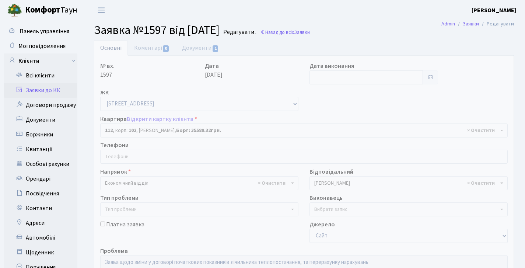
select select "38272"
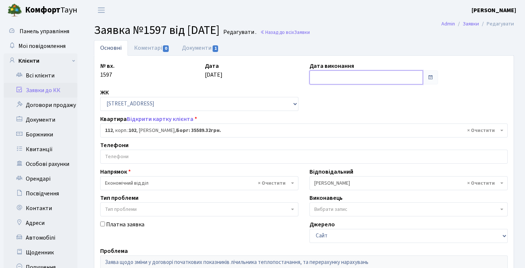
click at [339, 76] on input "text" at bounding box center [365, 77] width 113 height 14
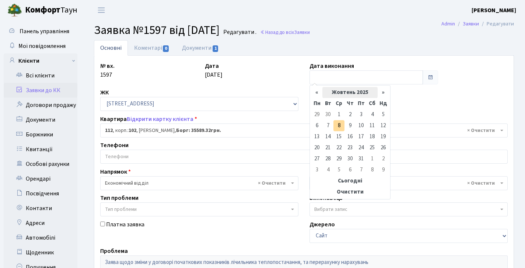
click at [343, 92] on th "Жовтень 2025" at bounding box center [349, 92] width 55 height 11
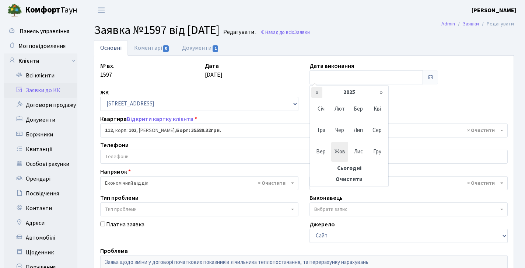
click at [317, 92] on th "«" at bounding box center [316, 92] width 11 height 11
click at [354, 108] on span "Бер" at bounding box center [358, 109] width 17 height 20
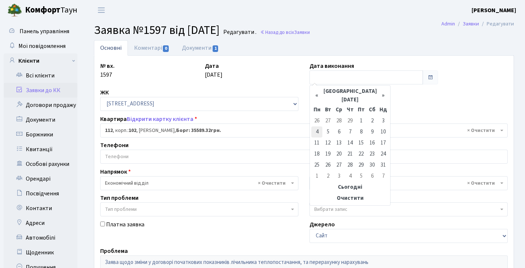
click at [320, 126] on td "4" at bounding box center [316, 131] width 11 height 11
type input "[DATE]"
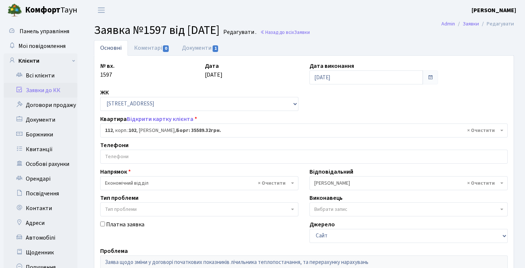
scroll to position [159, 0]
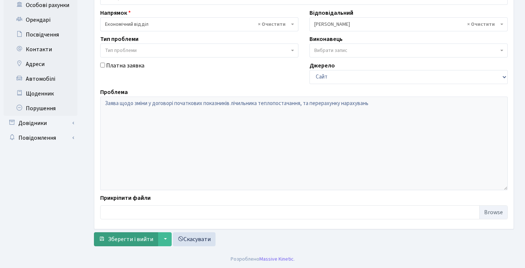
click at [145, 241] on span "Зберегти і вийти" at bounding box center [130, 239] width 45 height 8
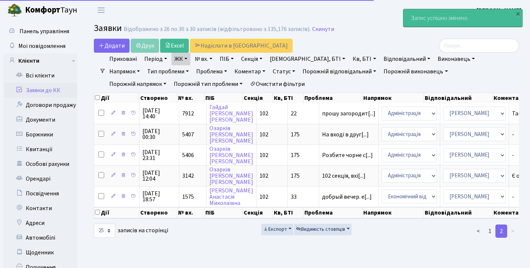
select select "25"
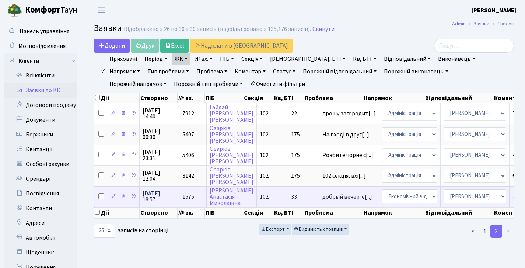
click at [186, 207] on td "1575" at bounding box center [192, 196] width 27 height 21
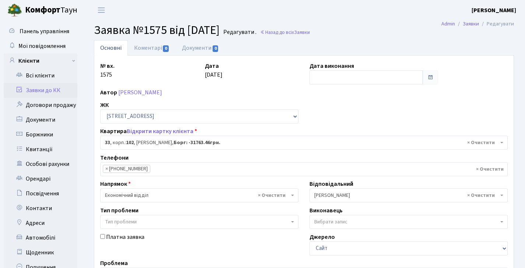
select select "38038"
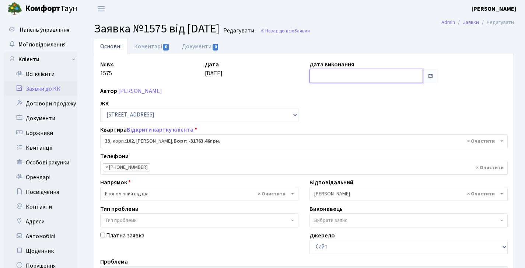
click at [347, 76] on input "text" at bounding box center [365, 76] width 113 height 14
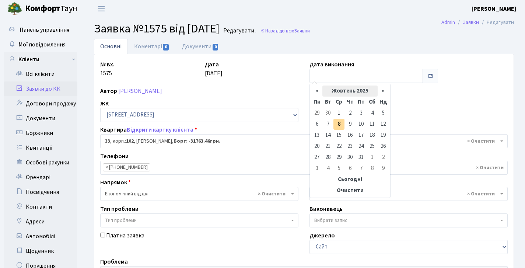
click at [342, 92] on th "Жовтень 2025" at bounding box center [349, 90] width 55 height 11
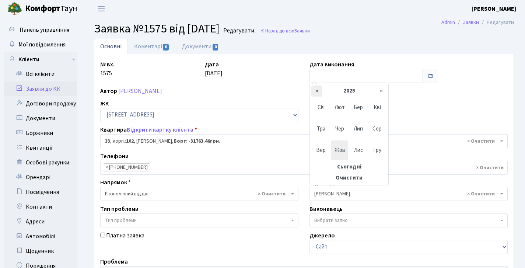
click at [319, 90] on th "«" at bounding box center [316, 90] width 11 height 11
click at [353, 109] on span "Бер" at bounding box center [358, 108] width 17 height 20
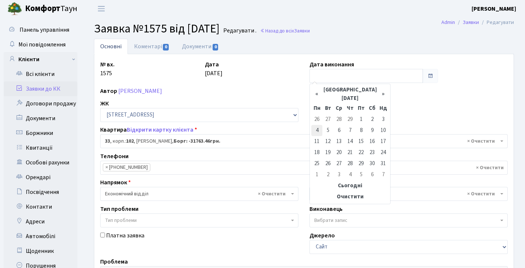
click at [319, 125] on td "4" at bounding box center [316, 130] width 11 height 11
type input "04.03.2024"
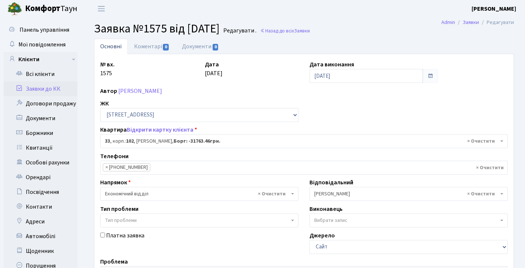
scroll to position [171, 0]
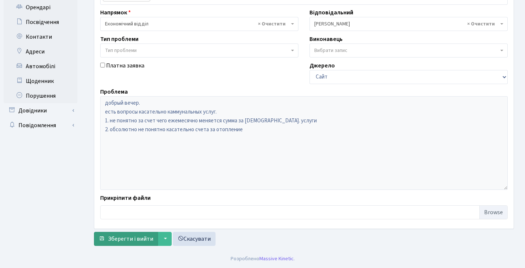
click at [130, 242] on span "Зберегти і вийти" at bounding box center [130, 239] width 45 height 8
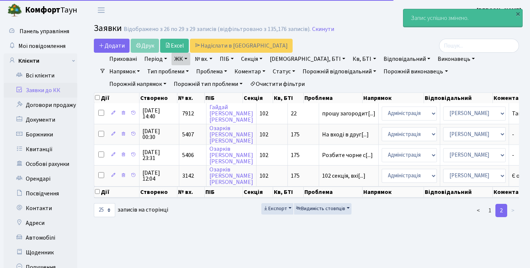
select select "25"
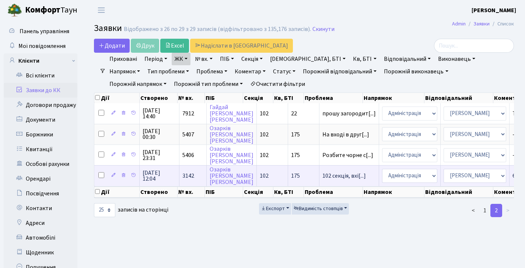
click at [322, 180] on span "102 секція, вхі[...]" at bounding box center [343, 176] width 43 height 8
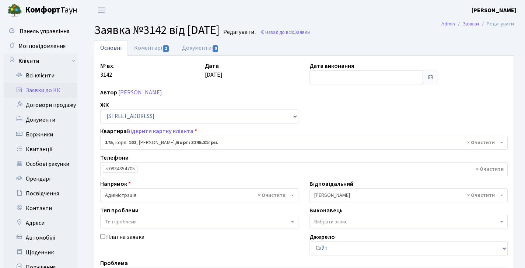
select select "38461"
click at [55, 89] on link "Заявки до КК" at bounding box center [41, 90] width 74 height 15
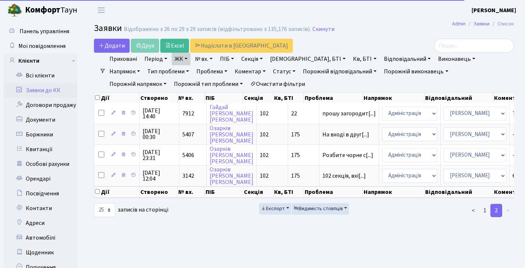
select select "25"
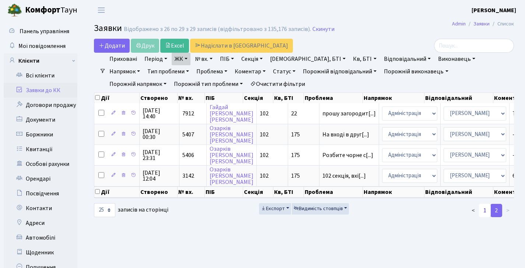
click at [485, 217] on link "1" at bounding box center [485, 210] width 12 height 13
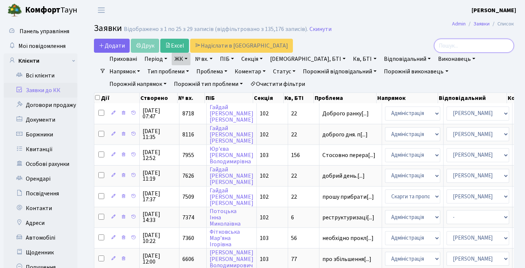
click at [470, 49] on input "search" at bounding box center [474, 46] width 80 height 14
type input "534"
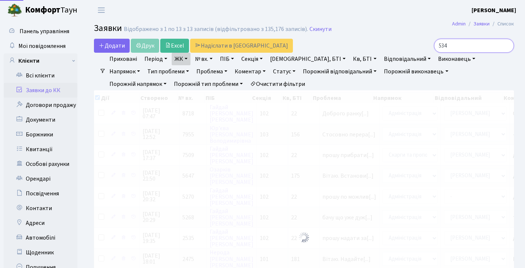
checkbox input "true"
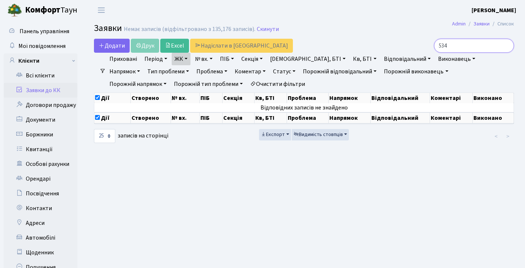
type input "534"
click at [270, 73] on link "Статус" at bounding box center [284, 71] width 28 height 13
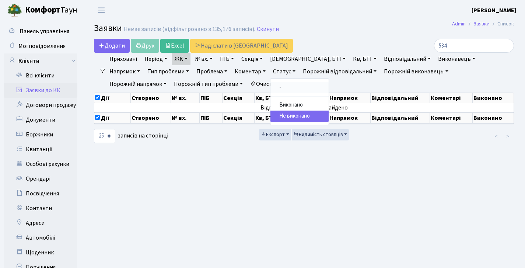
click at [270, 91] on link "-" at bounding box center [299, 87] width 58 height 11
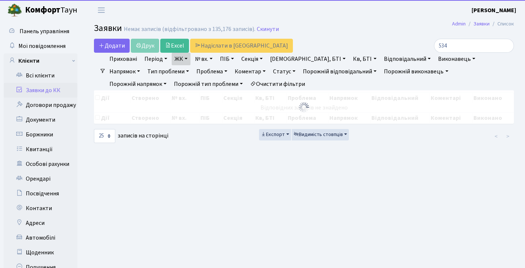
checkbox input "false"
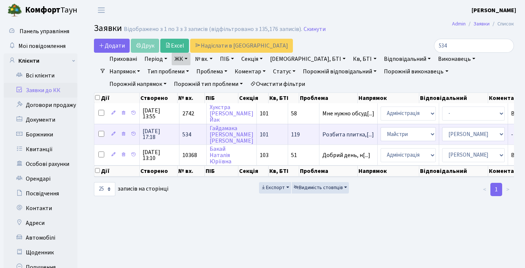
click at [195, 137] on td "534" at bounding box center [192, 134] width 27 height 21
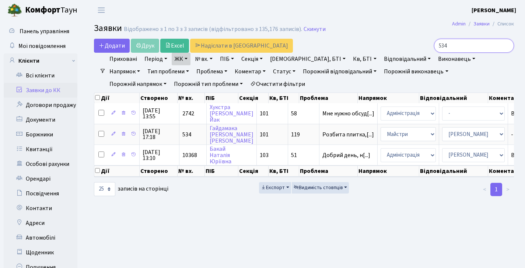
click at [448, 46] on input "534" at bounding box center [474, 46] width 80 height 14
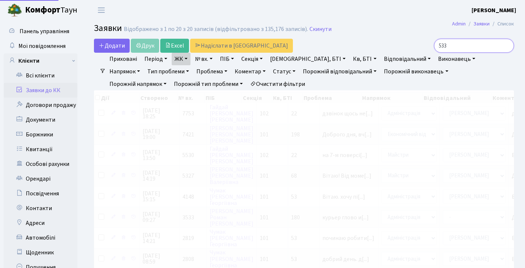
type input "533"
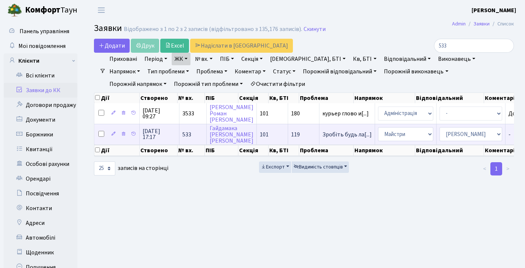
click at [197, 136] on td "533" at bounding box center [192, 134] width 27 height 21
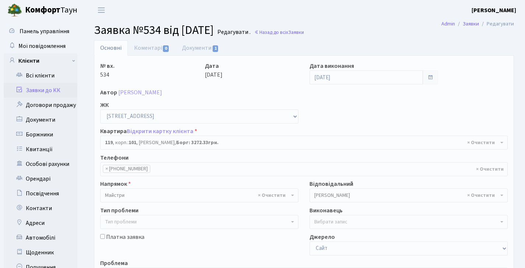
select select "37684"
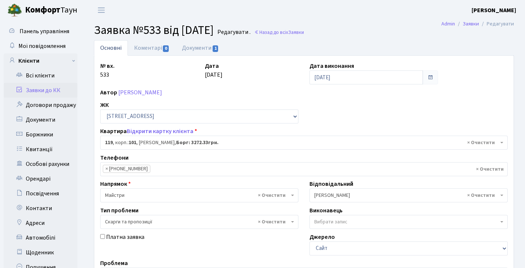
select select "37684"
select select "55"
click at [307, 36] on h2 "Заявка №533 від 21.01.2025 Редагувати . Назад до всіх Заявки" at bounding box center [304, 30] width 420 height 14
click at [304, 34] on link "Назад до всіх Заявки" at bounding box center [279, 32] width 50 height 7
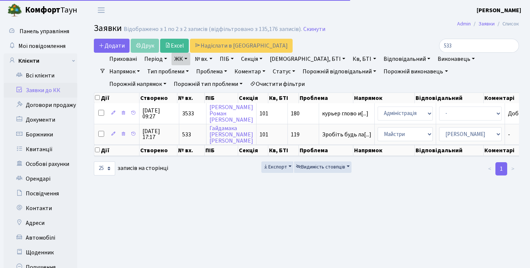
select select "25"
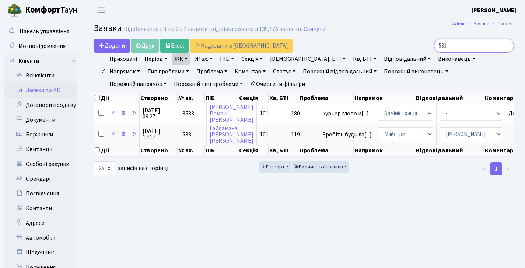
click at [462, 48] on input "533" at bounding box center [474, 46] width 80 height 14
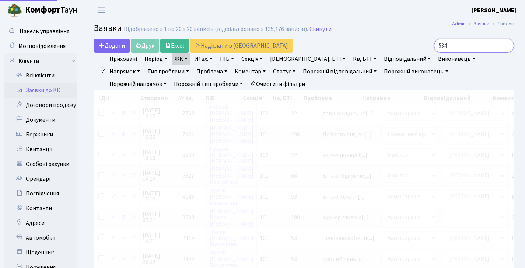
type input "534"
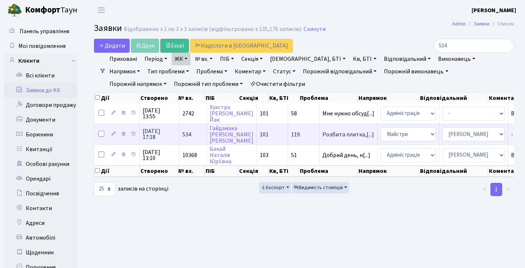
click at [197, 141] on td "534" at bounding box center [192, 134] width 27 height 21
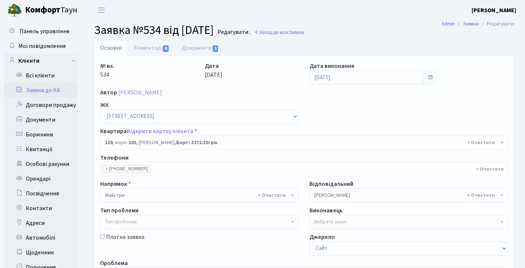
select select "37684"
click at [301, 33] on link "Назад до всіх Заявки" at bounding box center [279, 32] width 50 height 7
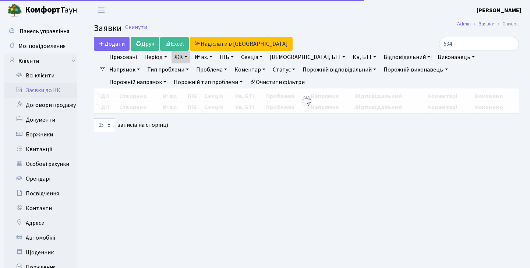
select select "25"
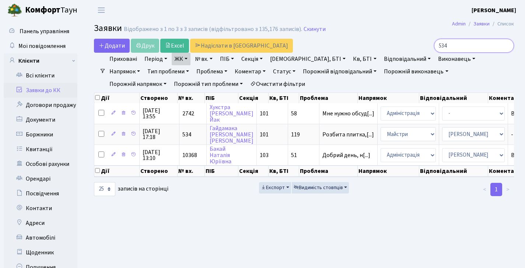
drag, startPoint x: 480, startPoint y: 45, endPoint x: 320, endPoint y: 35, distance: 160.1
click at [318, 40] on div "Додати Друк Excel Надіслати в КАН 534" at bounding box center [303, 46] width 431 height 14
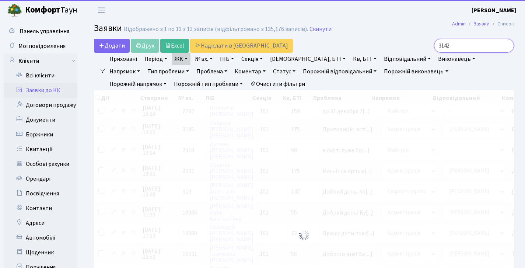
type input "3142"
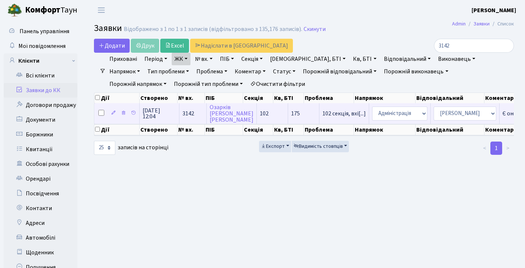
click at [187, 114] on td "3142" at bounding box center [192, 113] width 27 height 20
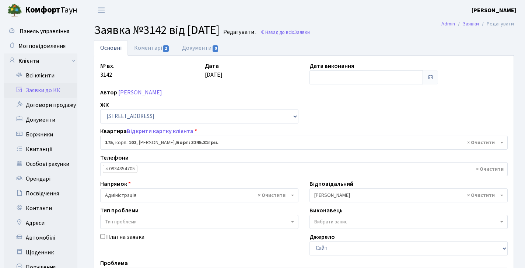
select select "38461"
click at [126, 47] on link "Основні" at bounding box center [111, 47] width 34 height 15
click at [144, 47] on link "Коментарі 2" at bounding box center [152, 47] width 48 height 15
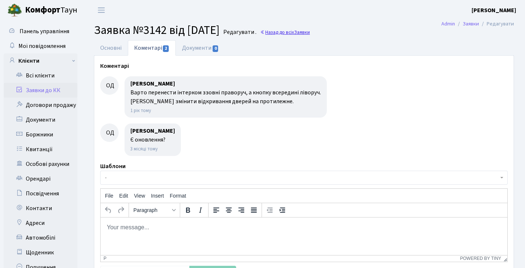
click at [310, 34] on span "Заявки" at bounding box center [302, 32] width 16 height 7
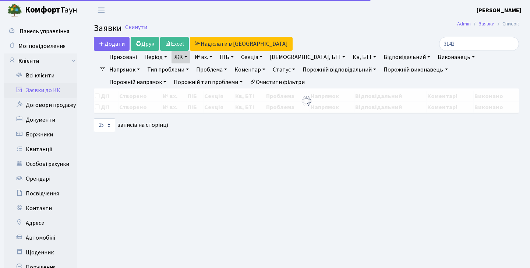
select select "25"
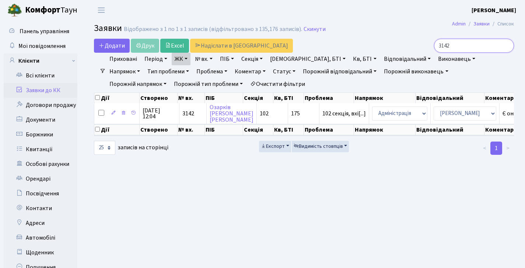
drag, startPoint x: 478, startPoint y: 43, endPoint x: 340, endPoint y: 46, distance: 138.1
click at [340, 46] on div "Додати Друк Excel Надіслати в КАН 3142" at bounding box center [303, 46] width 431 height 14
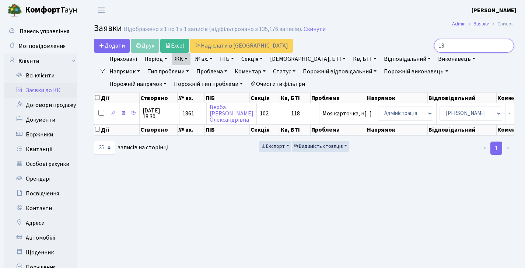
type input "1"
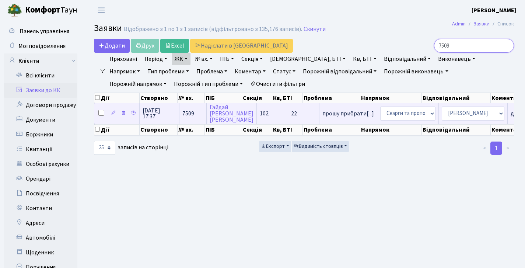
type input "7509"
click at [260, 115] on td "102" at bounding box center [272, 113] width 31 height 20
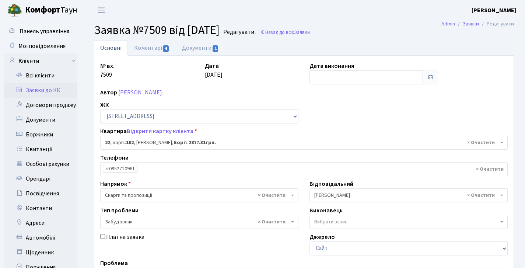
select select "38005"
select select "64"
click at [157, 50] on link "Коментарі 4" at bounding box center [152, 47] width 48 height 15
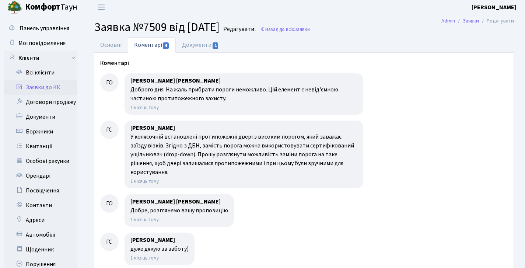
scroll to position [4, 0]
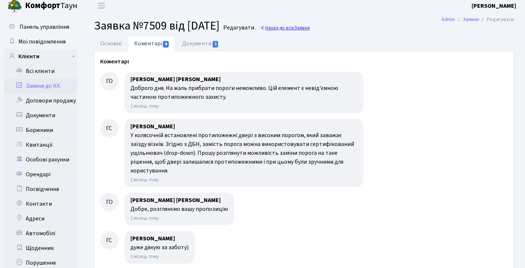
click at [305, 29] on link "Назад до всіх Заявки" at bounding box center [285, 27] width 50 height 7
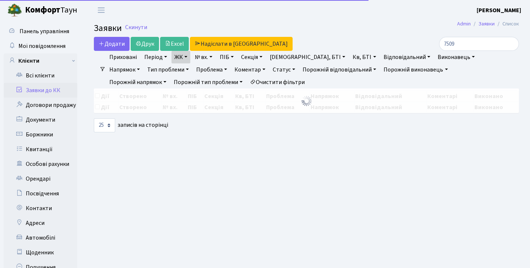
select select "25"
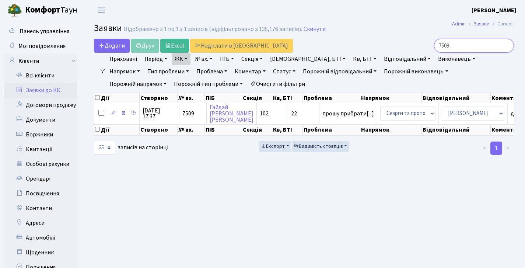
drag, startPoint x: 481, startPoint y: 46, endPoint x: 396, endPoint y: 43, distance: 84.8
click at [396, 43] on div "7509" at bounding box center [447, 46] width 133 height 14
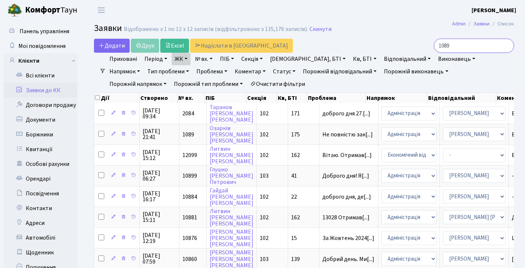
type input "1089"
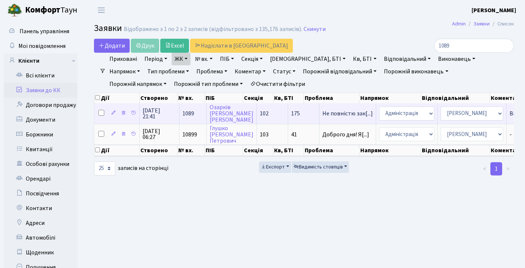
click at [193, 118] on td "1089" at bounding box center [192, 113] width 27 height 20
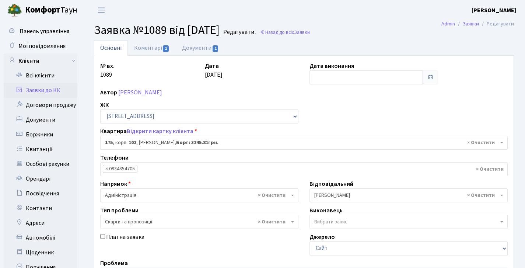
select select "38461"
select select "55"
click at [295, 35] on link "Назад до всіх Заявки" at bounding box center [285, 32] width 50 height 7
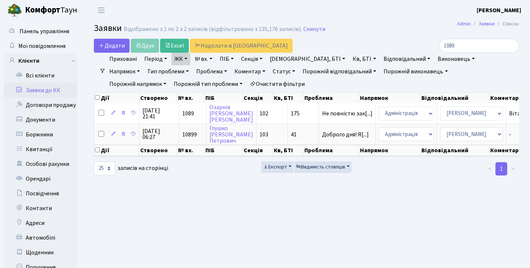
select select "25"
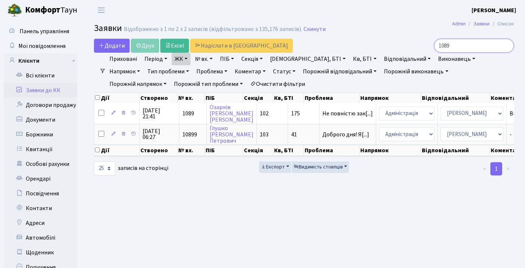
click at [468, 42] on input "1089" at bounding box center [474, 46] width 80 height 14
drag, startPoint x: 468, startPoint y: 42, endPoint x: 365, endPoint y: 37, distance: 103.3
click at [365, 37] on main "Admin Заявки Список Заявки Відображено з 1 по 2 з 2 записів (відфільтровано з 1…" at bounding box center [304, 163] width 442 height 287
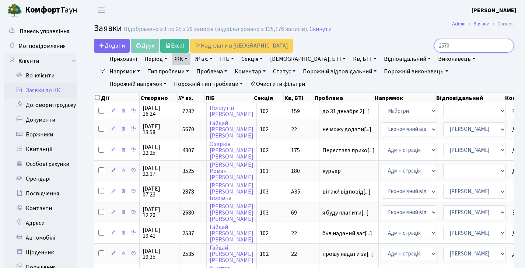
type input "2570"
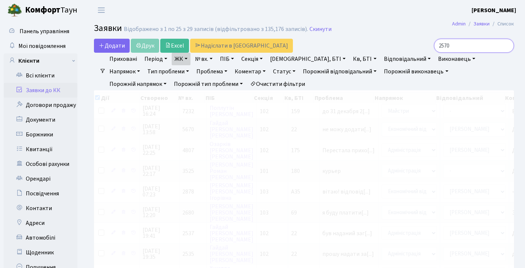
checkbox input "true"
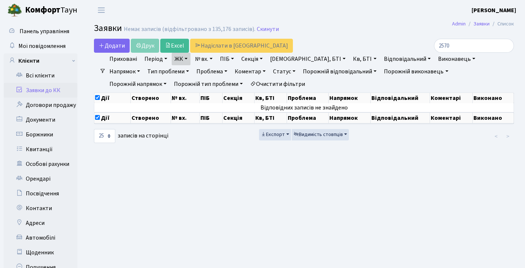
click at [270, 74] on link "Статус" at bounding box center [284, 71] width 28 height 13
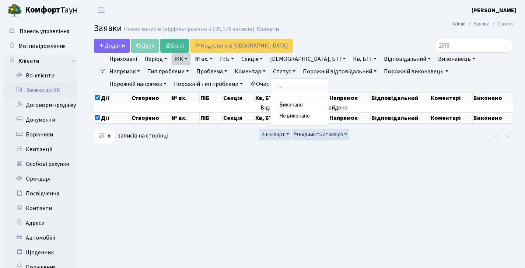
click at [270, 88] on link "-" at bounding box center [299, 87] width 58 height 11
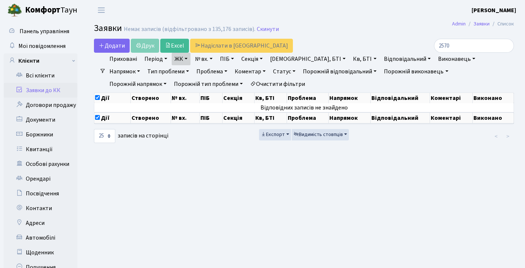
click at [270, 70] on link "Статус" at bounding box center [284, 71] width 28 height 13
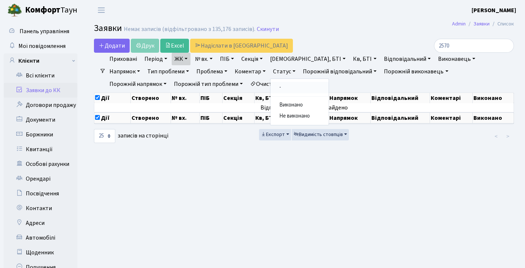
click at [270, 85] on link "-" at bounding box center [299, 87] width 58 height 11
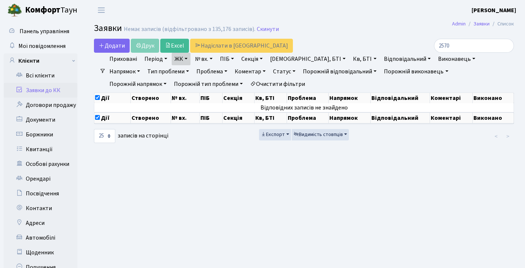
click at [336, 20] on header "[PERSON_NAME] Мій обліковий запис Вийти" at bounding box center [262, 10] width 525 height 20
click at [507, 47] on input "2570" at bounding box center [474, 46] width 80 height 14
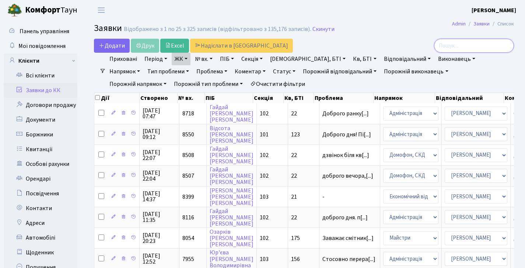
checkbox input "false"
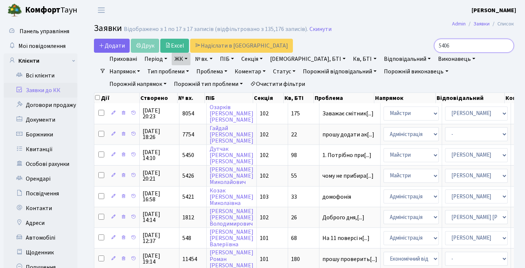
type input "5406"
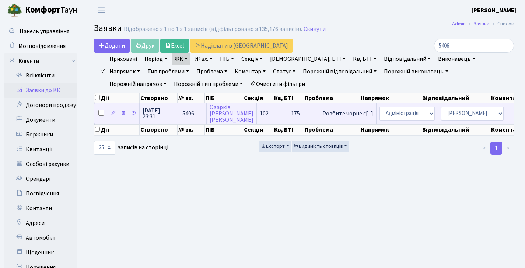
click at [269, 118] on td "102" at bounding box center [272, 113] width 31 height 20
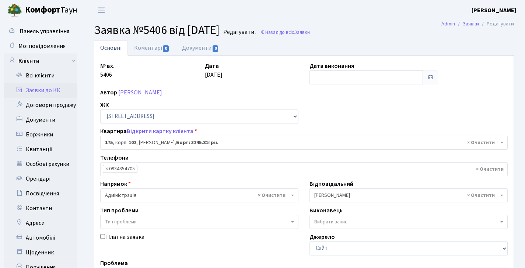
select select "38461"
click at [304, 31] on link "Назад до всіх Заявки" at bounding box center [285, 32] width 50 height 7
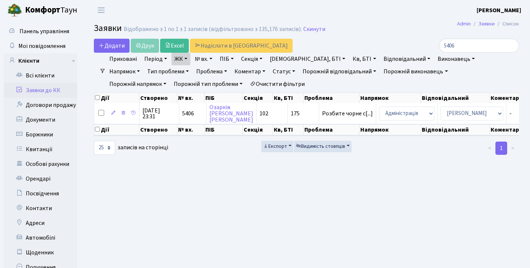
select select "25"
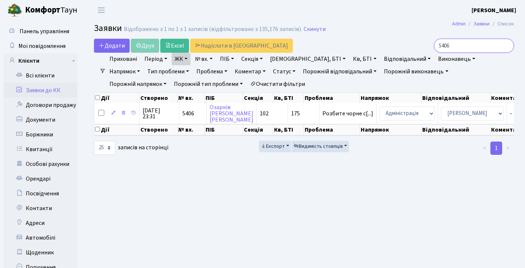
drag, startPoint x: 469, startPoint y: 44, endPoint x: 352, endPoint y: 40, distance: 116.8
click at [352, 40] on div "Додати Друк Excel Надіслати в [GEOGRAPHIC_DATA] 5406" at bounding box center [303, 46] width 431 height 14
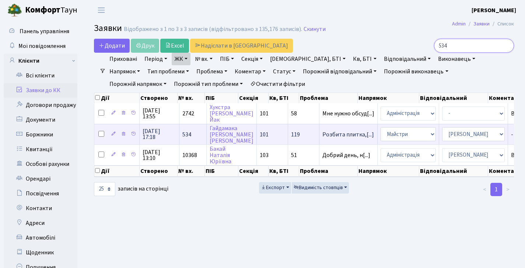
type input "534"
click at [192, 139] on td "534" at bounding box center [192, 134] width 27 height 21
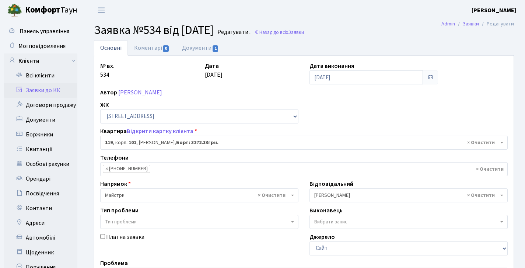
select select "37684"
click at [304, 32] on span "Заявки" at bounding box center [296, 32] width 16 height 7
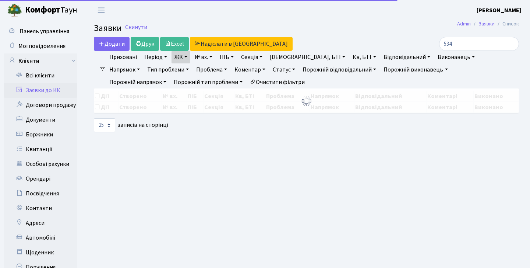
select select "25"
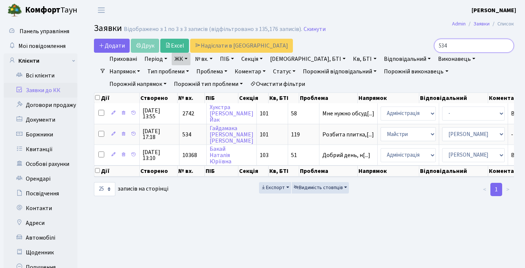
drag, startPoint x: 466, startPoint y: 43, endPoint x: 405, endPoint y: 55, distance: 62.6
click at [408, 51] on div "534" at bounding box center [447, 46] width 133 height 14
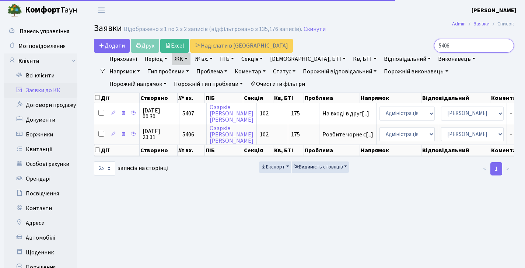
type input "5406"
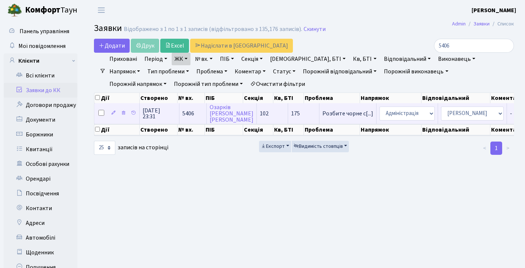
click at [192, 117] on span "5406" at bounding box center [188, 113] width 12 height 8
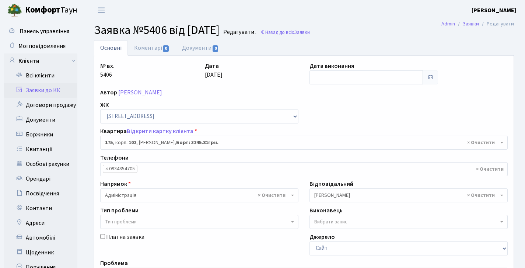
select select "38461"
click at [291, 32] on link "Назад до всіх Заявки" at bounding box center [285, 32] width 50 height 7
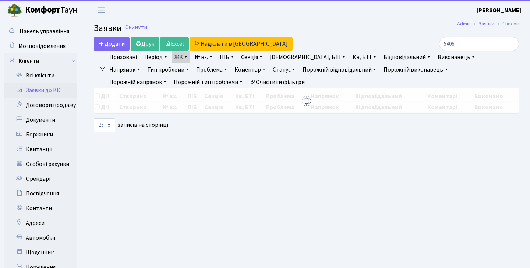
select select "25"
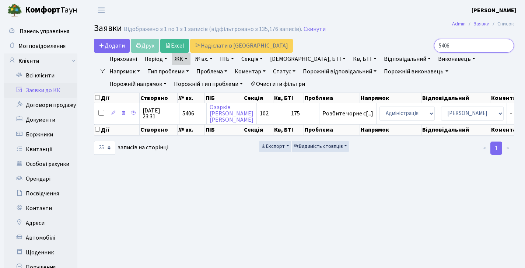
drag, startPoint x: 457, startPoint y: 48, endPoint x: 362, endPoint y: 46, distance: 95.8
click at [364, 46] on div "Додати Друк Excel Надіслати в [GEOGRAPHIC_DATA] 5406" at bounding box center [303, 46] width 431 height 14
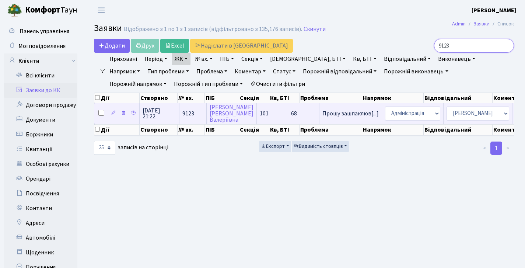
type input "9123"
click at [187, 115] on span "9123" at bounding box center [188, 113] width 12 height 8
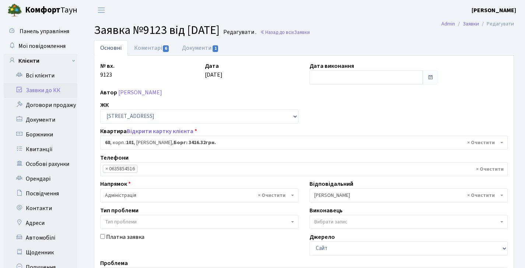
select select "37531"
click at [310, 29] on span "Заявки" at bounding box center [302, 32] width 16 height 7
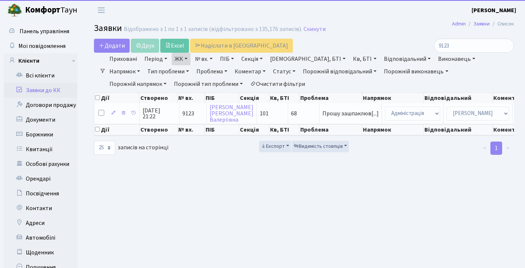
select select "25"
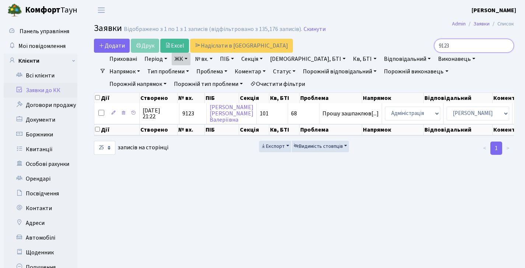
drag, startPoint x: 469, startPoint y: 49, endPoint x: 407, endPoint y: 46, distance: 62.7
click at [407, 46] on div "9123" at bounding box center [447, 46] width 133 height 14
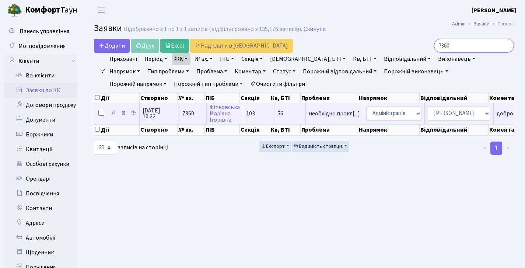
type input "7360"
click at [199, 121] on td "7360" at bounding box center [192, 113] width 27 height 20
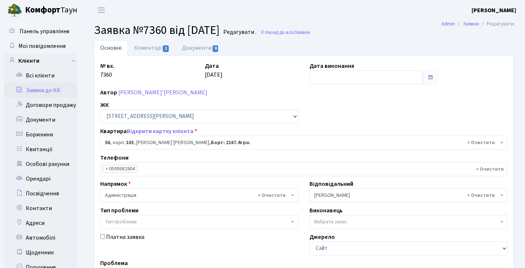
select select "42739"
click at [155, 46] on link "Коментарі 1" at bounding box center [152, 47] width 48 height 15
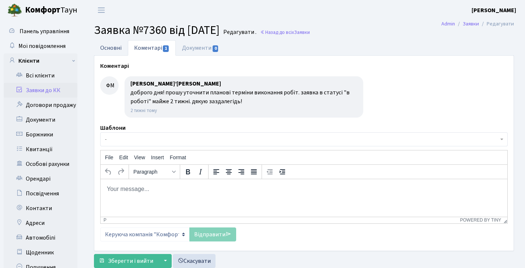
click at [119, 47] on link "Основні" at bounding box center [111, 47] width 34 height 15
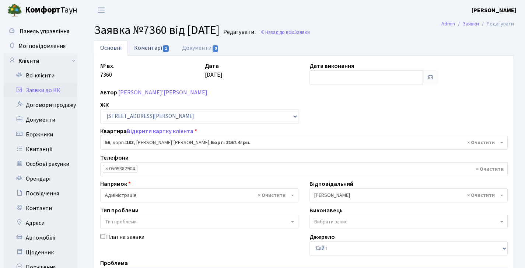
click at [138, 48] on link "Коментарі 1" at bounding box center [152, 47] width 48 height 15
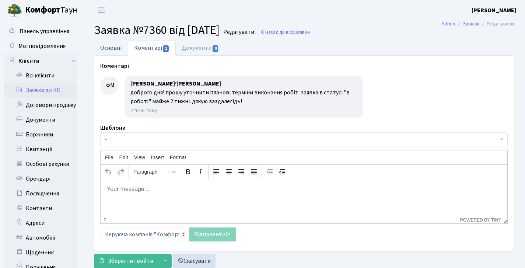
click at [105, 49] on link "Основні" at bounding box center [111, 47] width 34 height 15
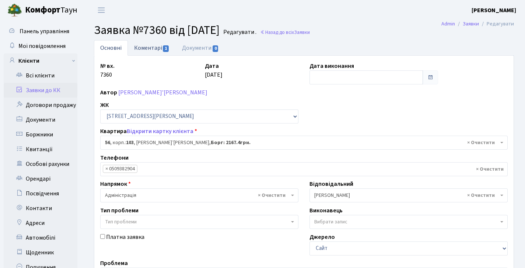
click at [152, 43] on link "Коментарі 1" at bounding box center [152, 47] width 48 height 15
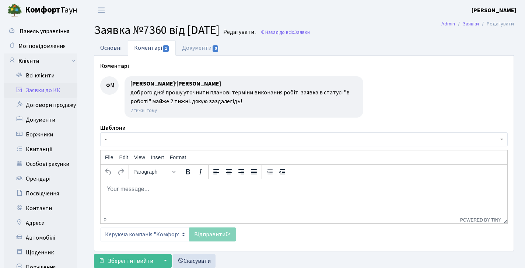
click at [103, 49] on link "Основні" at bounding box center [111, 47] width 34 height 15
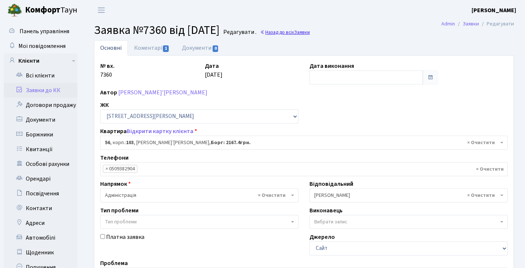
click at [309, 32] on link "Назад до всіх Заявки" at bounding box center [285, 32] width 50 height 7
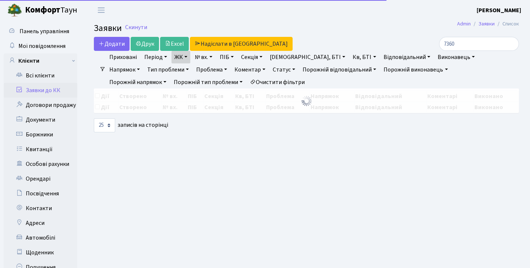
select select "25"
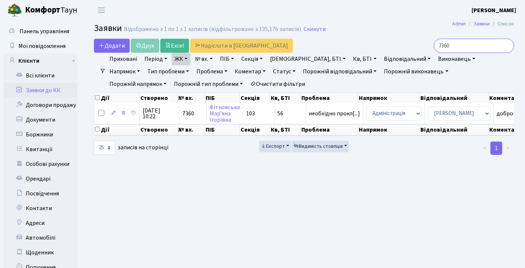
drag, startPoint x: 455, startPoint y: 44, endPoint x: 403, endPoint y: 41, distance: 52.4
click at [401, 38] on main "Admin Заявки Список Заявки Відображено з 1 по 1 з 1 записів (відфільтровано з 1…" at bounding box center [304, 163] width 442 height 287
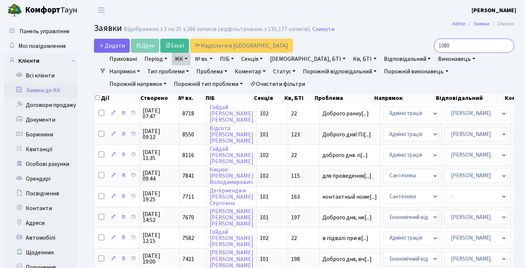
type input "1089"
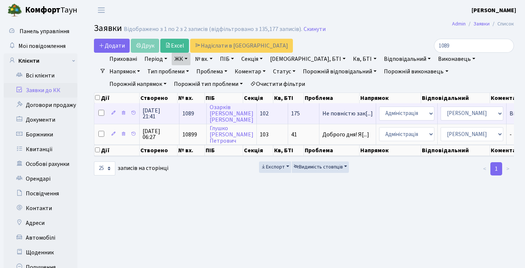
click at [195, 120] on td "1089" at bounding box center [192, 113] width 27 height 20
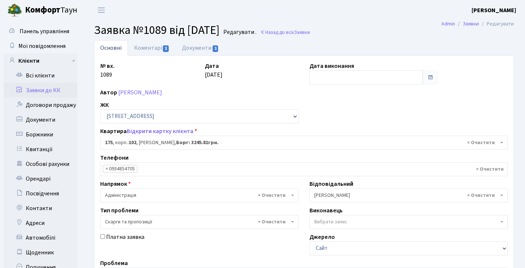
select select "38461"
select select "55"
click at [291, 35] on link "Назад до всіх Заявки" at bounding box center [285, 32] width 50 height 7
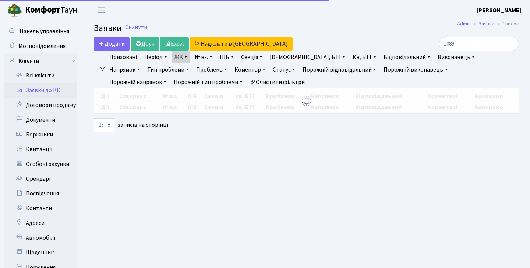
select select "25"
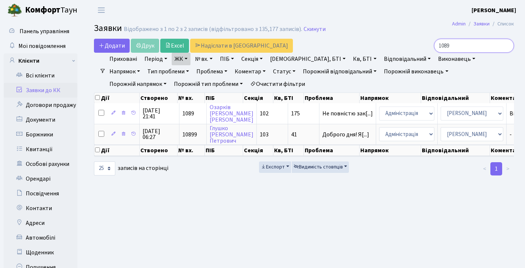
drag, startPoint x: 456, startPoint y: 49, endPoint x: 408, endPoint y: 45, distance: 48.0
click at [408, 45] on div "1089" at bounding box center [447, 46] width 133 height 14
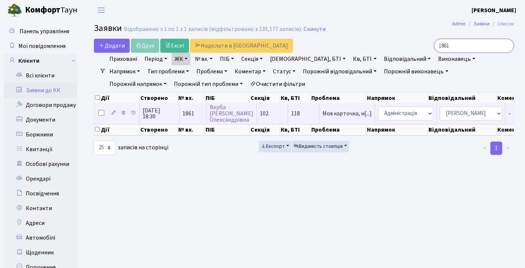
type input "1861"
click at [189, 117] on span "1861" at bounding box center [188, 113] width 12 height 8
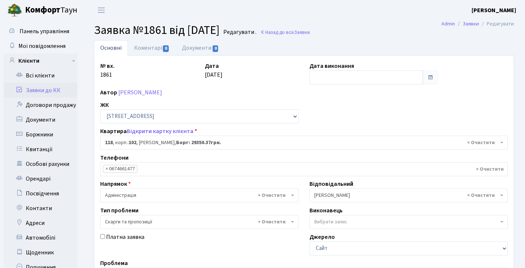
select select "38290"
select select "55"
click at [310, 33] on link "Назад до всіх Заявки" at bounding box center [285, 32] width 50 height 7
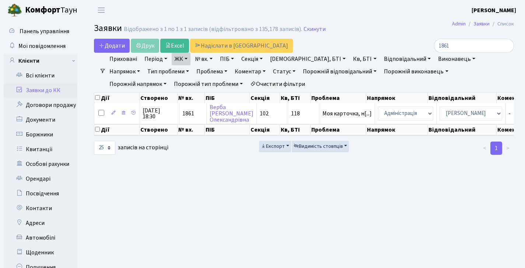
select select "25"
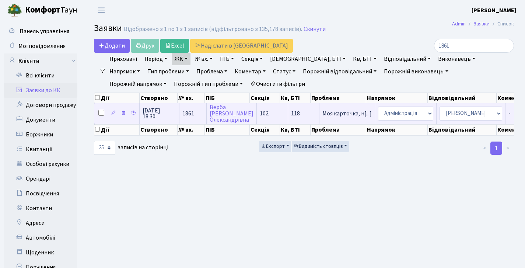
click at [196, 120] on td "1861" at bounding box center [192, 113] width 27 height 20
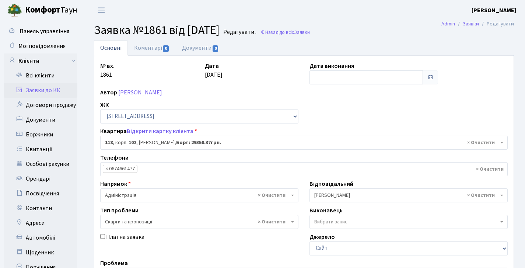
select select "38290"
select select "55"
click at [310, 31] on link "Назад до всіх Заявки" at bounding box center [285, 32] width 50 height 7
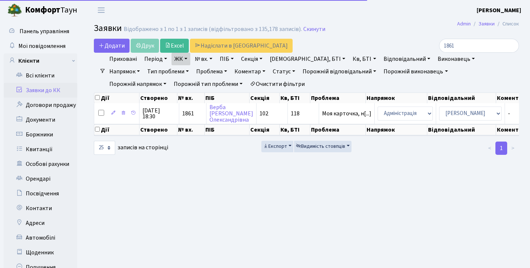
select select "25"
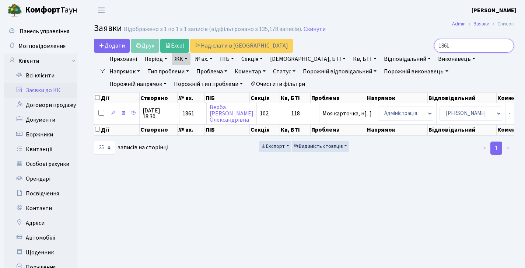
drag, startPoint x: 452, startPoint y: 46, endPoint x: 389, endPoint y: 25, distance: 65.9
click at [392, 43] on div "1861" at bounding box center [447, 46] width 133 height 14
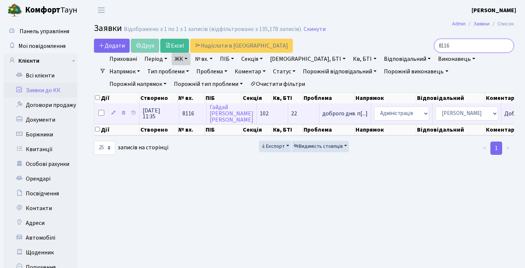
type input "8116"
click at [154, 119] on span "17.09.2025 11:35" at bounding box center [160, 114] width 34 height 12
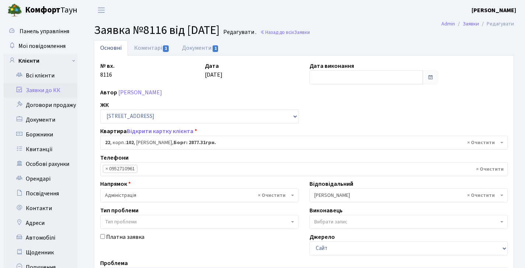
select select "38005"
click at [143, 52] on link "Коментарі 1" at bounding box center [152, 47] width 48 height 15
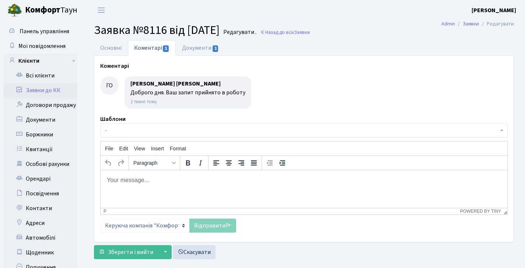
click at [51, 92] on link "Заявки до КК" at bounding box center [41, 90] width 74 height 15
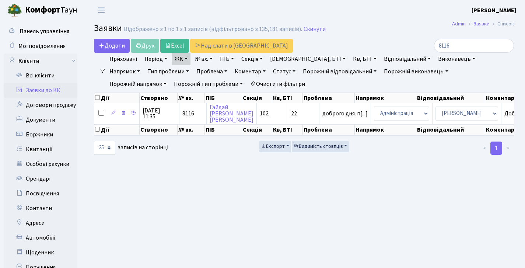
select select "25"
click at [42, 86] on link "Заявки до КК" at bounding box center [41, 90] width 74 height 15
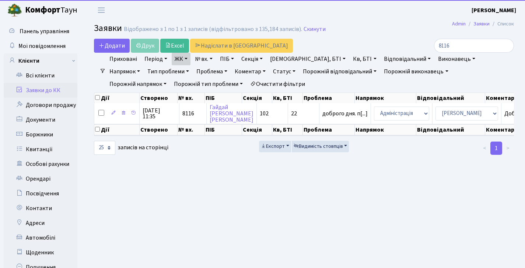
select select "25"
click at [270, 74] on link "Статус" at bounding box center [284, 71] width 28 height 13
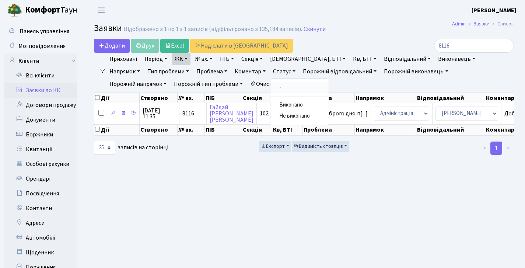
click at [270, 84] on link "-" at bounding box center [299, 87] width 58 height 11
click at [507, 49] on input "8116" at bounding box center [474, 46] width 80 height 14
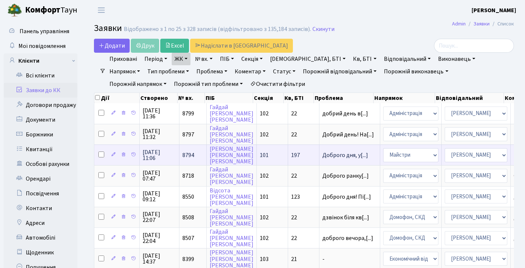
click at [159, 161] on span "08.10.2025 11:06" at bounding box center [160, 155] width 34 height 12
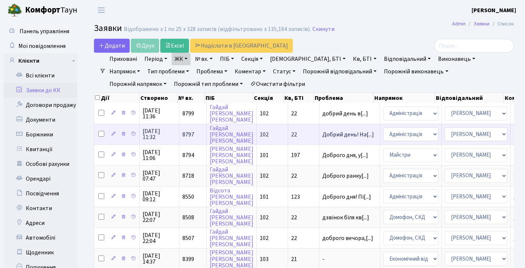
click at [189, 138] on span "8797" at bounding box center [188, 134] width 12 height 8
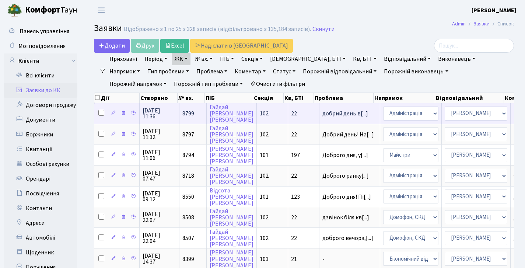
click at [190, 116] on span "8799" at bounding box center [188, 113] width 12 height 8
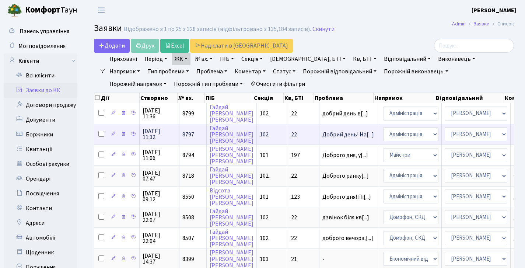
click at [190, 134] on td "8797" at bounding box center [192, 134] width 27 height 21
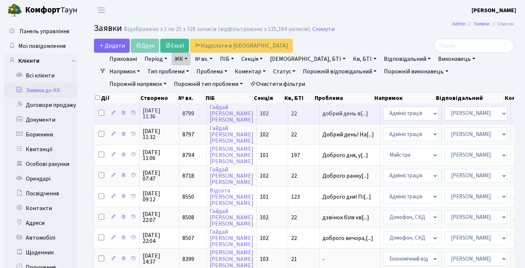
click at [169, 118] on span "08.10.2025 11:36" at bounding box center [160, 114] width 34 height 12
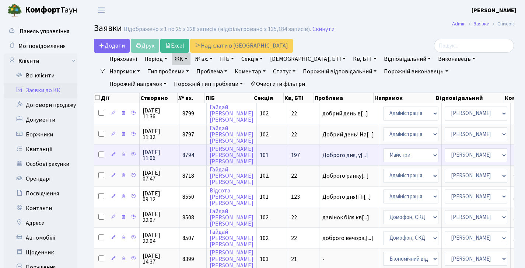
click at [184, 159] on span "8794" at bounding box center [188, 155] width 12 height 8
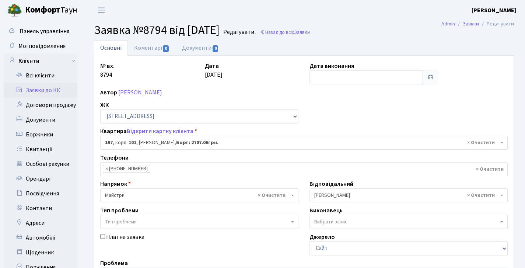
select select "44263"
select select "38005"
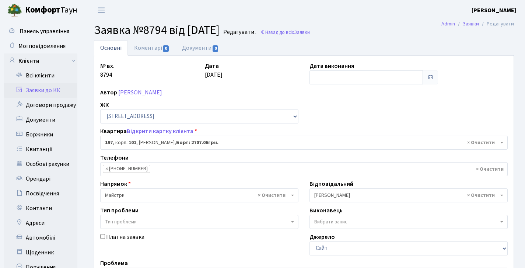
select select "44263"
click at [45, 87] on link "Заявки до КК" at bounding box center [41, 90] width 74 height 15
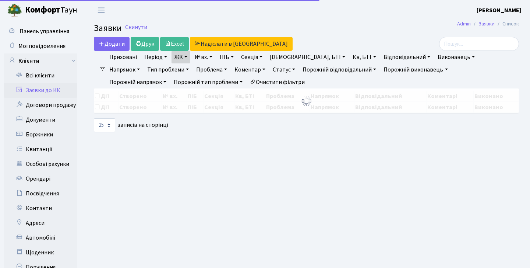
select select "25"
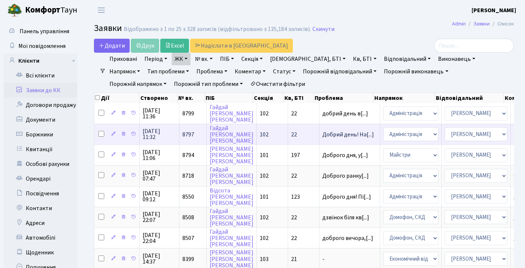
click at [164, 131] on td "08.10.2025 11:32" at bounding box center [160, 134] width 40 height 21
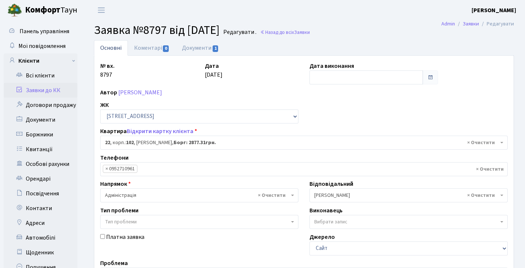
select select "38005"
click at [45, 87] on link "Заявки до КК" at bounding box center [41, 90] width 74 height 15
click at [45, 84] on link "Заявки до КК" at bounding box center [41, 90] width 74 height 15
click at [49, 92] on link "Заявки до КК" at bounding box center [41, 90] width 74 height 15
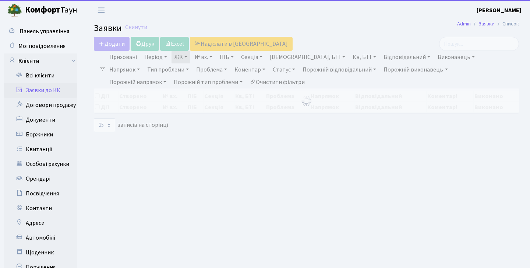
select select "25"
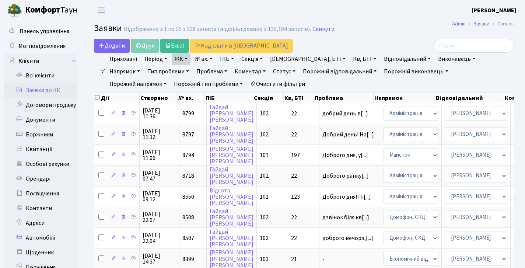
click at [57, 91] on link "Заявки до КК" at bounding box center [41, 90] width 74 height 15
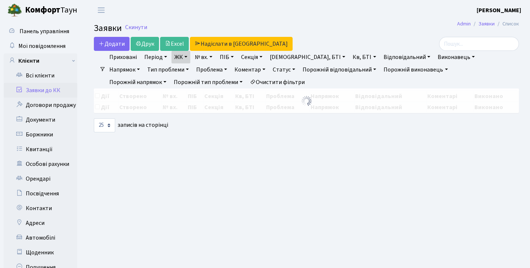
select select "25"
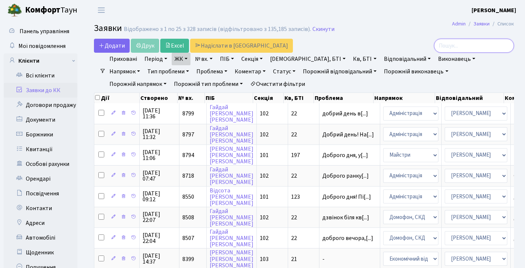
click at [460, 45] on input "search" at bounding box center [474, 46] width 80 height 14
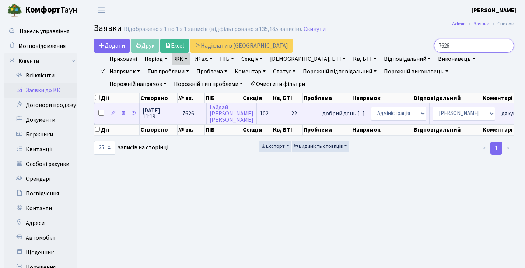
click at [196, 109] on td "7626" at bounding box center [192, 113] width 27 height 20
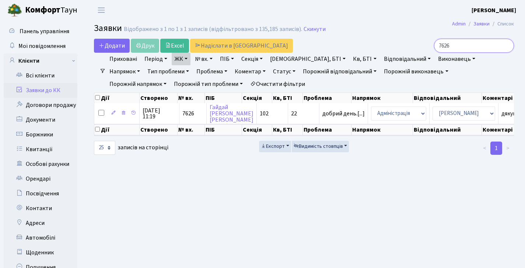
drag, startPoint x: 451, startPoint y: 48, endPoint x: 442, endPoint y: 47, distance: 9.3
click at [442, 47] on input "7626" at bounding box center [474, 46] width 80 height 14
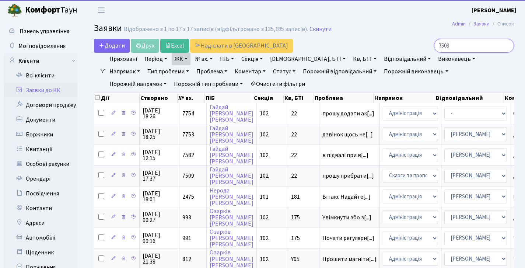
type input "7509"
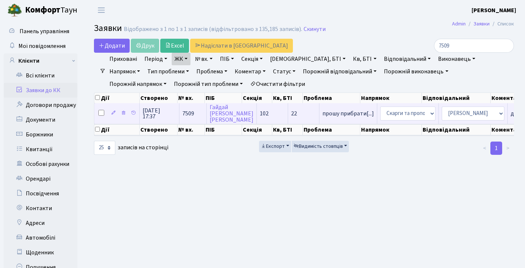
click at [162, 117] on span "31.08.2025 17:37" at bounding box center [160, 114] width 34 height 12
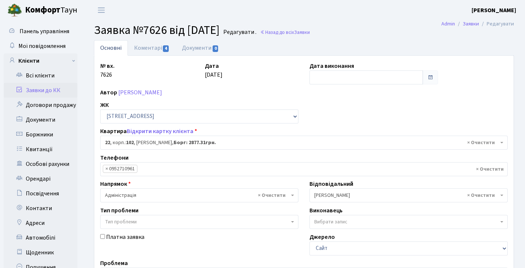
select select "38005"
select select "64"
click at [310, 34] on span "Заявки" at bounding box center [302, 32] width 16 height 7
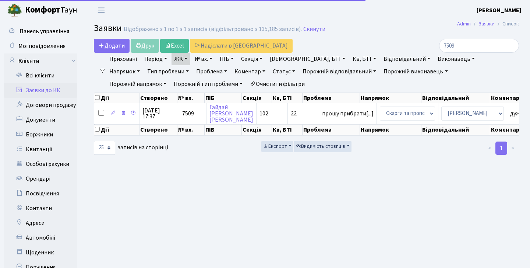
select select "25"
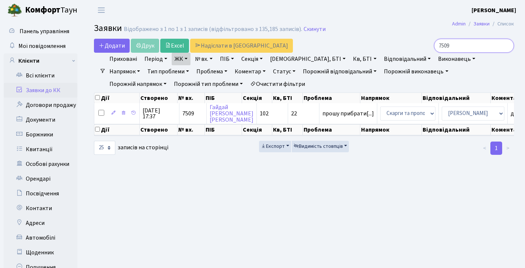
drag, startPoint x: 468, startPoint y: 46, endPoint x: 368, endPoint y: 33, distance: 101.1
click at [368, 33] on main "Admin Заявки Список Заявки Відображено з 1 по 1 з 1 записів (відфільтровано з 1…" at bounding box center [304, 163] width 442 height 287
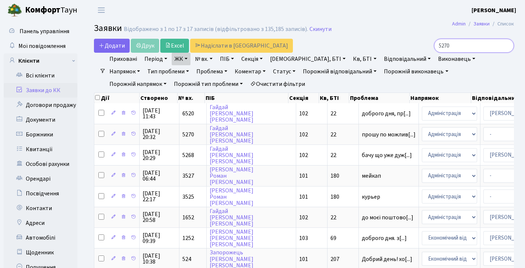
type input "5270"
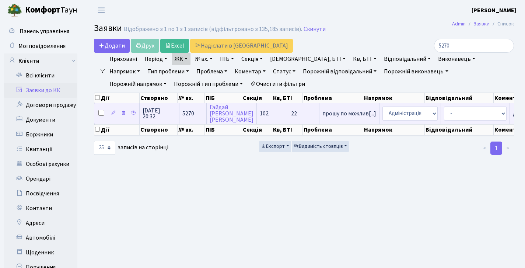
click at [197, 113] on td "5270" at bounding box center [192, 113] width 27 height 20
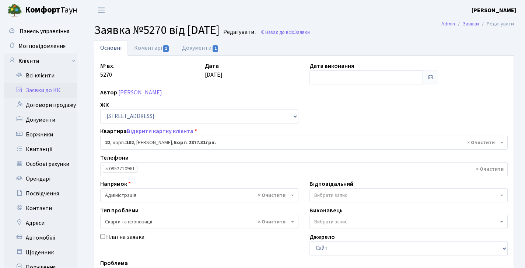
select select "38005"
select select "55"
click at [292, 33] on link "Назад до всіх Заявки" at bounding box center [285, 32] width 50 height 7
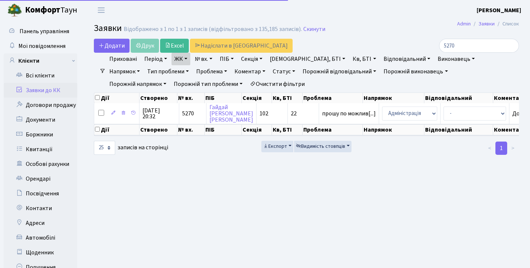
select select "25"
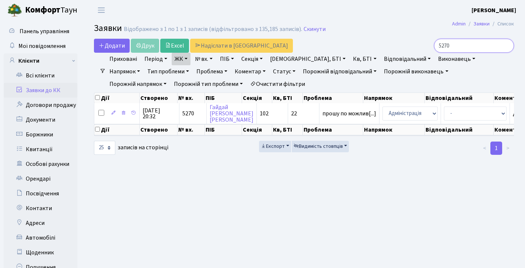
drag, startPoint x: 453, startPoint y: 47, endPoint x: 392, endPoint y: 35, distance: 62.6
click at [391, 35] on main "Admin Заявки Список Заявки Відображено з 1 по 1 з 1 записів (відфільтровано з 1…" at bounding box center [304, 163] width 442 height 287
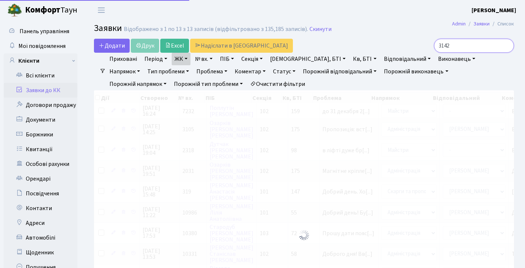
type input "3142"
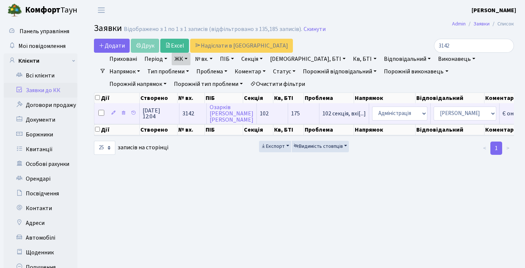
click at [157, 114] on span "19.04.2024 12:04" at bounding box center [160, 114] width 34 height 12
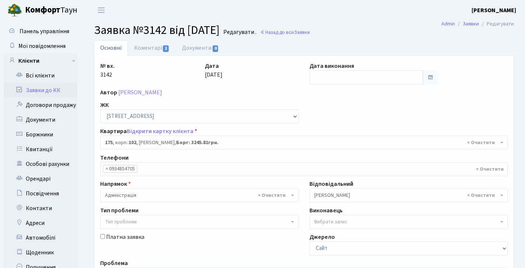
select select "38461"
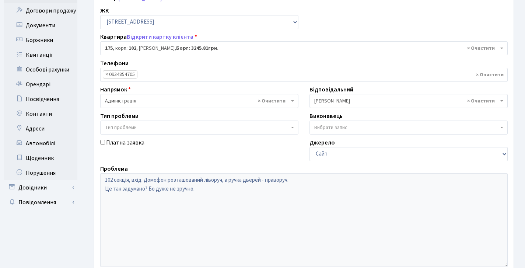
click at [96, 171] on div "Проблема 102 секція, вхід. Домофон розташований ліворуч, а ручка дверей - право…" at bounding box center [304, 215] width 418 height 102
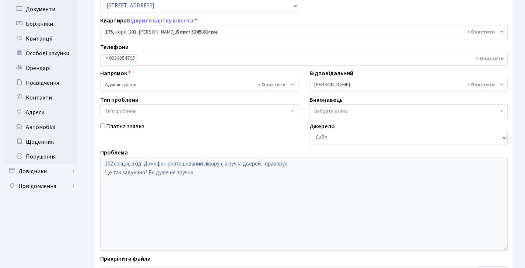
scroll to position [0, 0]
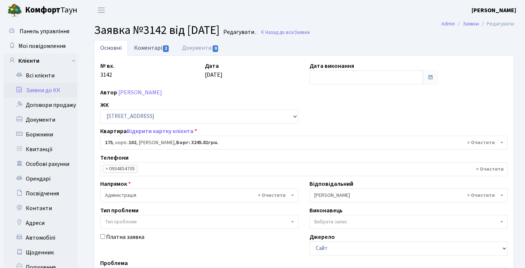
click at [148, 52] on link "Коментарі 2" at bounding box center [152, 47] width 48 height 15
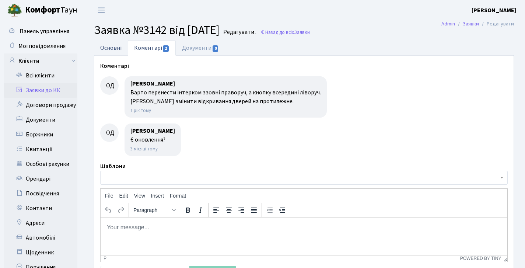
click at [116, 48] on link "Основні" at bounding box center [111, 47] width 34 height 15
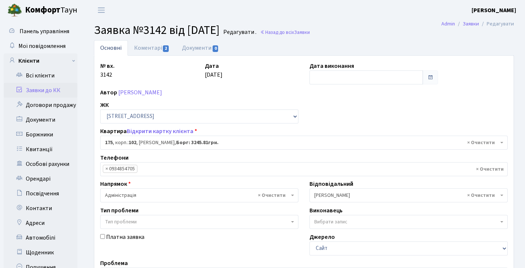
click at [505, 11] on b "[PERSON_NAME]" at bounding box center [493, 10] width 45 height 8
click at [492, 19] on link "Мій обліковий запис" at bounding box center [478, 22] width 73 height 11
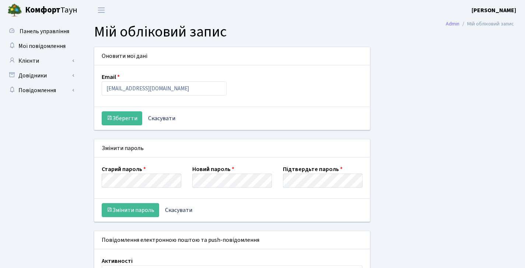
select select
click at [42, 56] on link "Клієнти" at bounding box center [41, 60] width 74 height 15
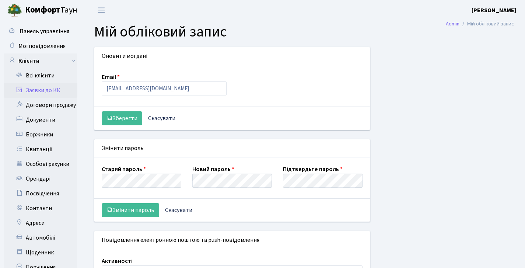
click at [40, 92] on link "Заявки до КК" at bounding box center [41, 90] width 74 height 15
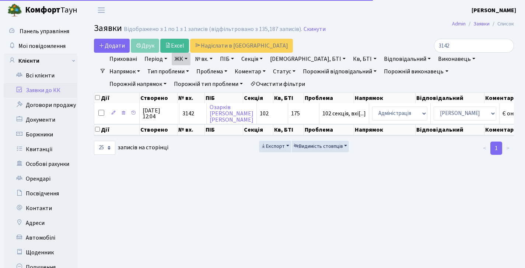
select select "25"
click at [506, 48] on input "3142" at bounding box center [474, 46] width 80 height 14
